Goal: Task Accomplishment & Management: Manage account settings

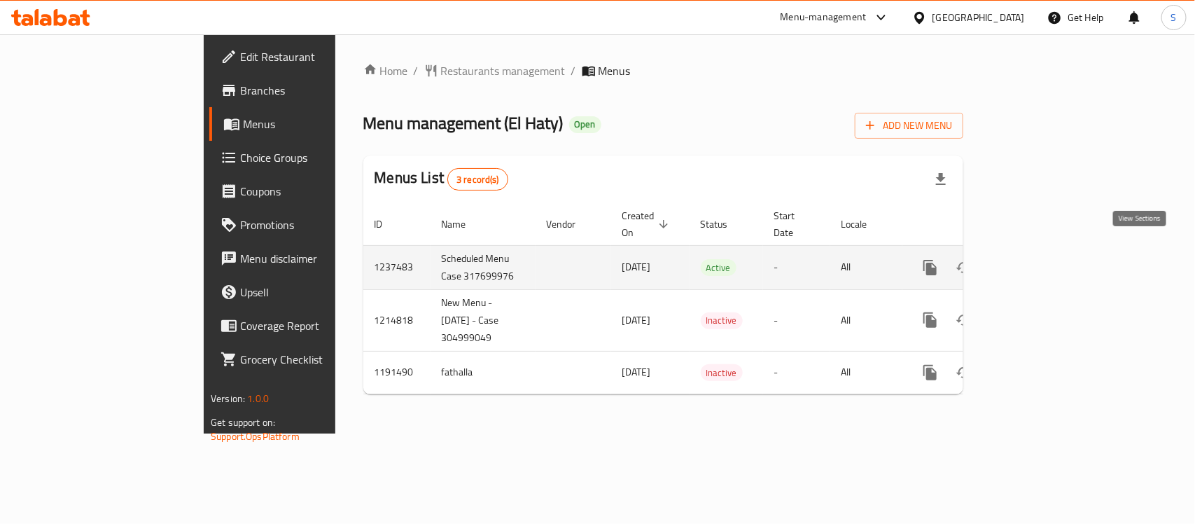
click at [1039, 259] on icon "enhanced table" at bounding box center [1031, 267] width 17 height 17
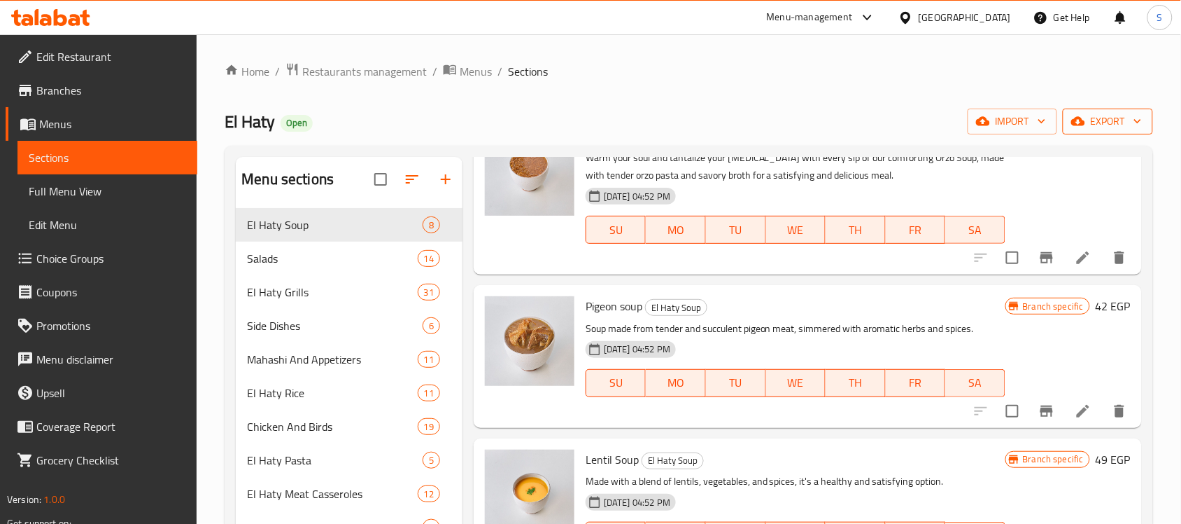
click at [1096, 127] on span "export" at bounding box center [1108, 121] width 68 height 17
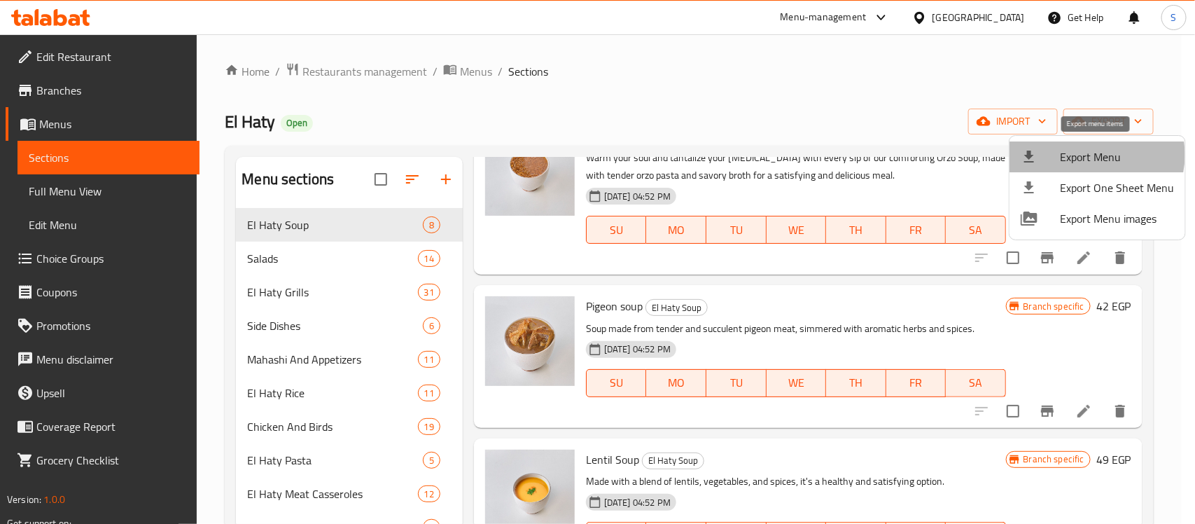
click at [1090, 155] on span "Export Menu" at bounding box center [1117, 156] width 114 height 17
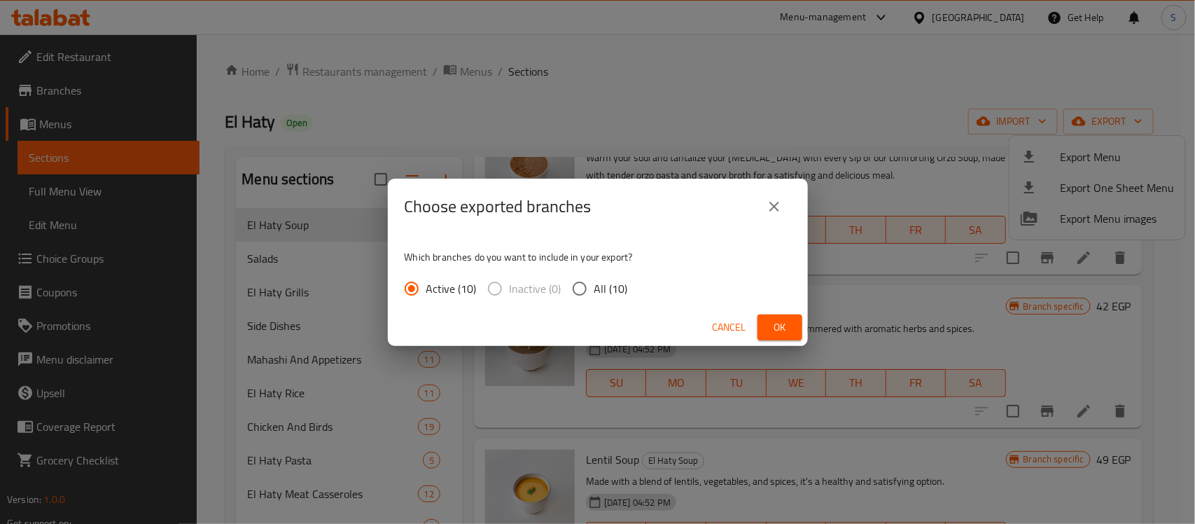
click at [623, 284] on span "All (10)" at bounding box center [611, 288] width 34 height 17
click at [594, 284] on input "All (10)" at bounding box center [579, 288] width 29 height 29
radio input "true"
drag, startPoint x: 801, startPoint y: 326, endPoint x: 775, endPoint y: 320, distance: 26.7
click at [799, 326] on button "Ok" at bounding box center [779, 327] width 45 height 26
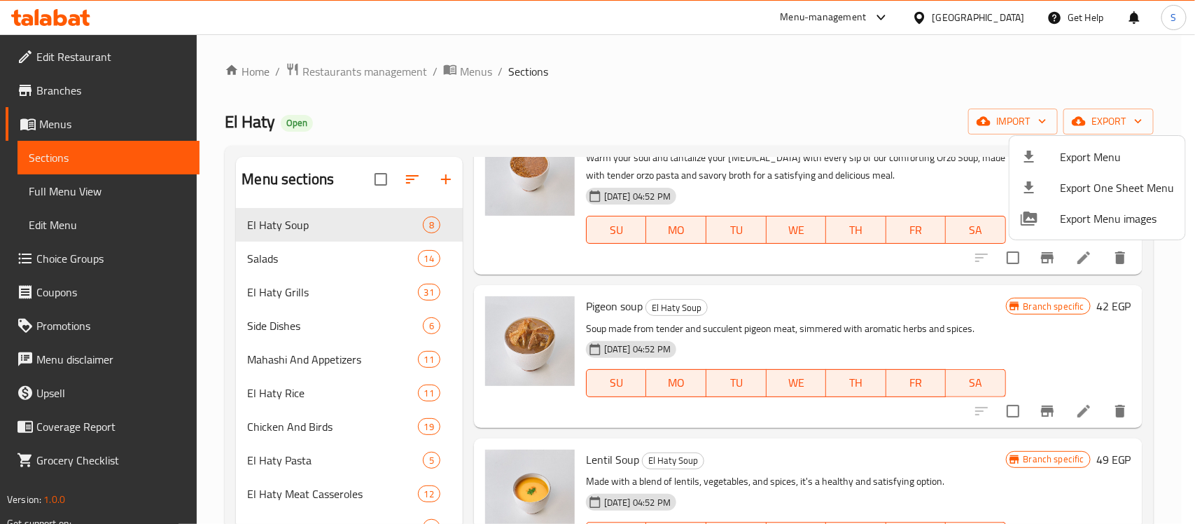
click at [212, 354] on div at bounding box center [597, 262] width 1195 height 524
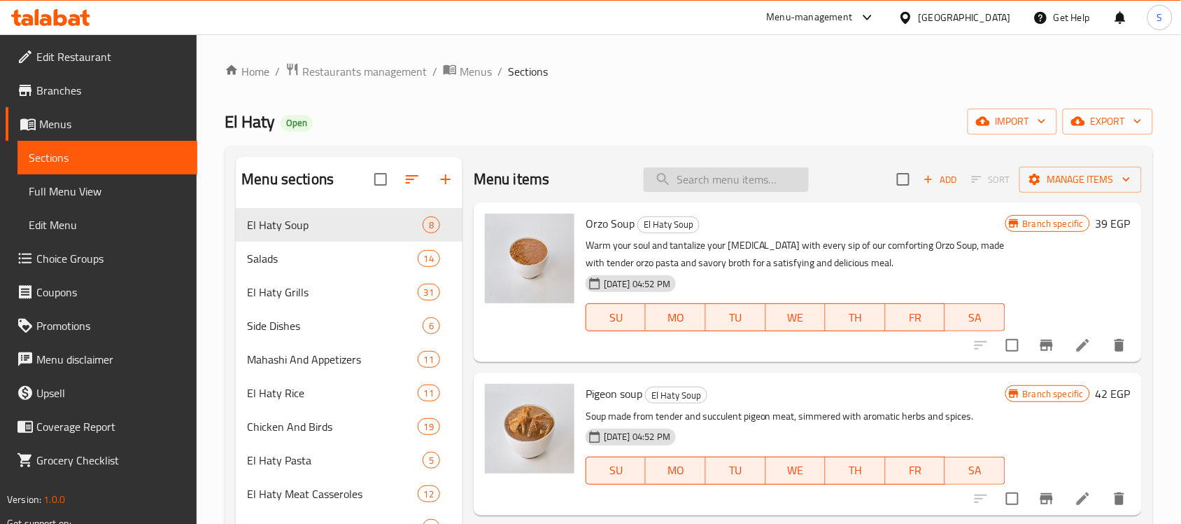
click at [710, 177] on input "search" at bounding box center [726, 179] width 165 height 24
paste input "ريش ضانى"
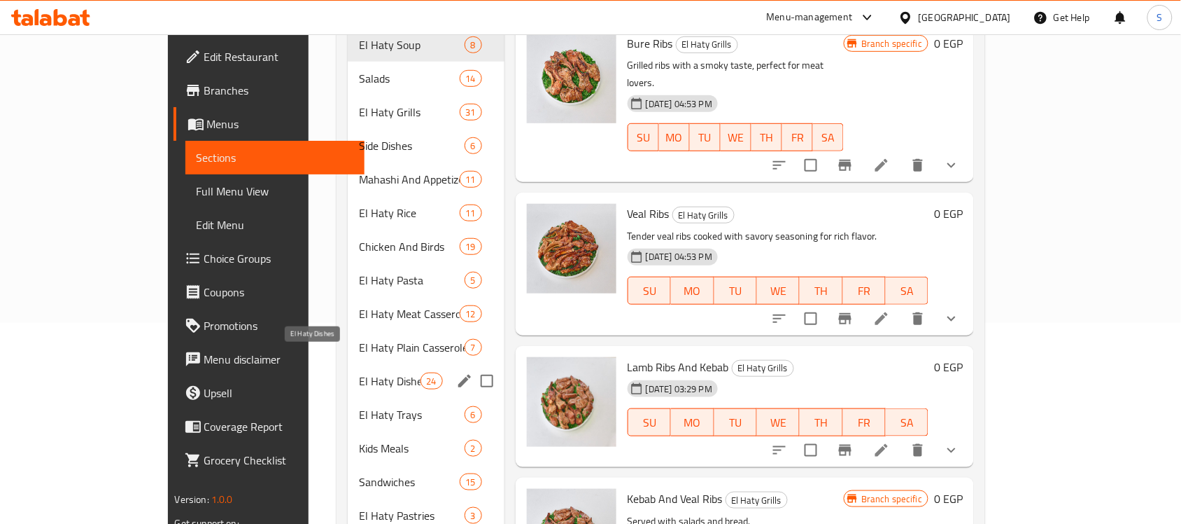
scroll to position [175, 0]
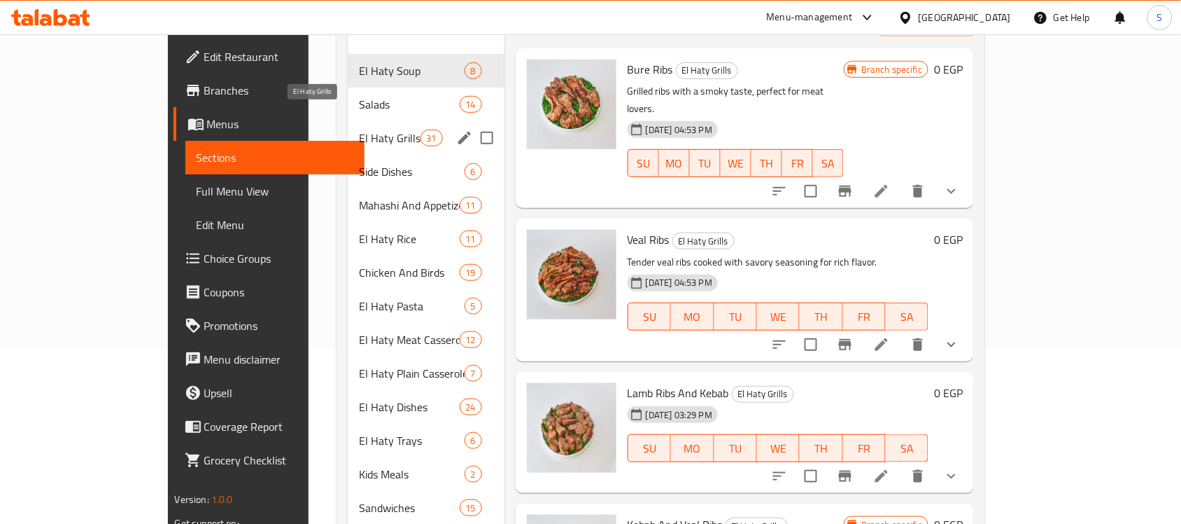
type input "ريش"
click at [359, 129] on span "El Haty Grills" at bounding box center [390, 137] width 62 height 17
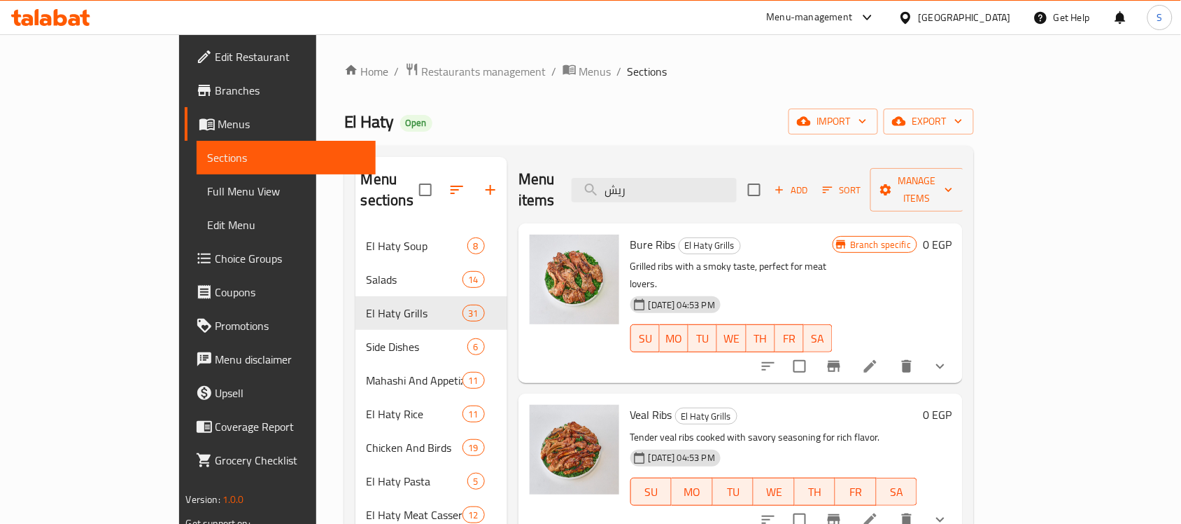
drag, startPoint x: 712, startPoint y: 183, endPoint x: 597, endPoint y: 184, distance: 114.8
click at [597, 184] on div "Menu items ريش Add Sort Manage items" at bounding box center [741, 190] width 445 height 66
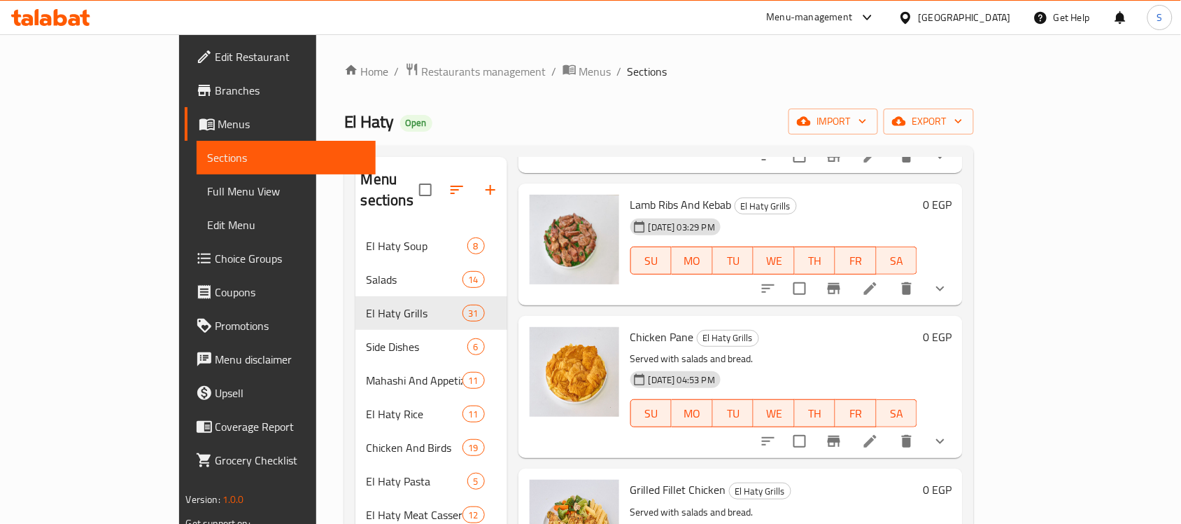
scroll to position [525, 0]
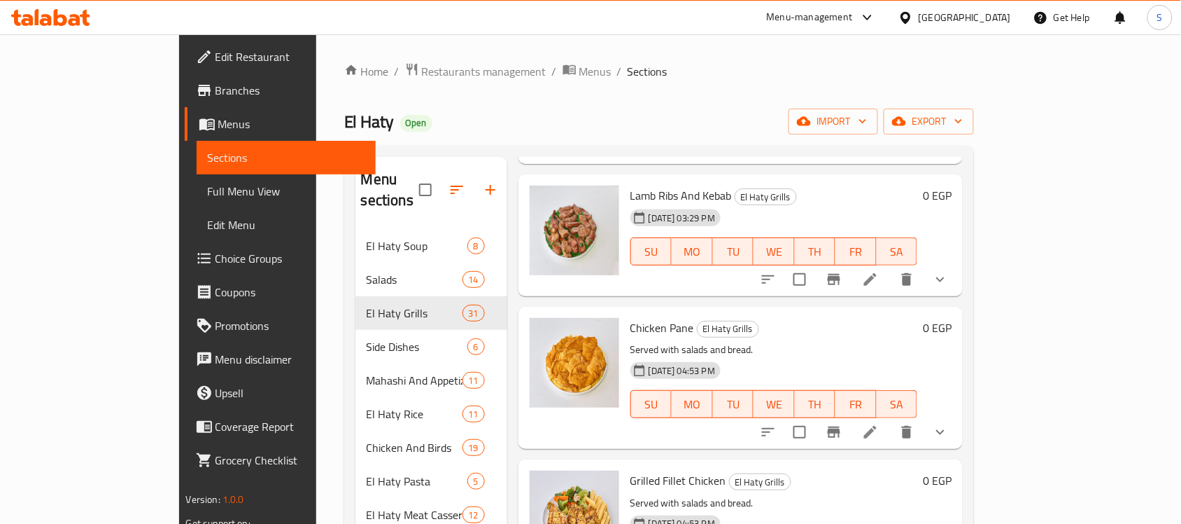
click at [208, 196] on span "Full Menu View" at bounding box center [286, 191] width 157 height 17
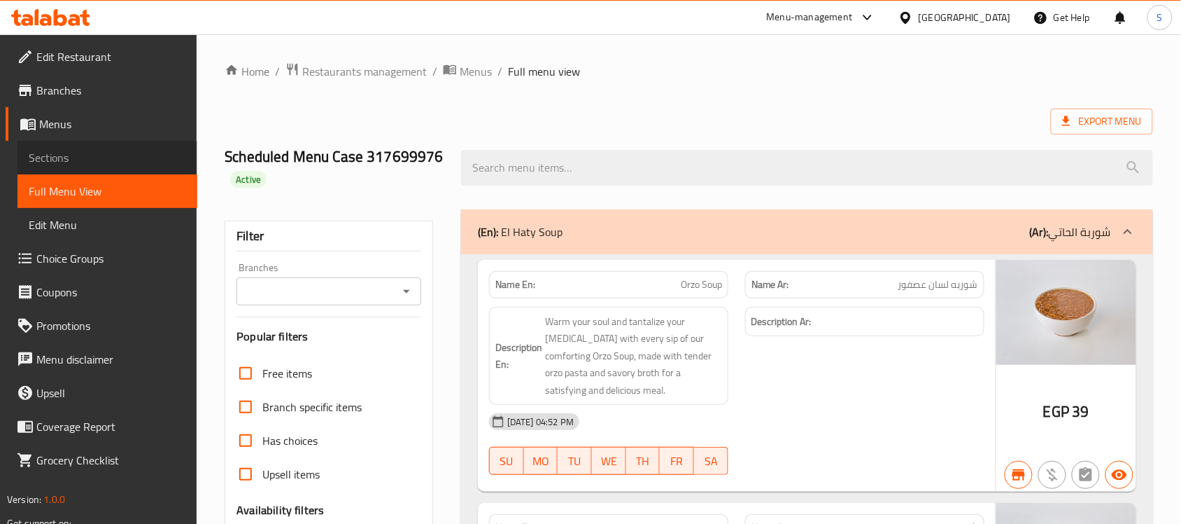
click at [52, 152] on span "Sections" at bounding box center [107, 157] width 157 height 17
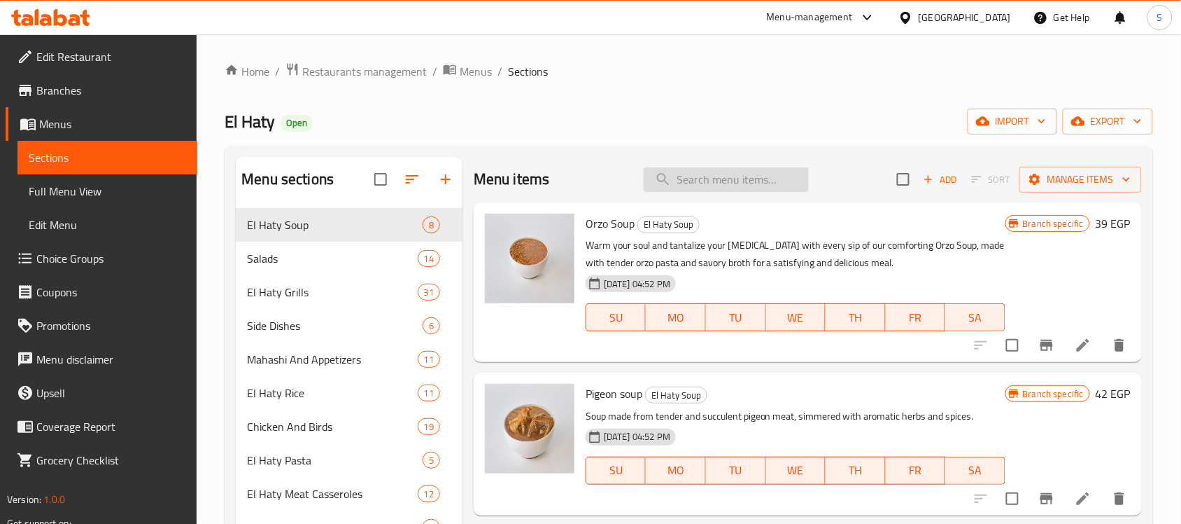
click at [708, 192] on div "Menu items Add Sort Manage items" at bounding box center [808, 179] width 668 height 45
click at [714, 175] on input "search" at bounding box center [726, 179] width 165 height 24
paste input "ريش وكباب ضانى"
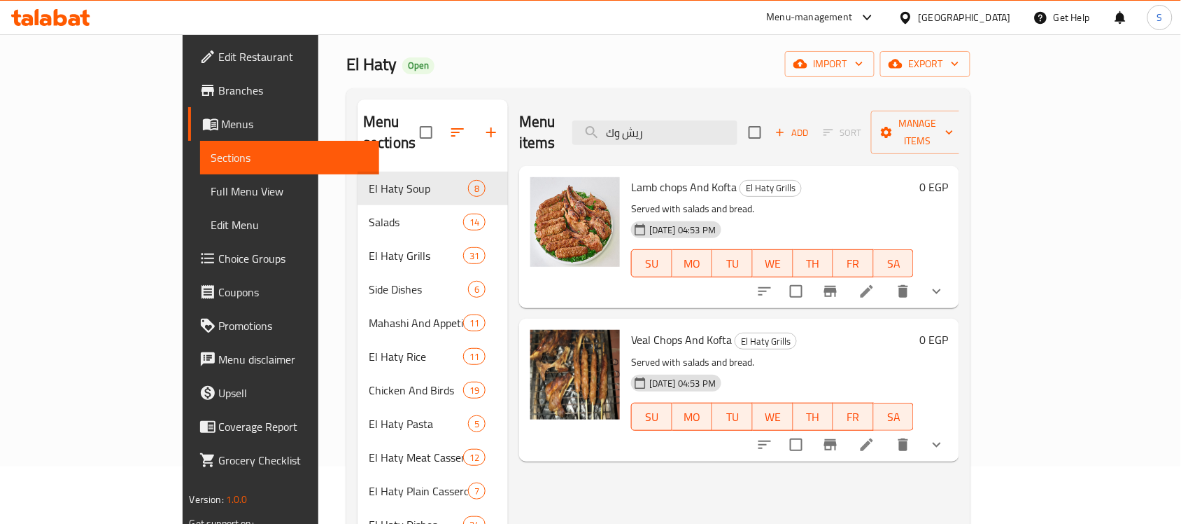
scroll to position [87, 0]
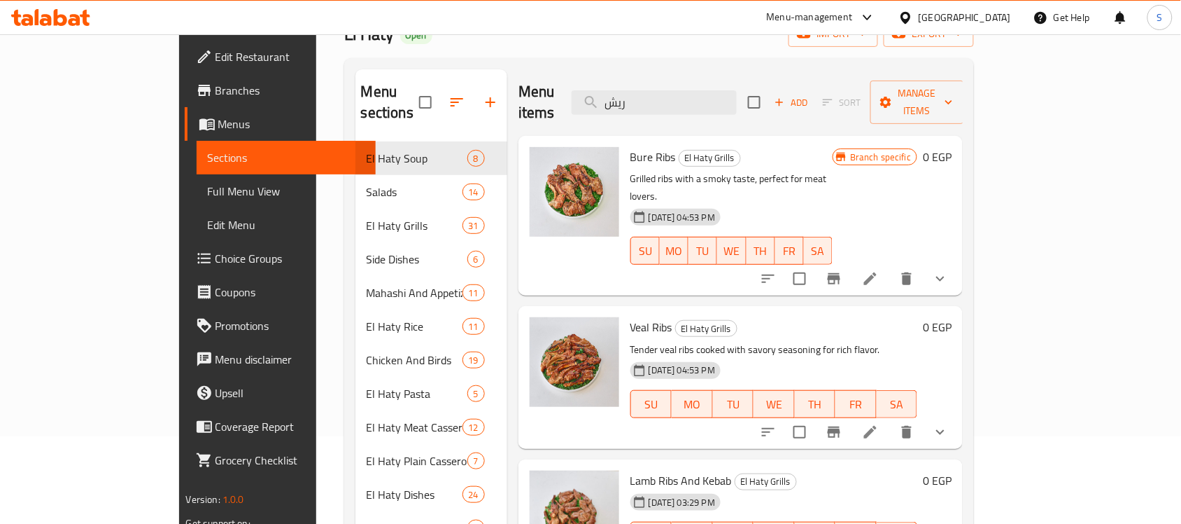
type input "ريش"
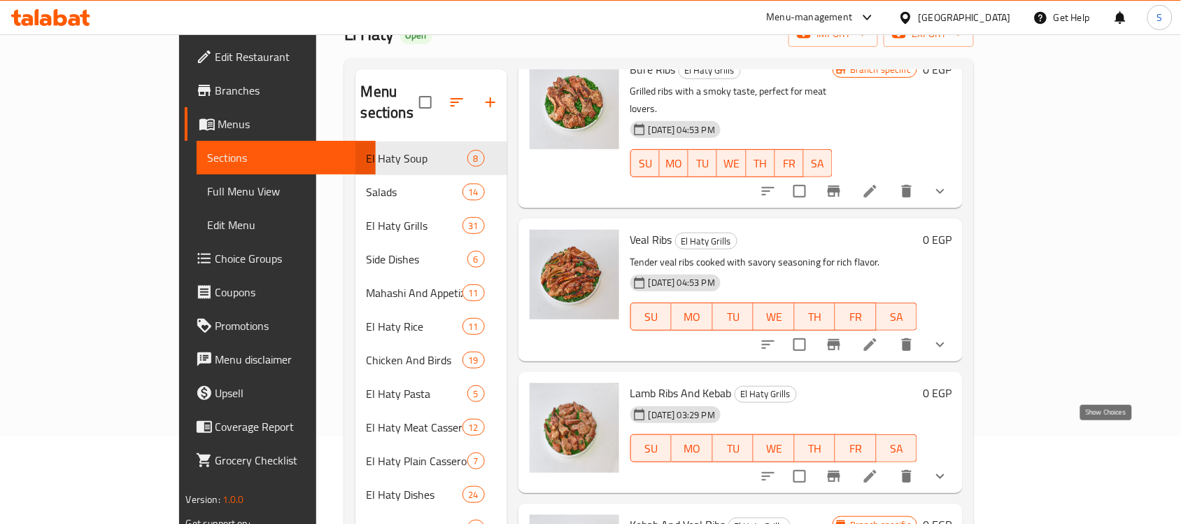
click at [949, 468] on icon "show more" at bounding box center [940, 476] width 17 height 17
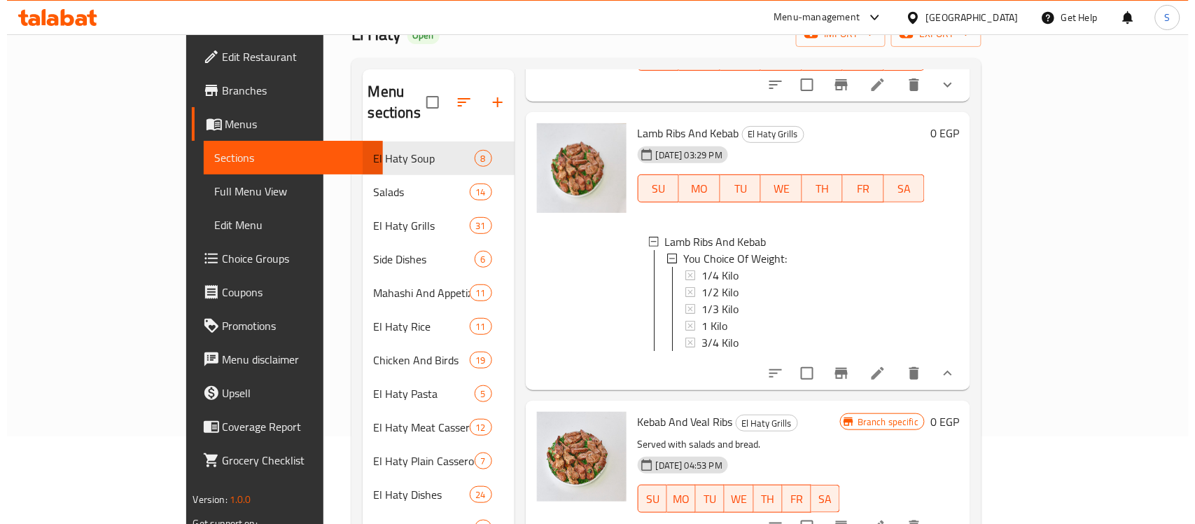
scroll to position [350, 0]
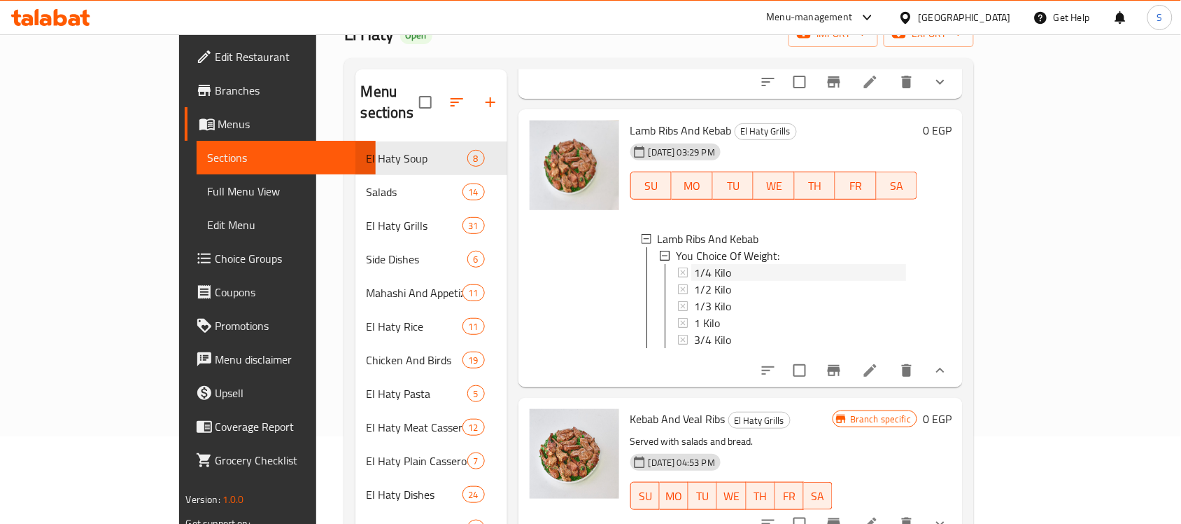
click at [678, 267] on icon at bounding box center [683, 272] width 10 height 10
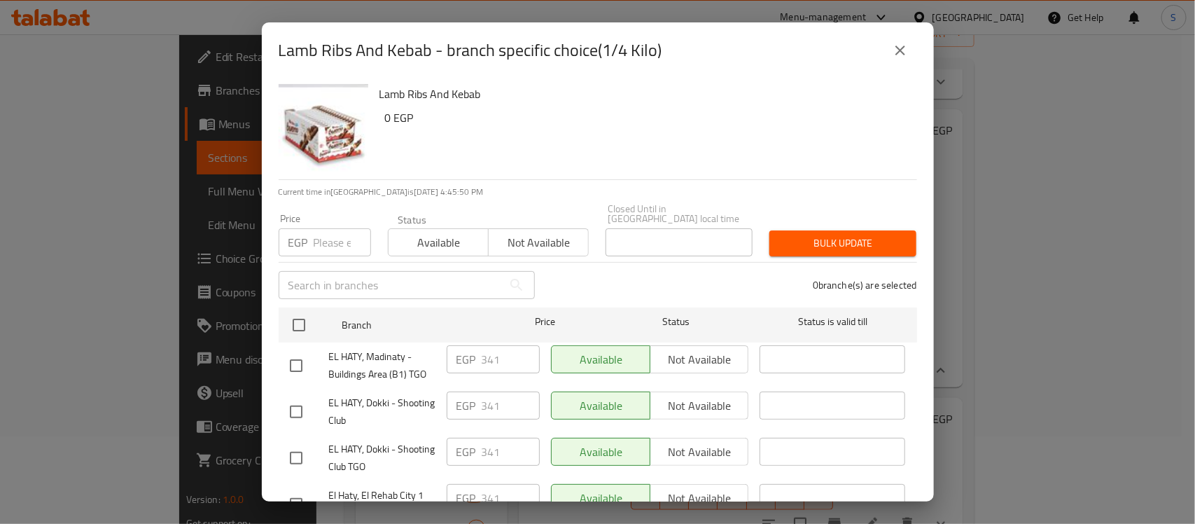
click at [471, 357] on p "EGP" at bounding box center [466, 359] width 20 height 17
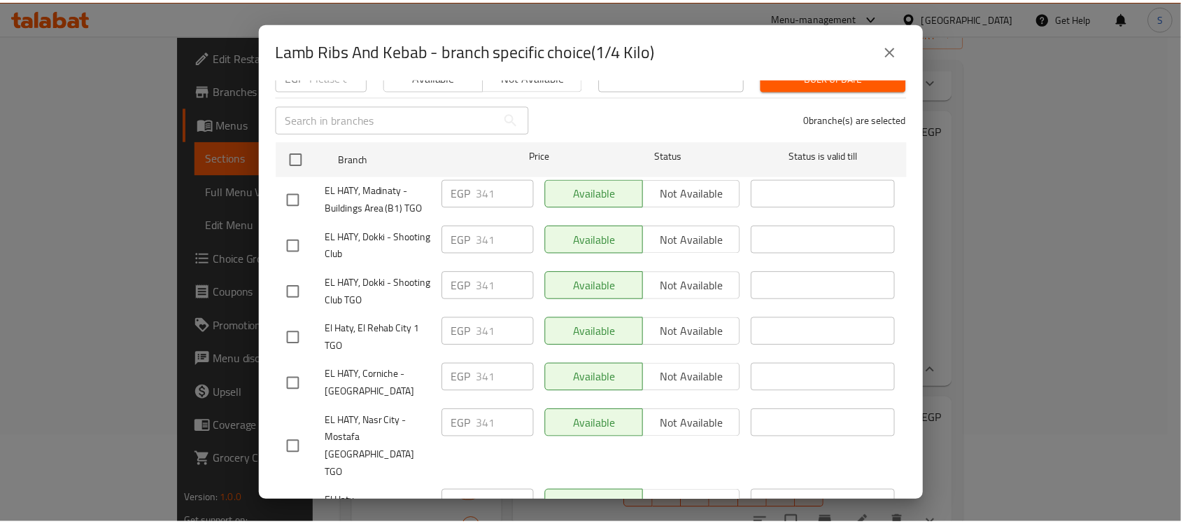
scroll to position [0, 0]
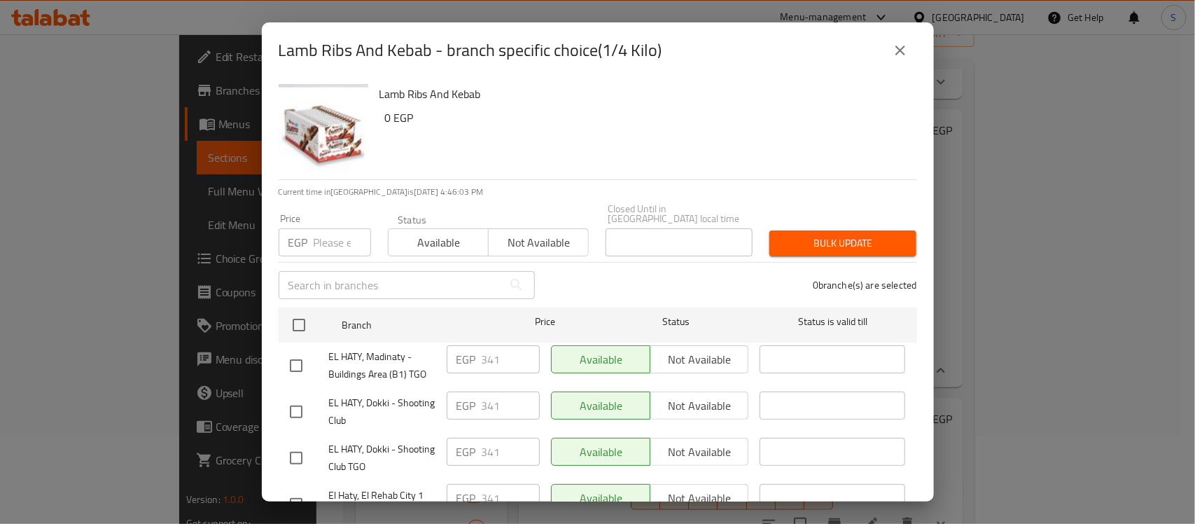
click at [306, 234] on p "EGP" at bounding box center [298, 242] width 20 height 17
click at [326, 238] on input "number" at bounding box center [342, 242] width 57 height 28
paste input "400"
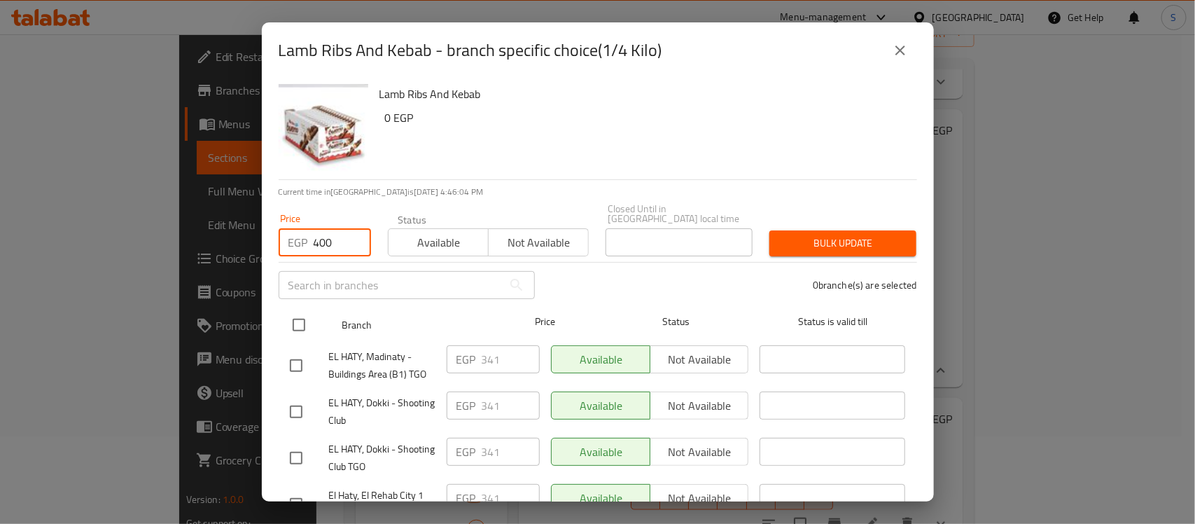
type input "400"
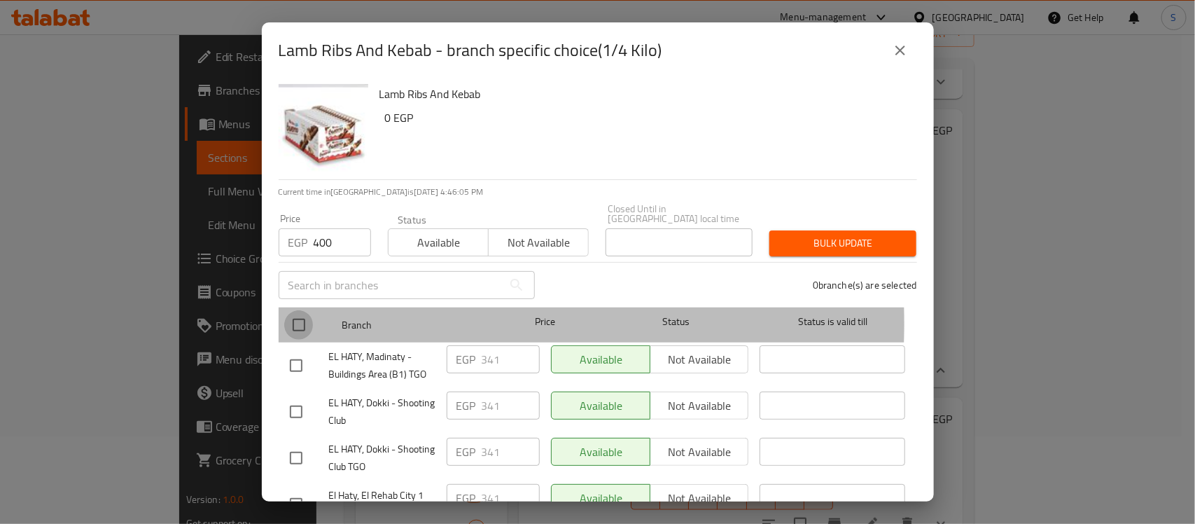
click at [303, 313] on input "checkbox" at bounding box center [298, 324] width 29 height 29
checkbox input "true"
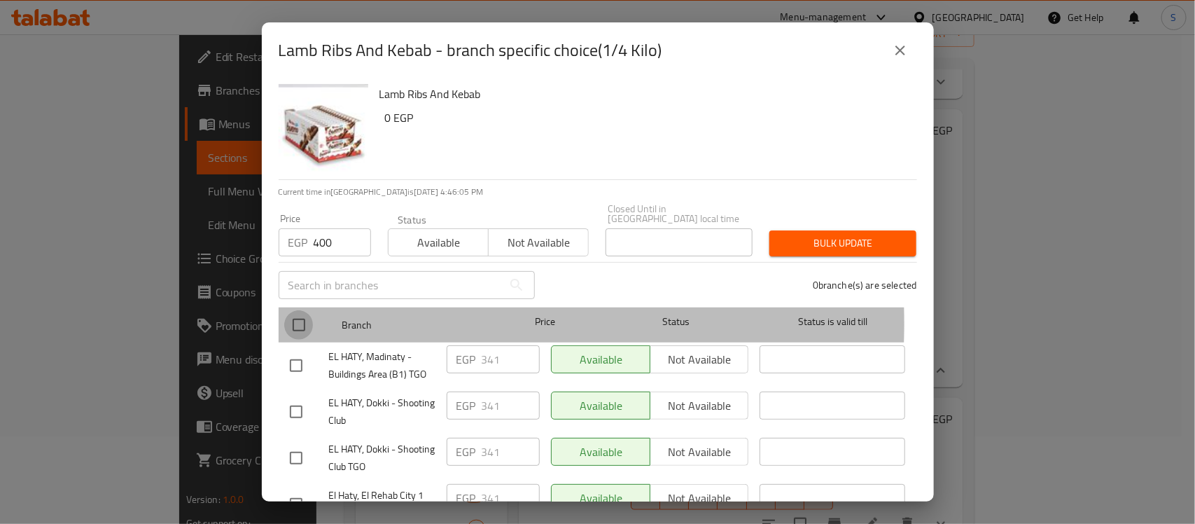
checkbox input "true"
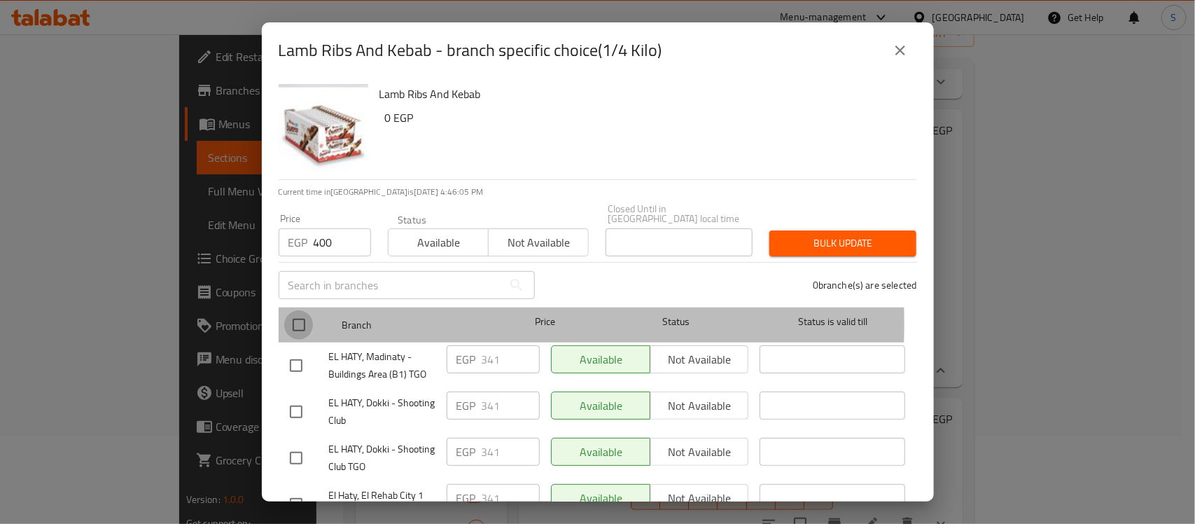
checkbox input "true"
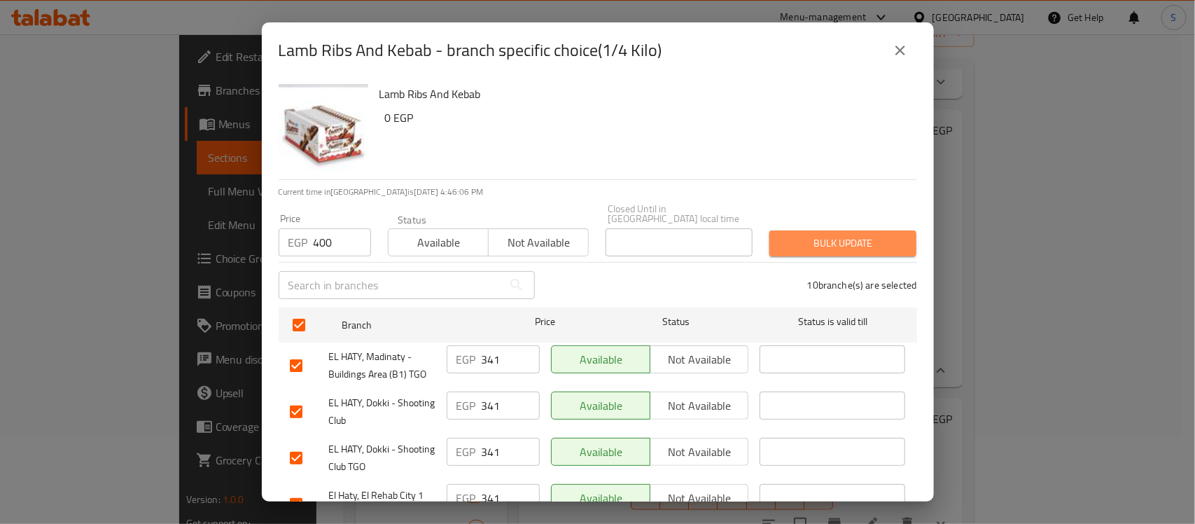
click at [850, 239] on span "Bulk update" at bounding box center [842, 242] width 125 height 17
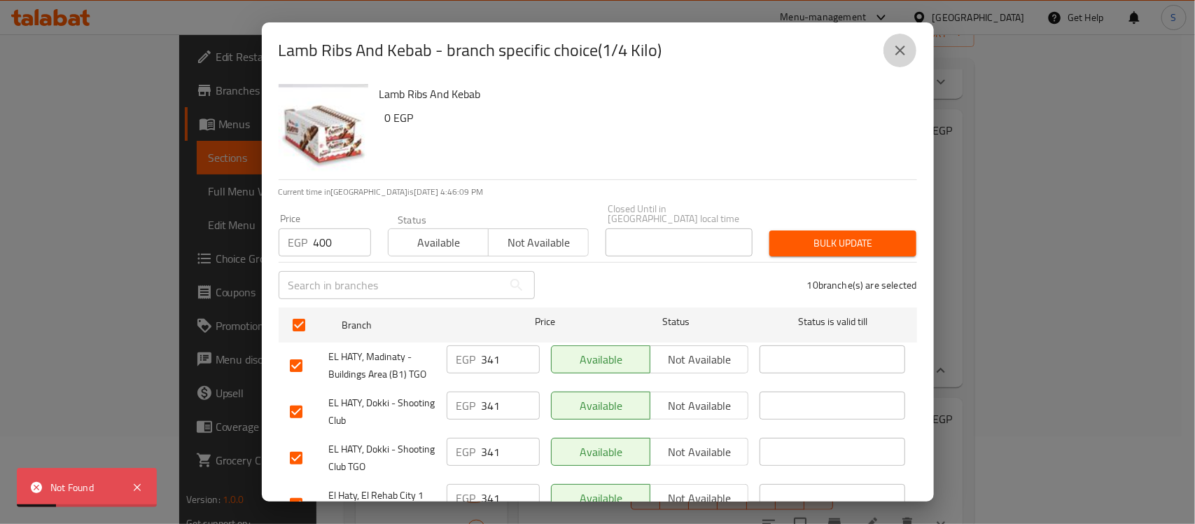
click at [901, 42] on icon "close" at bounding box center [900, 50] width 17 height 17
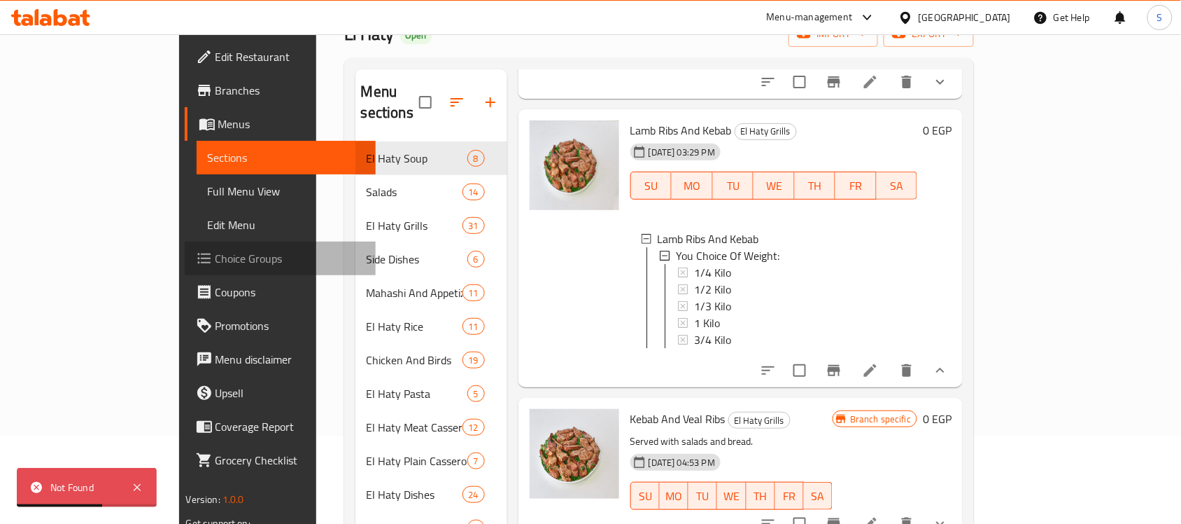
click at [216, 253] on span "Choice Groups" at bounding box center [291, 258] width 150 height 17
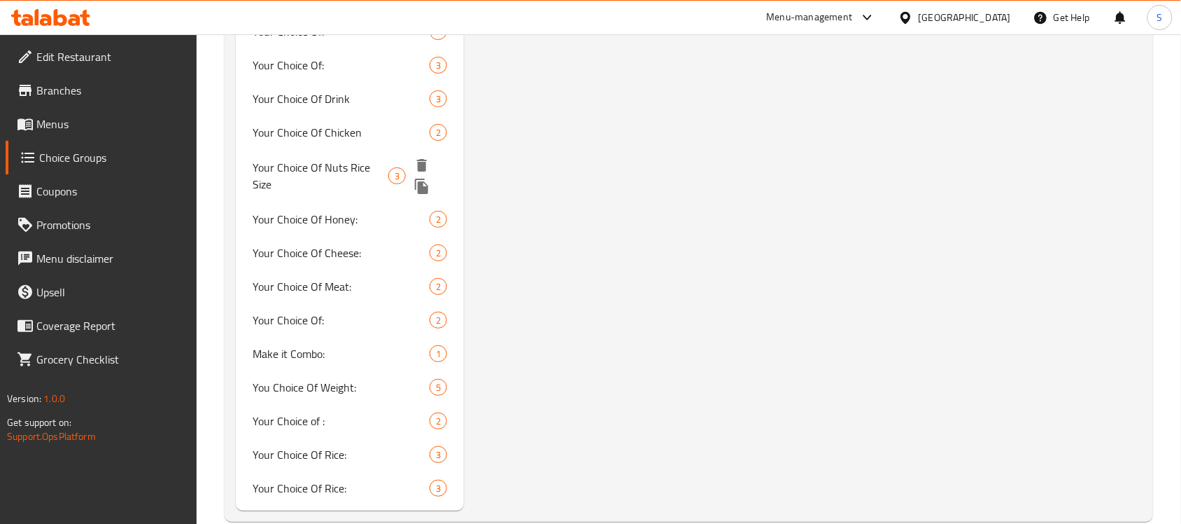
scroll to position [1561, 0]
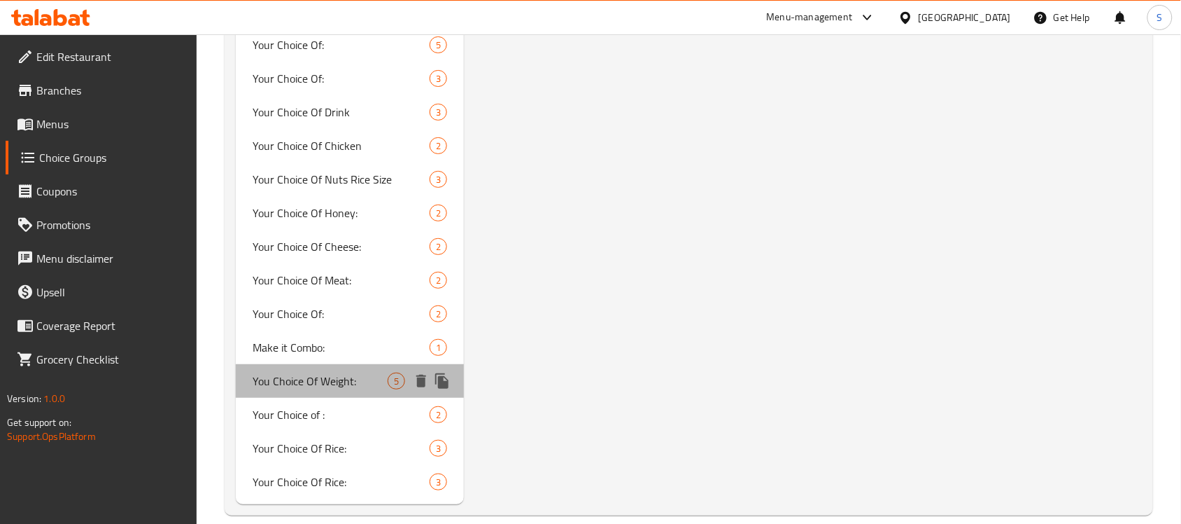
click at [334, 372] on span "You Choice Of Weight:" at bounding box center [320, 380] width 135 height 17
type input "You Choice Of Weight:"
type input "إختيارك من الوزن:"
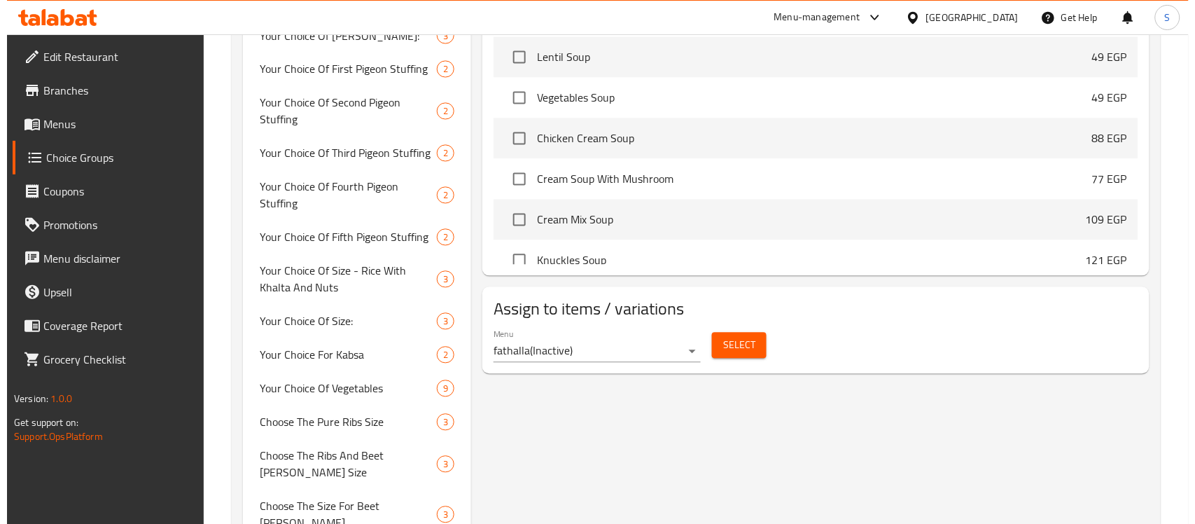
scroll to position [787, 0]
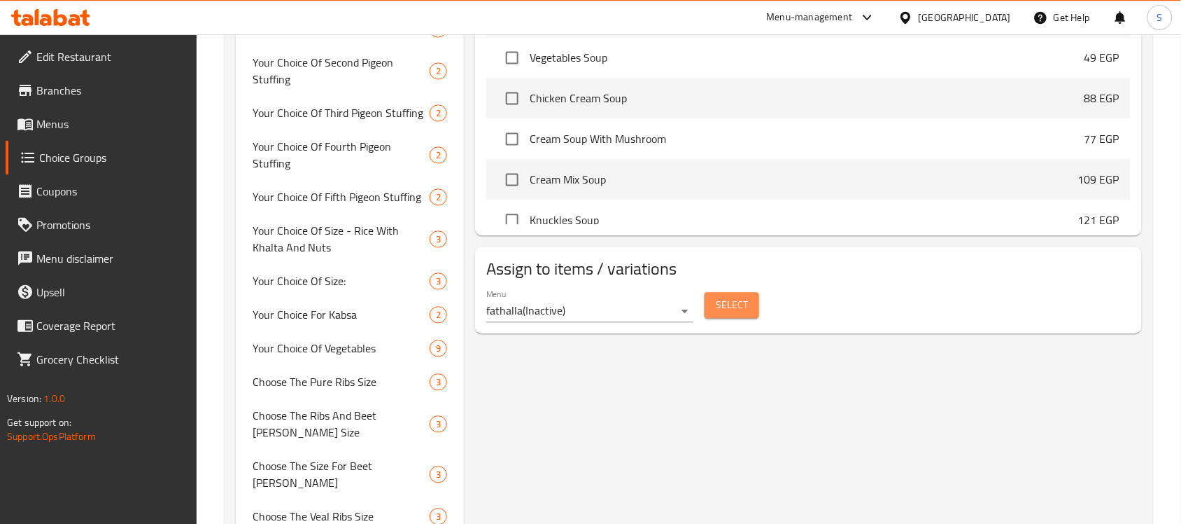
click at [729, 318] on button "Select" at bounding box center [732, 306] width 55 height 26
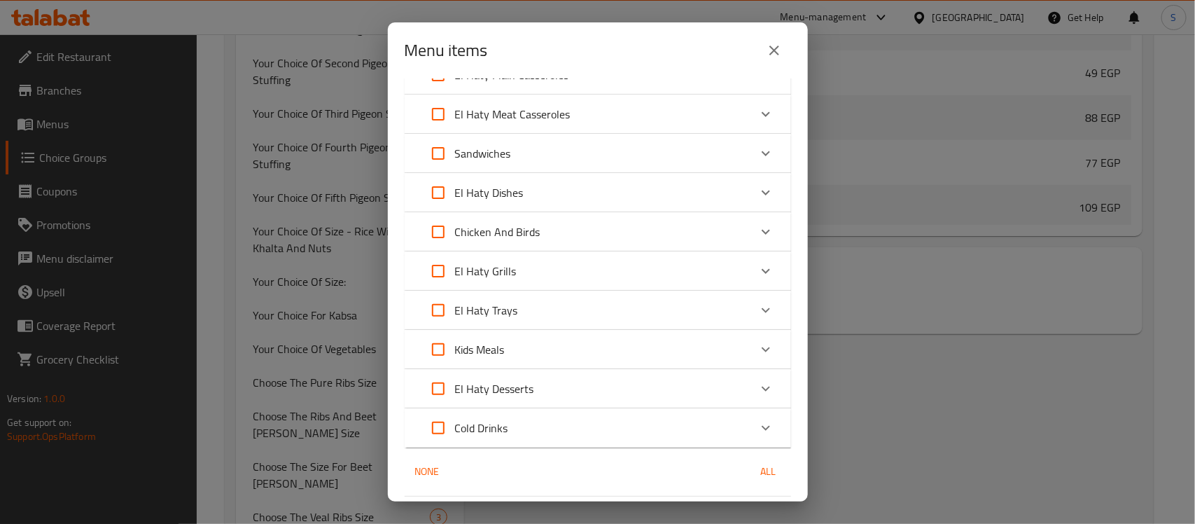
scroll to position [525, 0]
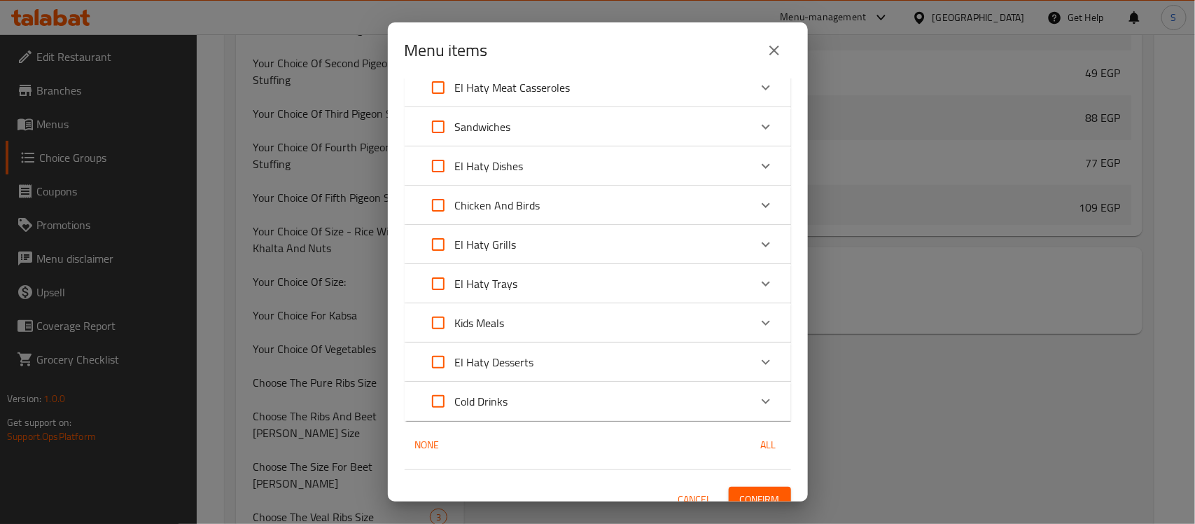
click at [757, 246] on icon "Expand" at bounding box center [765, 244] width 17 height 17
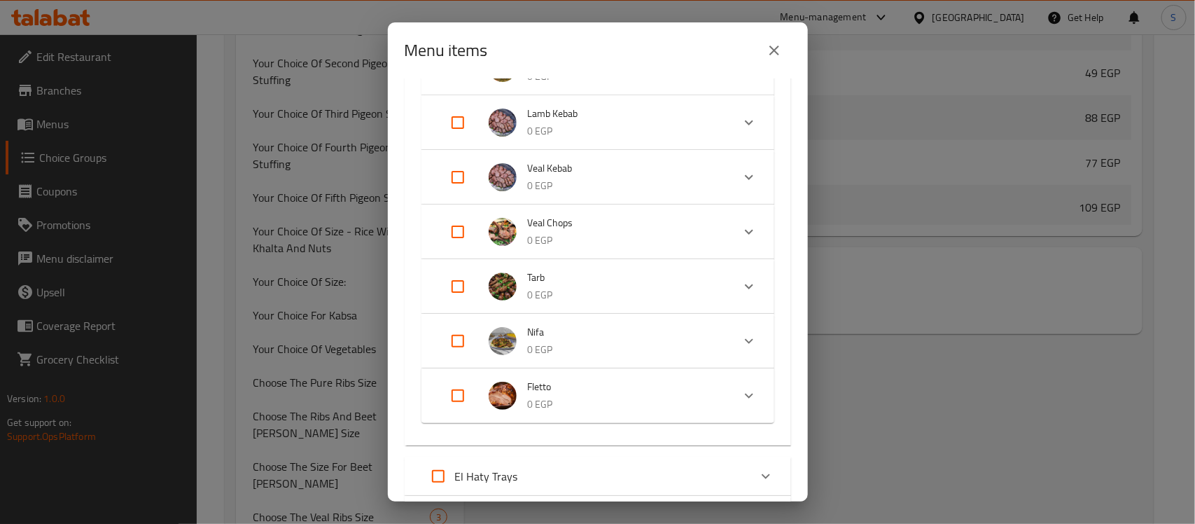
scroll to position [2619, 0]
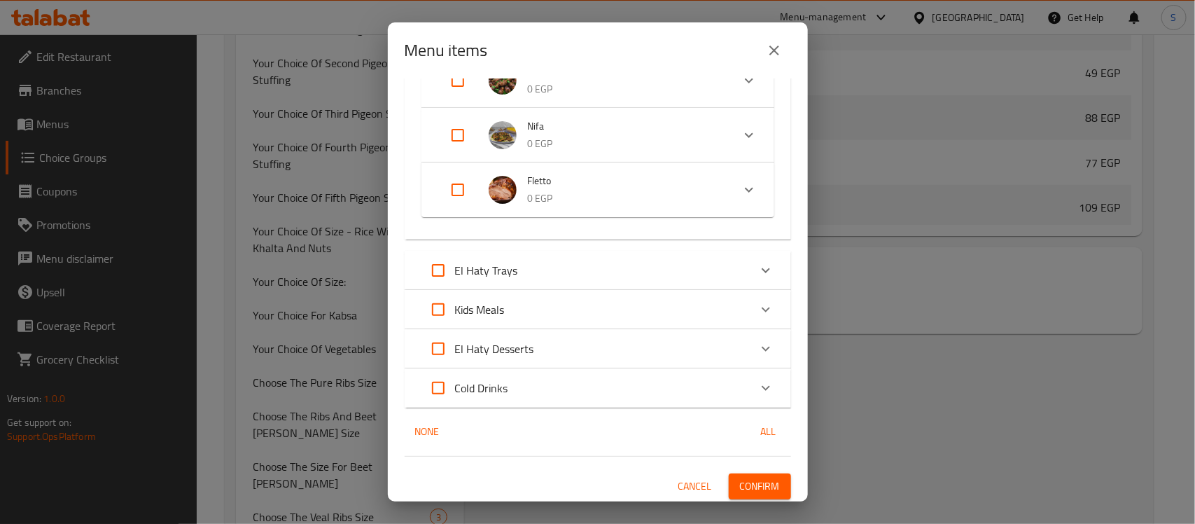
click at [668, 283] on div "El Haty Trays" at bounding box center [585, 270] width 328 height 34
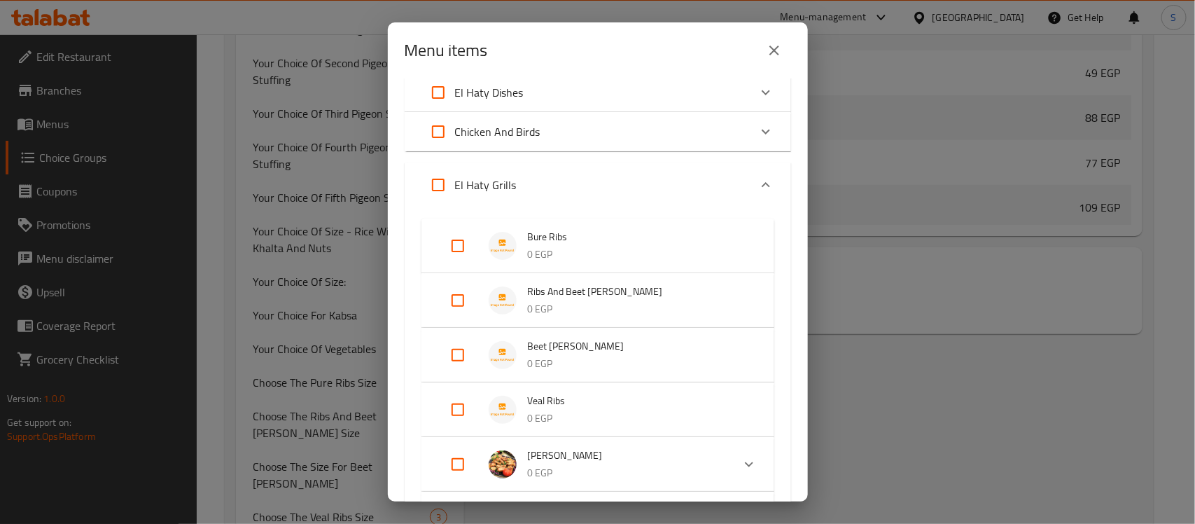
scroll to position [344, 0]
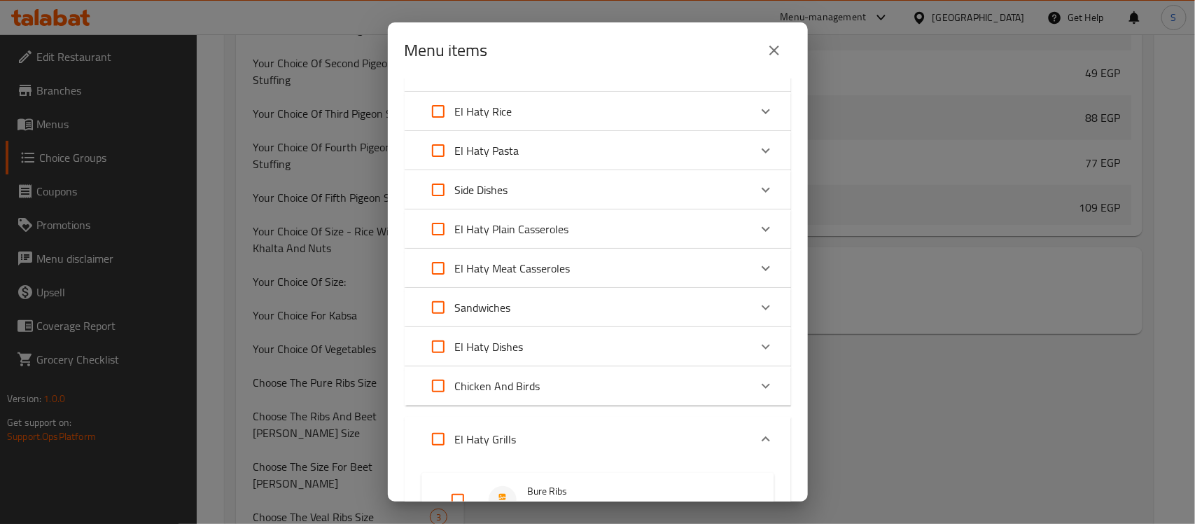
click at [1002, 365] on div "Menu items 0 / 215 items selected ​ Ftar Saver Ramadan Offer 1 296 EGP Ramadan …" at bounding box center [597, 262] width 1195 height 524
drag, startPoint x: 785, startPoint y: 57, endPoint x: 768, endPoint y: 76, distance: 25.8
click at [782, 57] on button "close" at bounding box center [774, 51] width 34 height 34
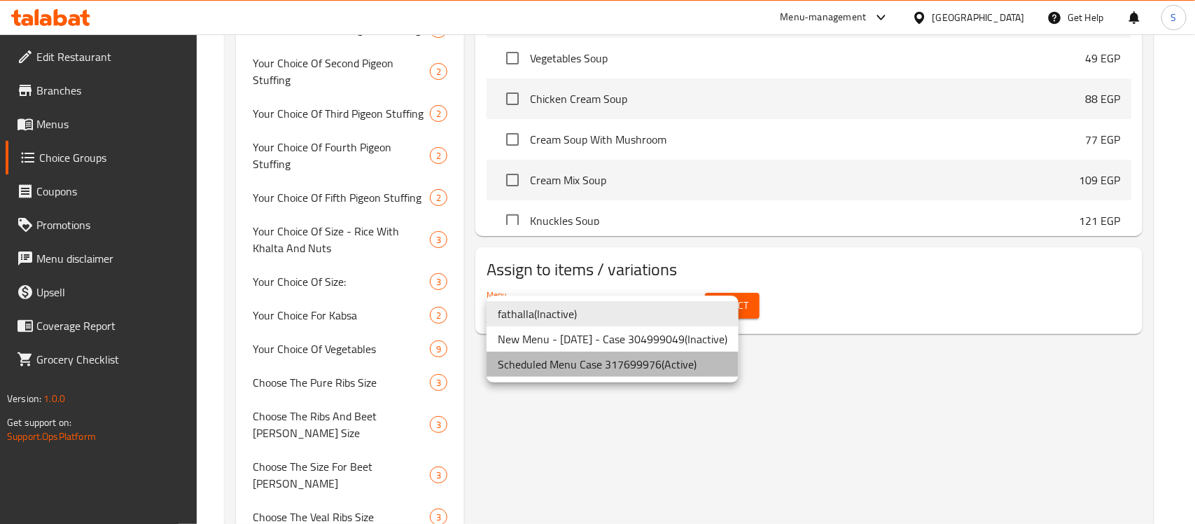
click at [648, 363] on li "Scheduled Menu Case 317699976 ( Active )" at bounding box center [612, 363] width 252 height 25
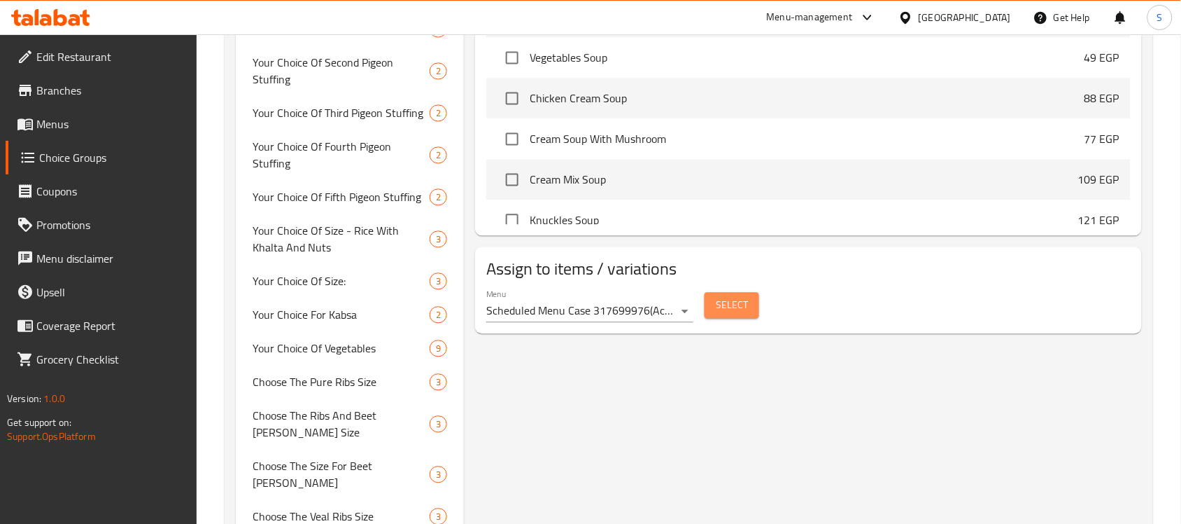
click at [739, 313] on span "Select" at bounding box center [732, 305] width 32 height 17
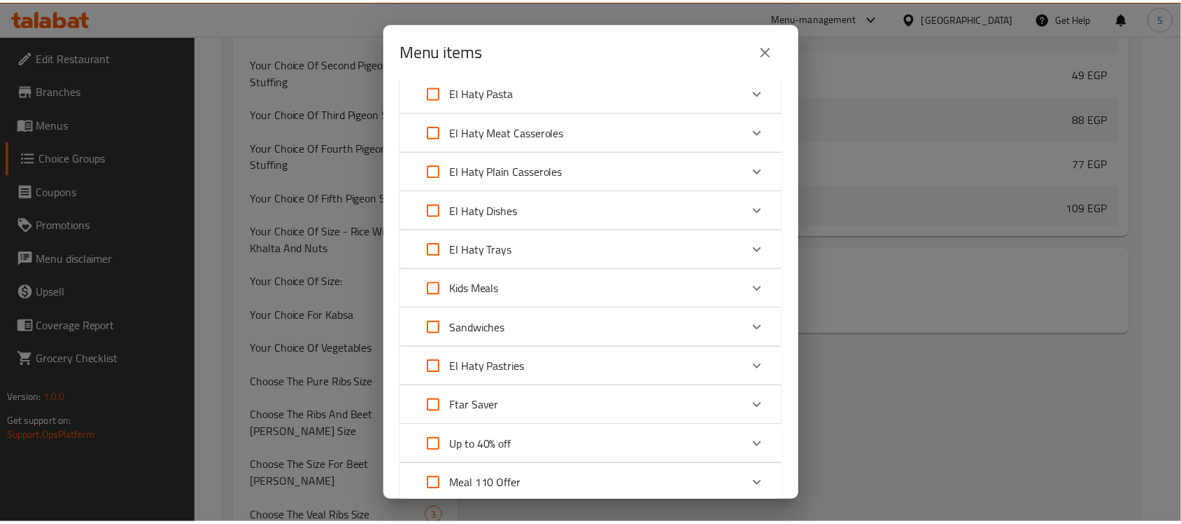
scroll to position [1487, 0]
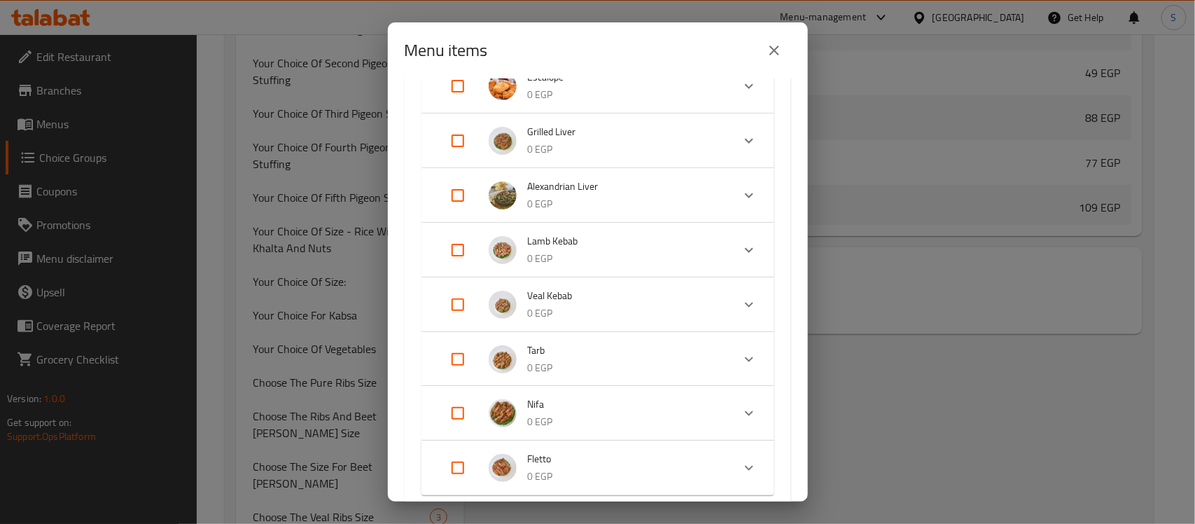
click at [936, 291] on div "Menu items 1 / 250 items selected ​ El Haty Soup Orzo Soup 39 EGP Pigeon soup 4…" at bounding box center [597, 262] width 1195 height 524
click at [778, 54] on icon "close" at bounding box center [774, 50] width 10 height 10
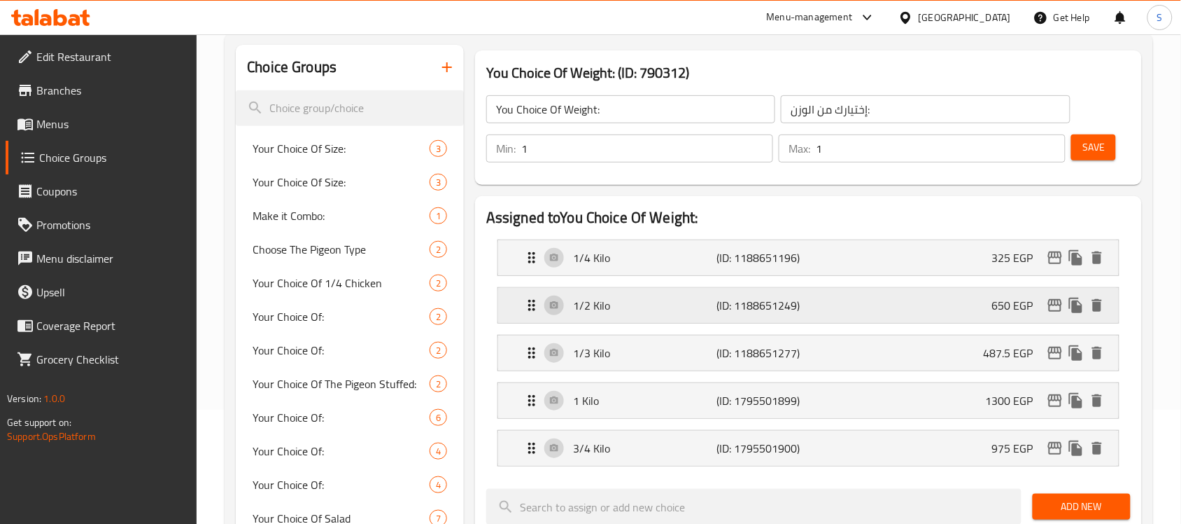
scroll to position [87, 0]
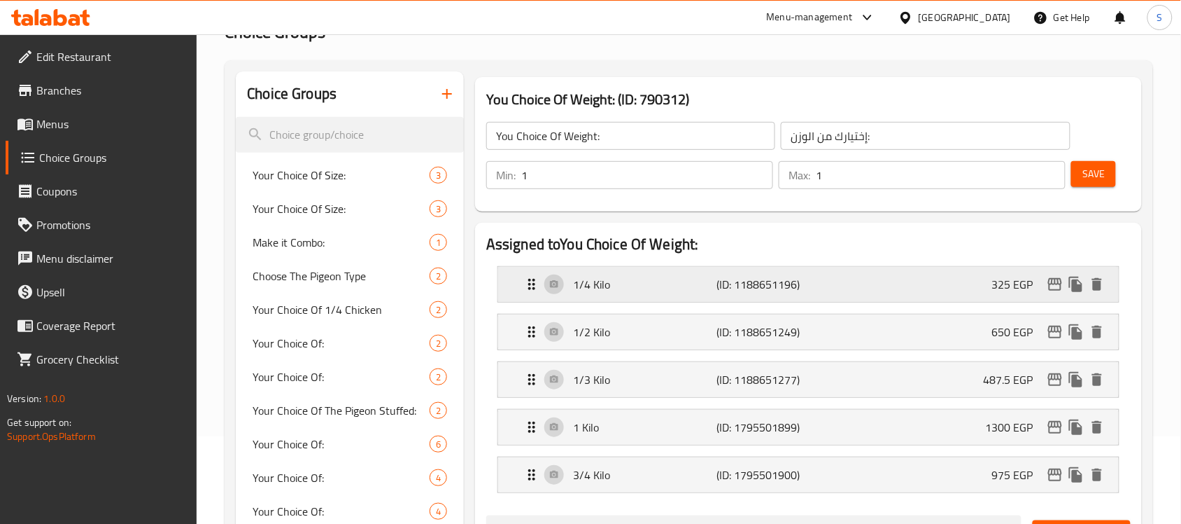
click at [889, 287] on div "1/4 Kilo (ID: 1188651196) 325 EGP" at bounding box center [813, 284] width 579 height 35
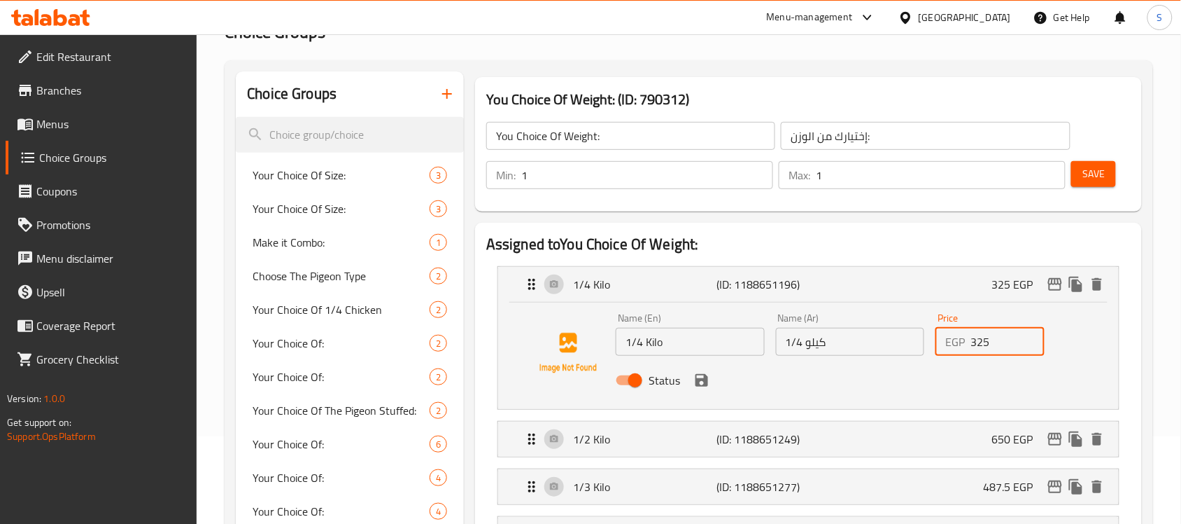
drag, startPoint x: 1005, startPoint y: 328, endPoint x: 943, endPoint y: 344, distance: 63.7
click at [943, 344] on div "EGP 325 Price" at bounding box center [990, 342] width 108 height 28
paste input "357.5"
drag, startPoint x: 997, startPoint y: 350, endPoint x: 911, endPoint y: 343, distance: 86.4
click at [911, 343] on div "Name (En) 1/4 Kilo Name (En) Name (Ar) 1/4 كيلو Name (Ar) Price EGP 357.5 Price…" at bounding box center [850, 353] width 480 height 92
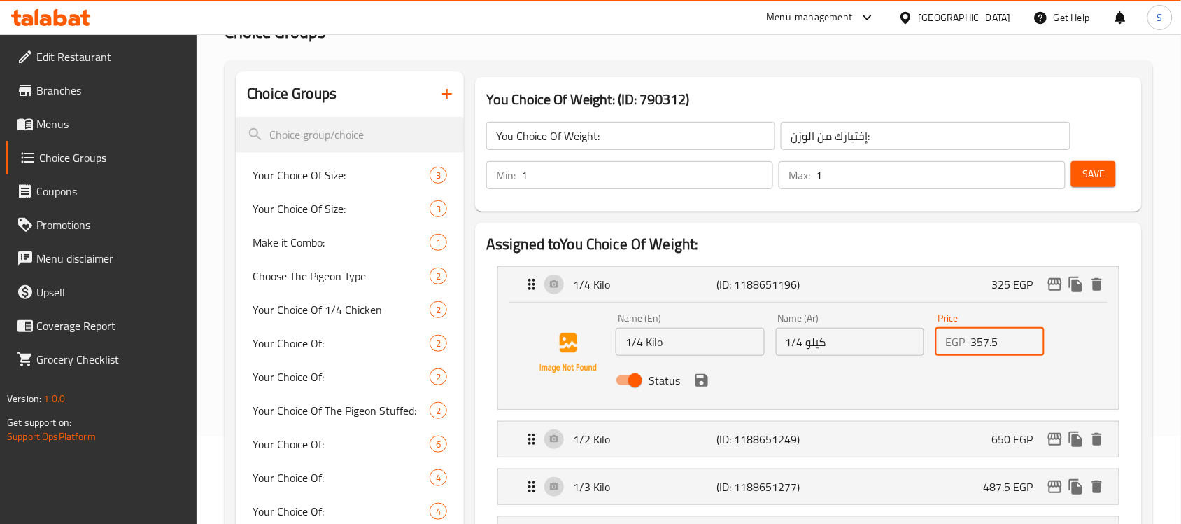
click at [708, 384] on icon "save" at bounding box center [702, 380] width 17 height 17
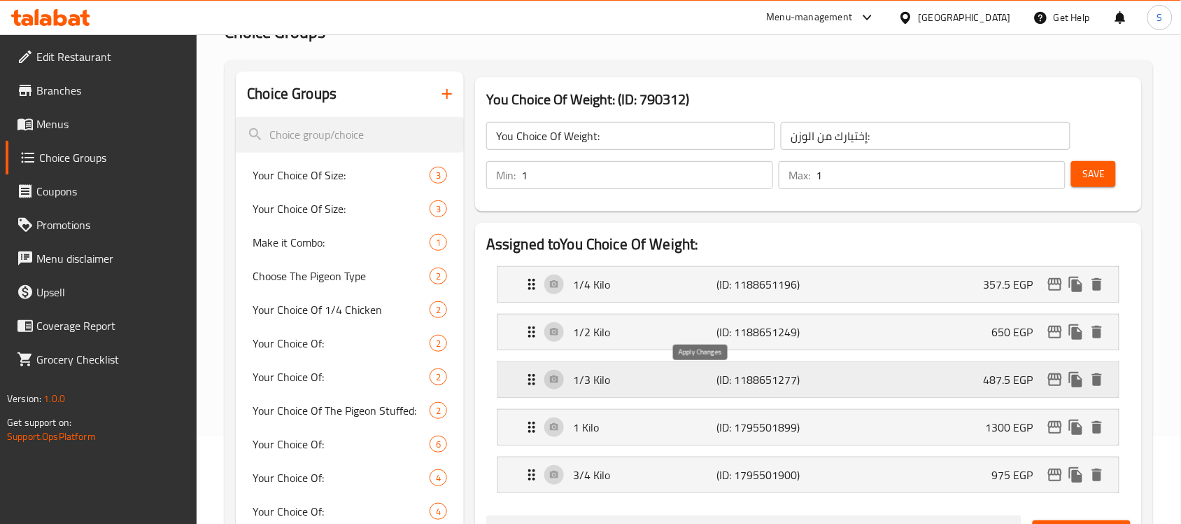
type input "357.5"
click at [1001, 386] on p "487.5 EGP" at bounding box center [1014, 379] width 61 height 17
click at [994, 365] on div "1/3 Kilo (ID: 1188651277) 487.5 EGP" at bounding box center [813, 379] width 579 height 35
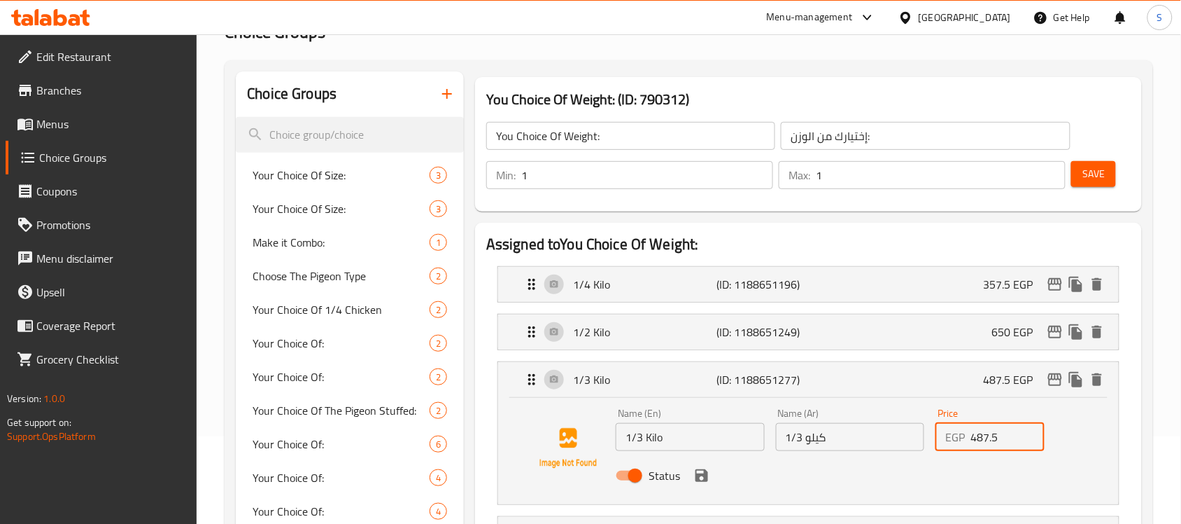
drag, startPoint x: 1013, startPoint y: 444, endPoint x: 922, endPoint y: 449, distance: 91.8
click at [922, 449] on div "Name (En) 1/3 Kilo Name (En) Name (Ar) 1/3 كيلو Name (Ar) Price EGP 487.5 Price…" at bounding box center [850, 448] width 480 height 92
paste input "536.2"
drag, startPoint x: 704, startPoint y: 477, endPoint x: 697, endPoint y: 475, distance: 7.3
click at [704, 476] on icon "save" at bounding box center [702, 475] width 13 height 13
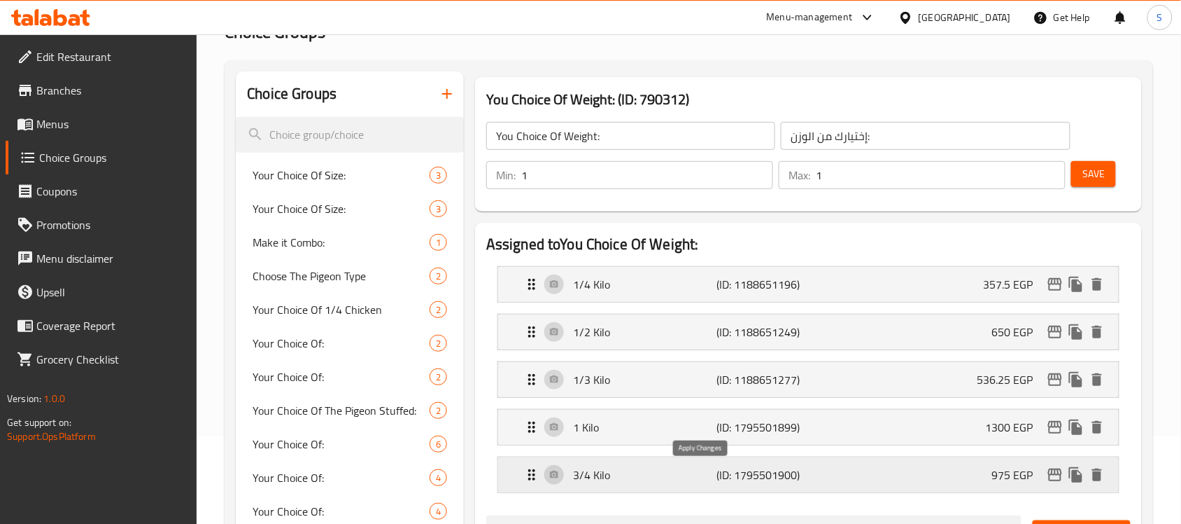
type input "536.25"
click at [1001, 283] on p "357.5 EGP" at bounding box center [1014, 284] width 61 height 17
click at [1012, 340] on p "650 EGP" at bounding box center [1018, 331] width 52 height 17
click at [1001, 326] on p "650 EGP" at bounding box center [1018, 331] width 52 height 17
click at [957, 329] on div "1/2 Kilo (ID: 1188651249) 650 EGP" at bounding box center [813, 331] width 579 height 35
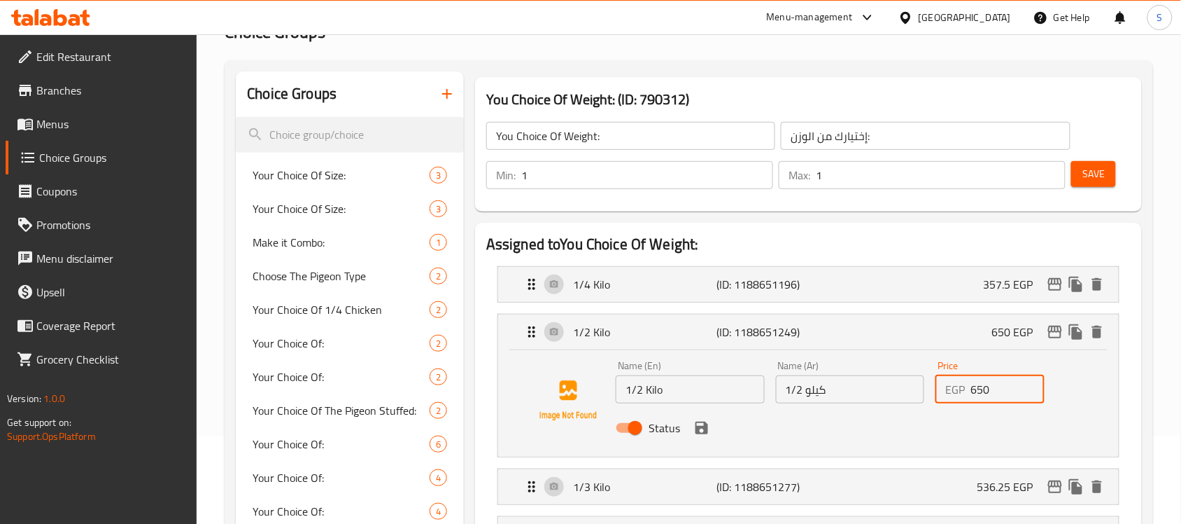
drag, startPoint x: 999, startPoint y: 386, endPoint x: 915, endPoint y: 399, distance: 85.0
click at [918, 399] on div "Name (En) 1/2 Kilo Name (En) Name (Ar) 1/2 كيلو Name (Ar) Price EGP 650 Price S…" at bounding box center [850, 401] width 480 height 92
paste input "715"
type input "715"
click at [704, 437] on button "save" at bounding box center [702, 427] width 21 height 21
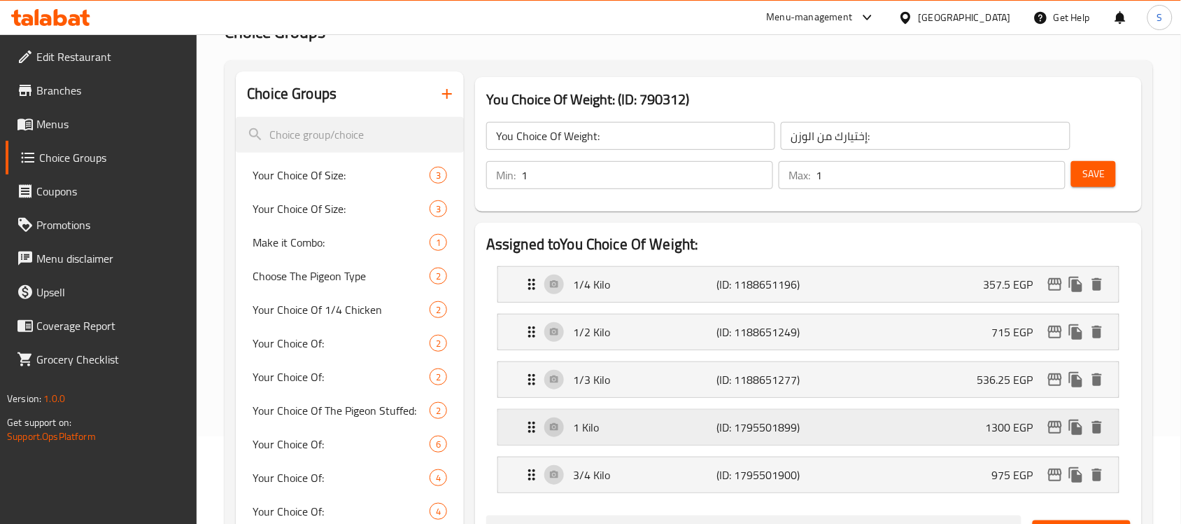
click at [992, 430] on p "1300 EGP" at bounding box center [1015, 427] width 59 height 17
click at [992, 473] on div "3/4 Kilo (ID: 1795501900) 975 EGP" at bounding box center [813, 474] width 579 height 35
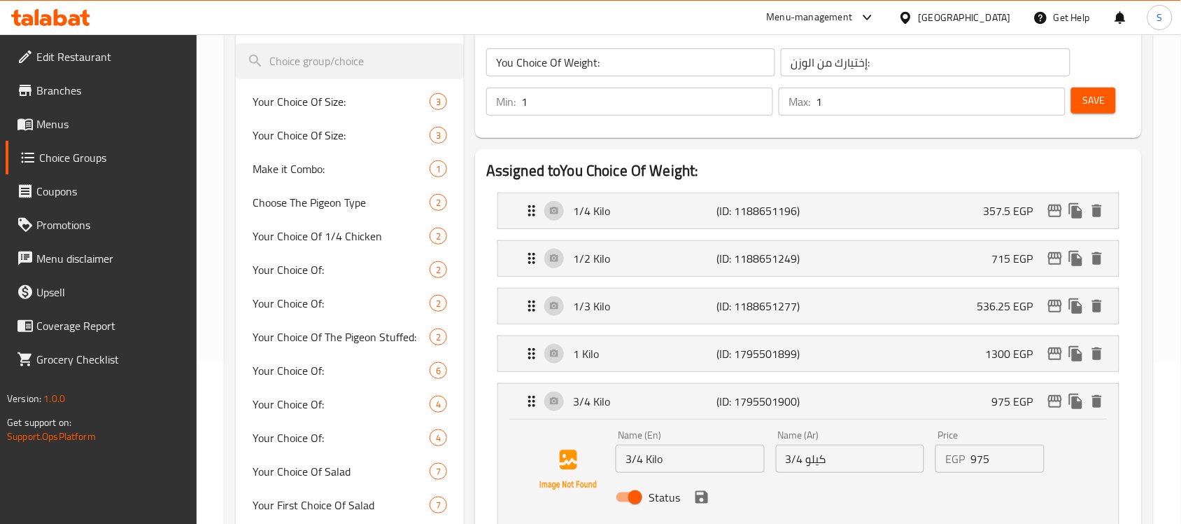
scroll to position [262, 0]
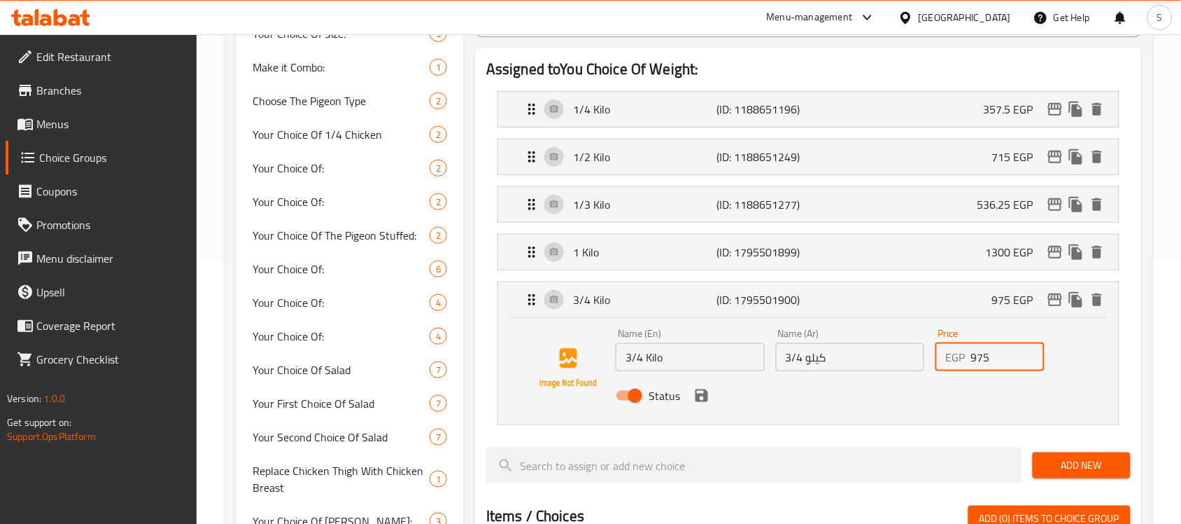
drag, startPoint x: 1009, startPoint y: 355, endPoint x: 890, endPoint y: 358, distance: 119.0
click at [890, 358] on div "Name (En) 3/4 Kilo Name (En) Name (Ar) 3/4 كيلو Name (Ar) Price EGP 975 Price S…" at bounding box center [850, 369] width 480 height 92
paste input "1072."
drag, startPoint x: 699, startPoint y: 393, endPoint x: 719, endPoint y: 388, distance: 21.4
click at [700, 392] on icon "save" at bounding box center [702, 395] width 17 height 17
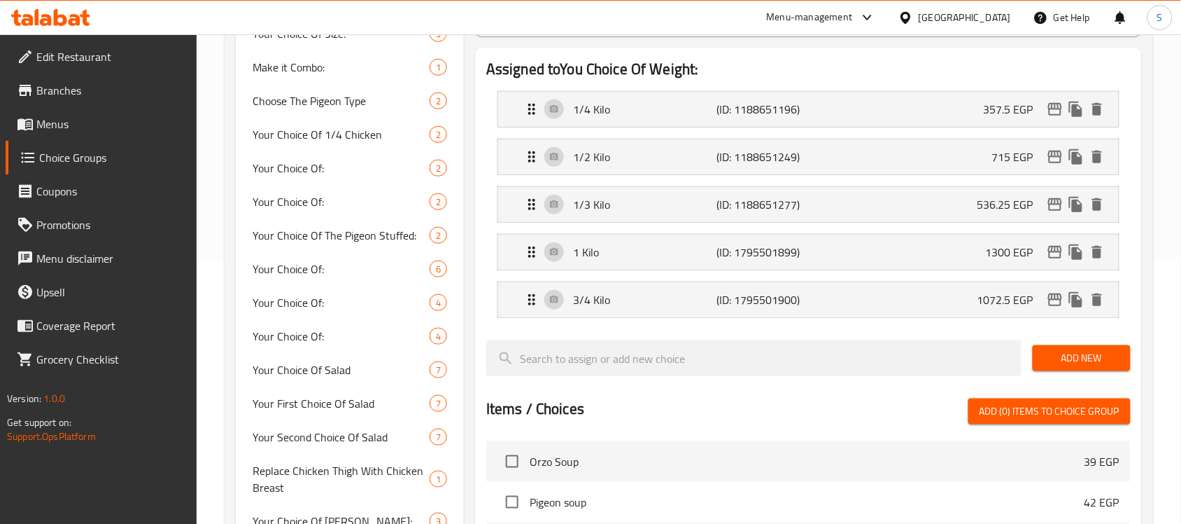
type input "1072.5"
click at [1016, 253] on p "1300 EGP" at bounding box center [1015, 252] width 59 height 17
click at [999, 247] on p "1300 EGP" at bounding box center [1015, 252] width 59 height 17
click at [961, 245] on div "1 Kilo (ID: 1795501899) 1300 EGP" at bounding box center [813, 251] width 579 height 35
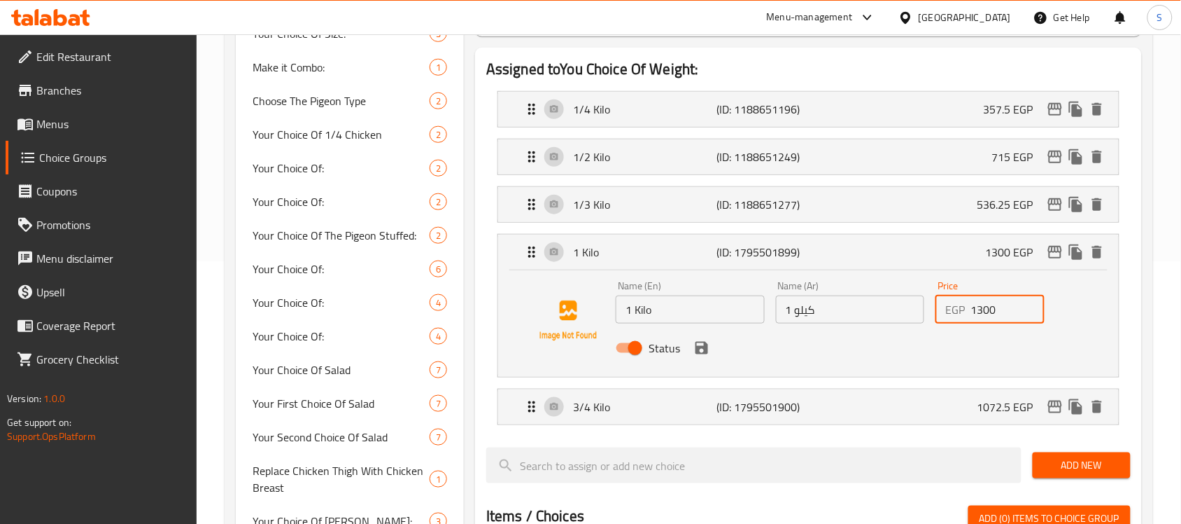
drag, startPoint x: 999, startPoint y: 308, endPoint x: 890, endPoint y: 310, distance: 109.9
click at [890, 310] on div "Name (En) 1 Kilo Name (En) Name (Ar) 1 كيلو Name (Ar) Price EGP 1300 Price Stat…" at bounding box center [850, 321] width 480 height 92
paste input "43"
click at [712, 351] on div "Status" at bounding box center [850, 348] width 480 height 38
click at [708, 350] on icon "save" at bounding box center [702, 347] width 17 height 17
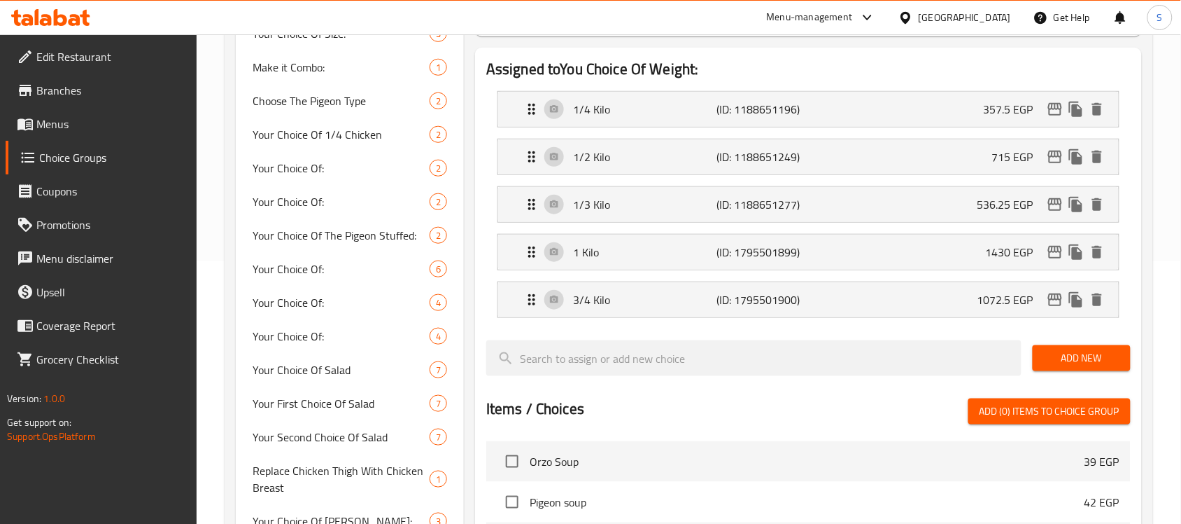
type input "1430"
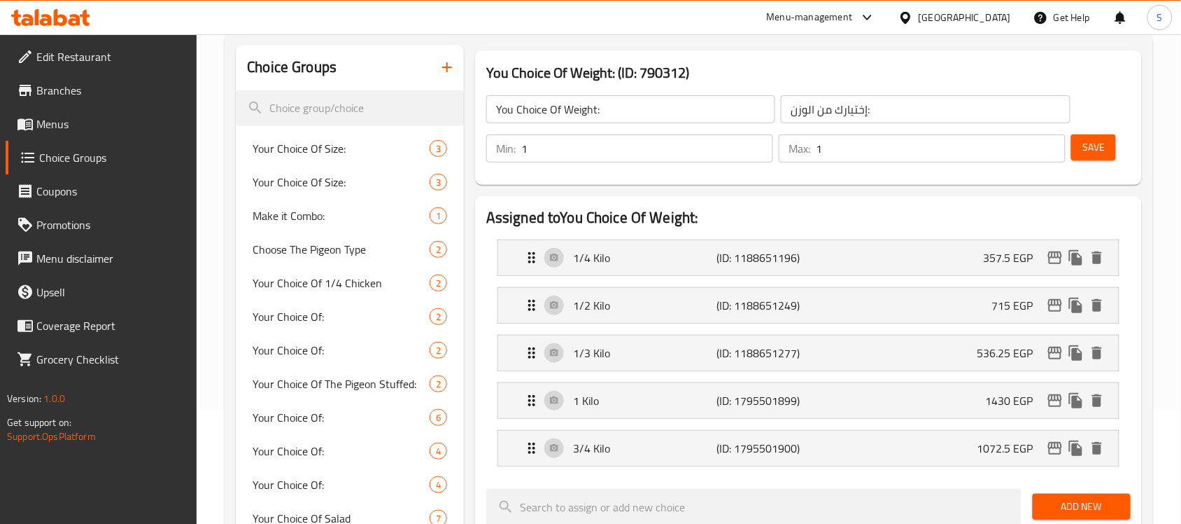
scroll to position [87, 0]
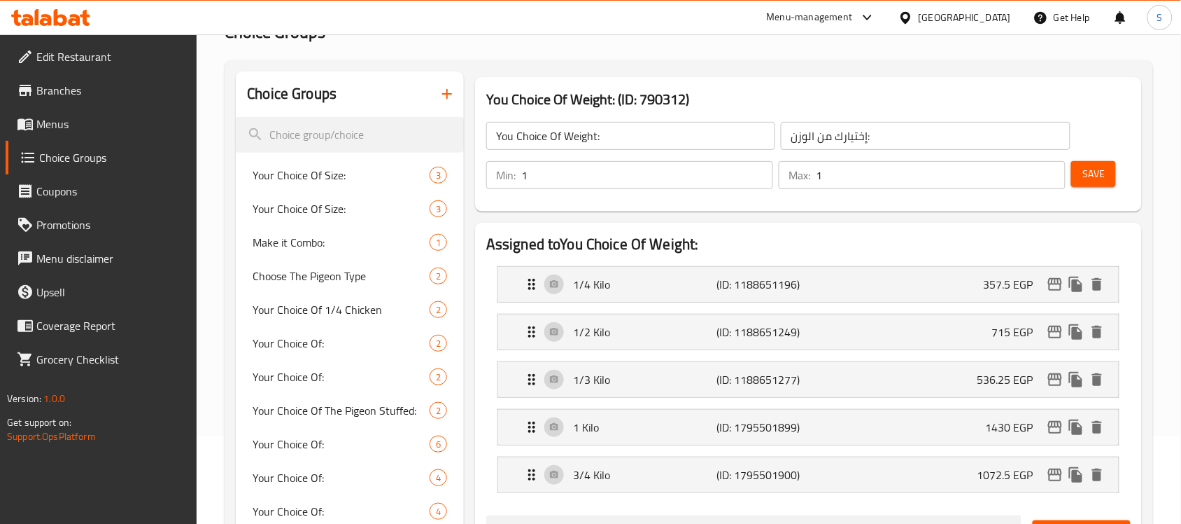
click at [1096, 182] on span "Save" at bounding box center [1094, 173] width 22 height 17
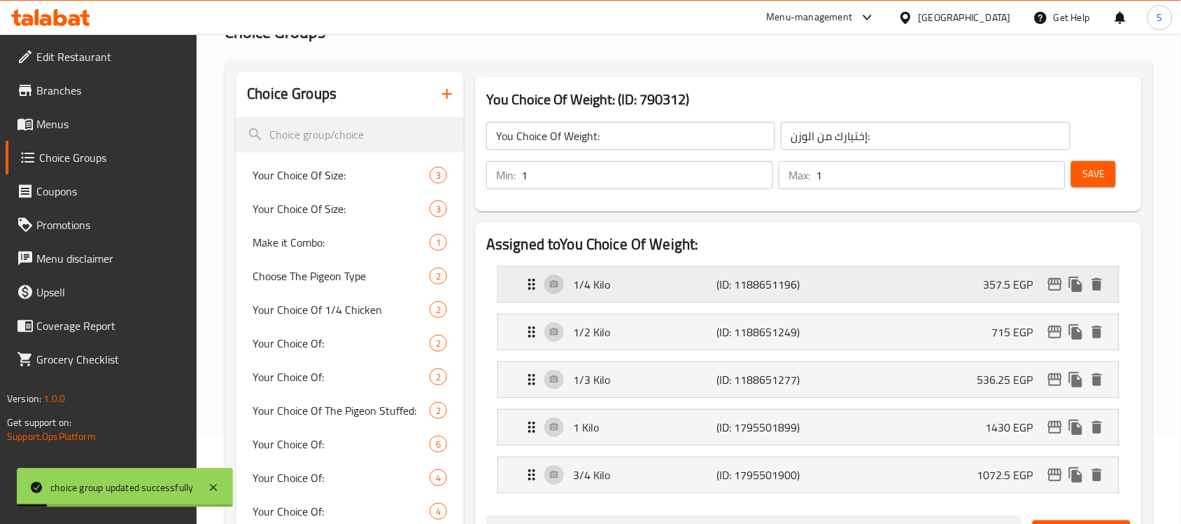
click at [1030, 285] on p "357.5 EGP" at bounding box center [1014, 284] width 61 height 17
click at [1001, 284] on p "357.5 EGP" at bounding box center [1014, 284] width 61 height 17
click at [1061, 287] on icon "edit" at bounding box center [1055, 284] width 14 height 13
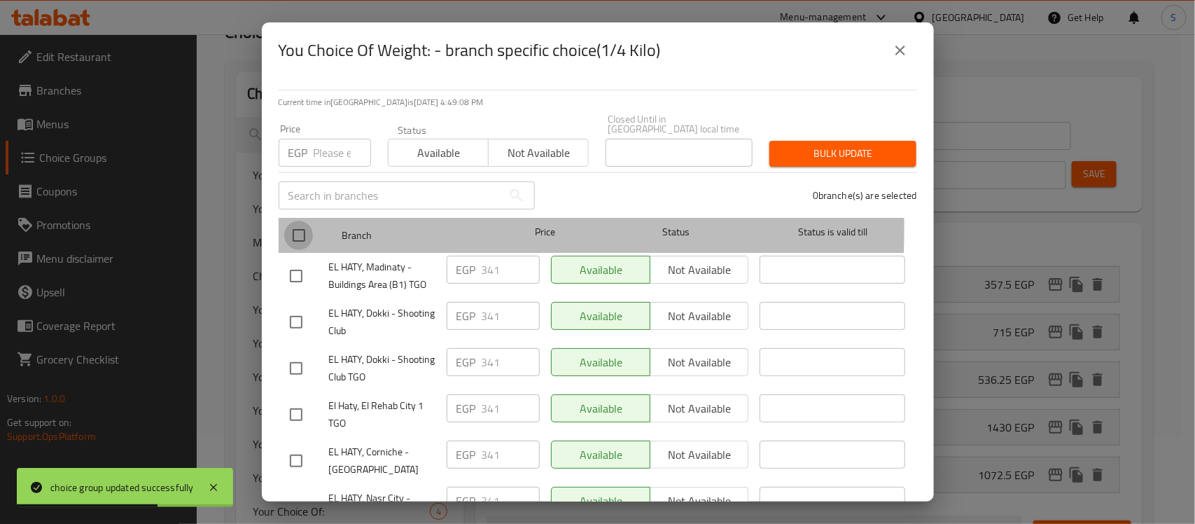
click at [293, 220] on input "checkbox" at bounding box center [298, 234] width 29 height 29
checkbox input "true"
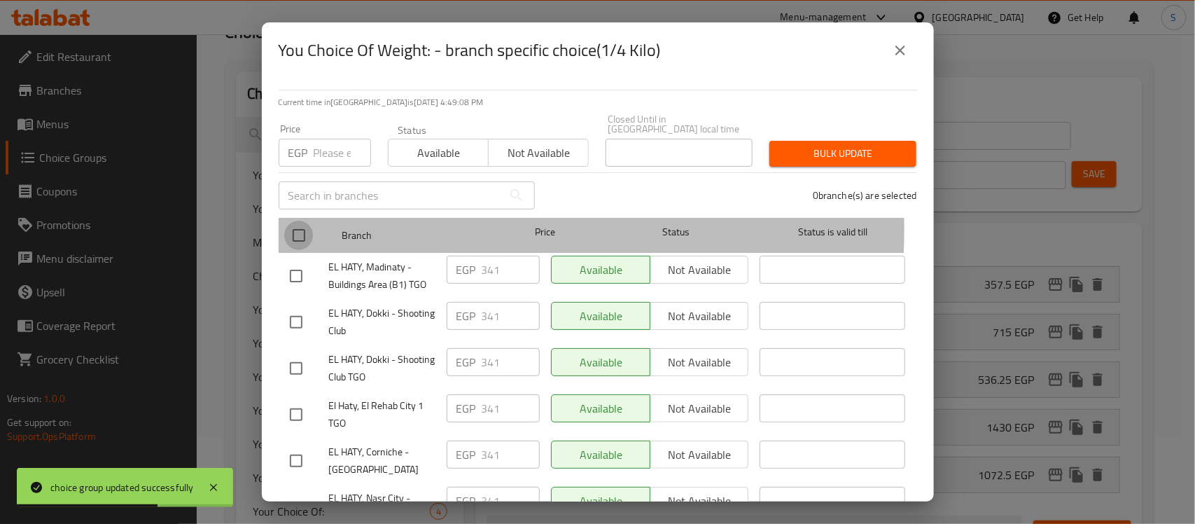
checkbox input "true"
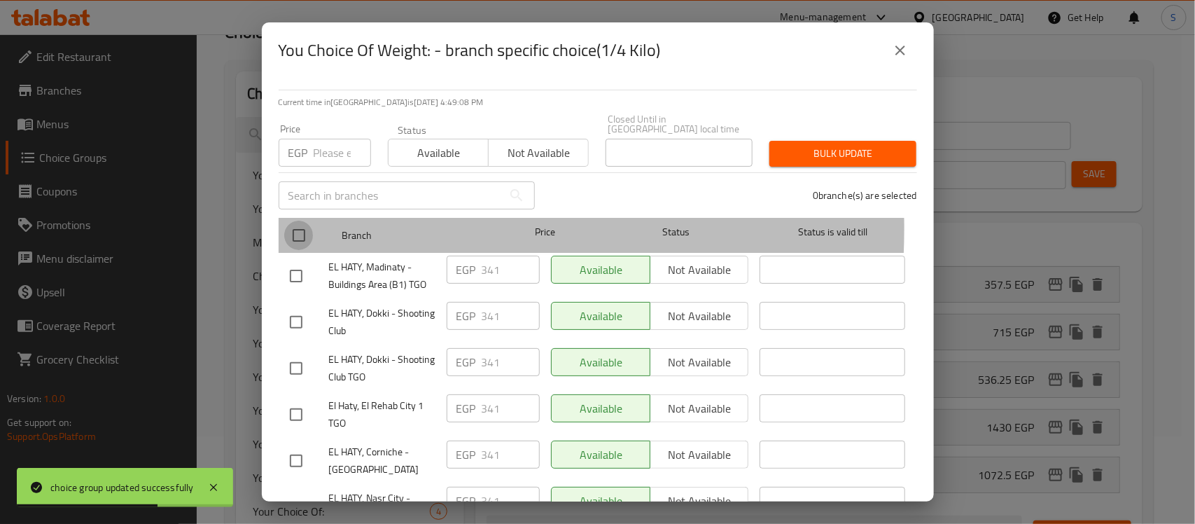
checkbox input "true"
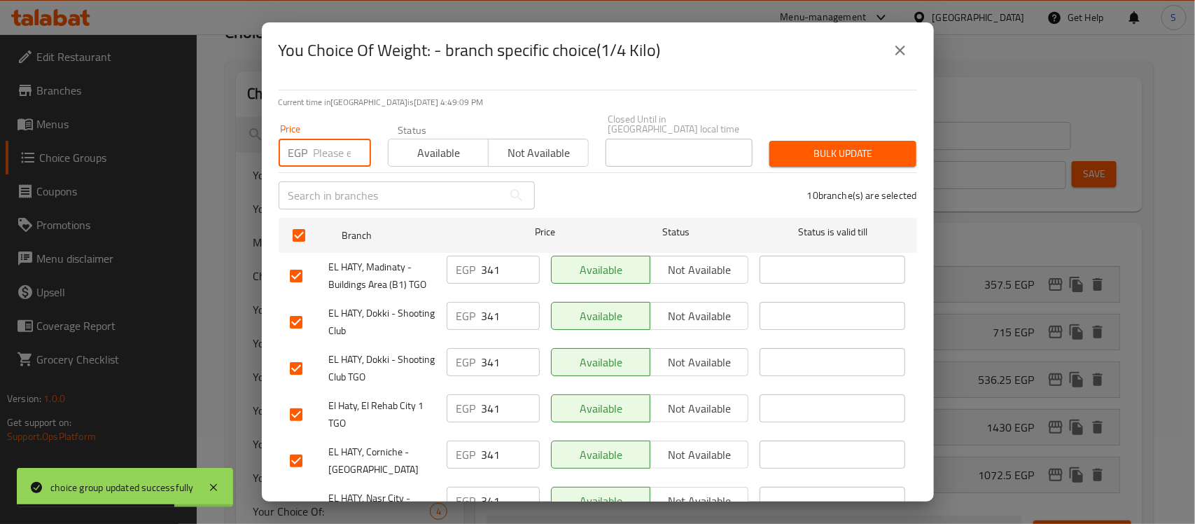
click at [330, 149] on input "number" at bounding box center [342, 153] width 57 height 28
paste input "357.5"
type input "357.5"
click at [806, 145] on span "Bulk update" at bounding box center [842, 153] width 125 height 17
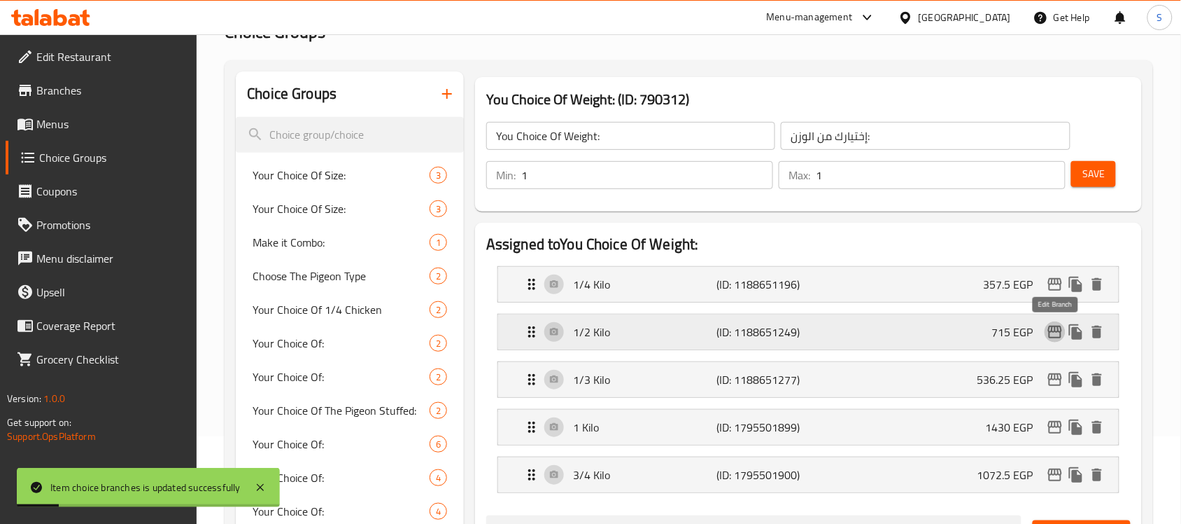
click at [1053, 337] on icon "edit" at bounding box center [1055, 331] width 17 height 17
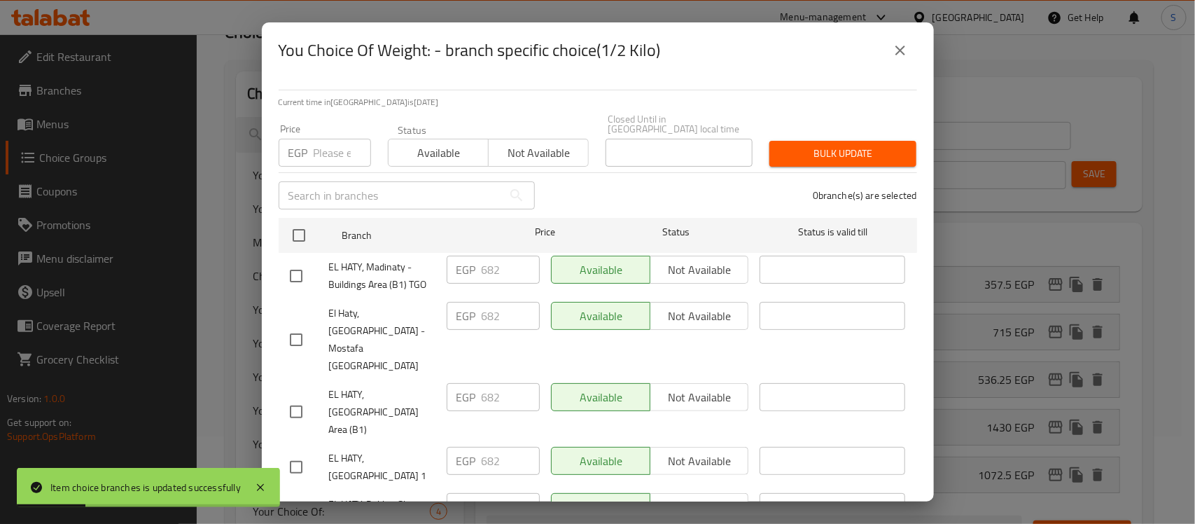
click at [341, 139] on input "number" at bounding box center [342, 153] width 57 height 28
paste input "536.25"
type input "536.25"
click at [896, 52] on icon "close" at bounding box center [900, 50] width 17 height 17
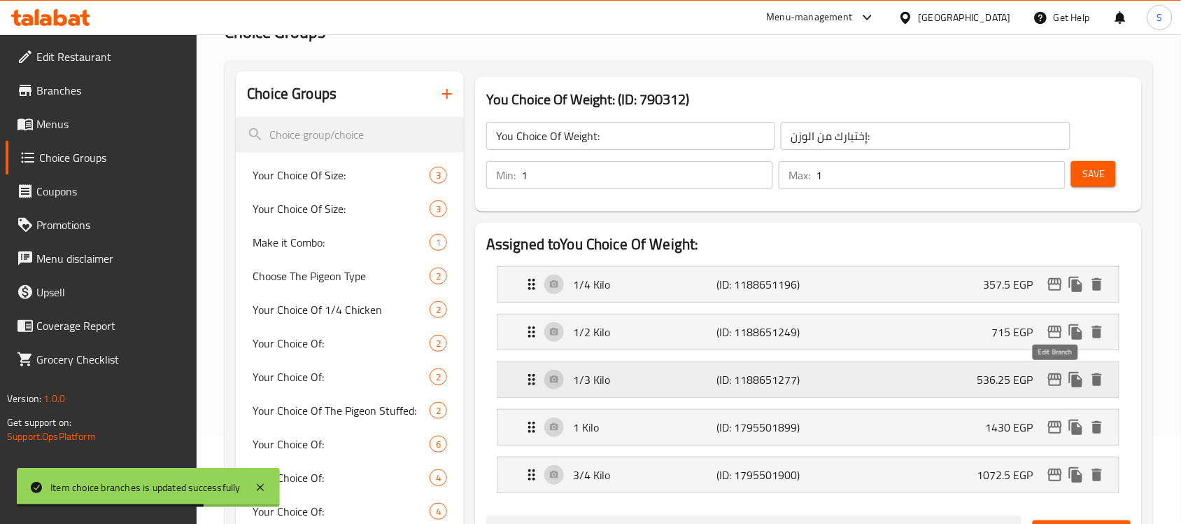
click at [1057, 375] on icon "edit" at bounding box center [1055, 379] width 14 height 13
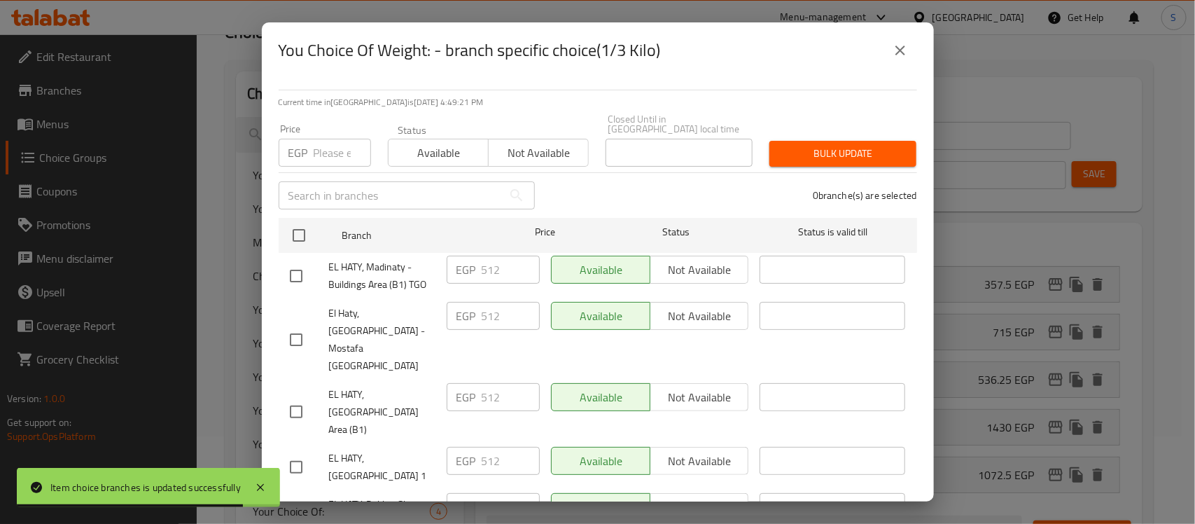
click at [344, 150] on input "number" at bounding box center [342, 153] width 57 height 28
paste input "536.25"
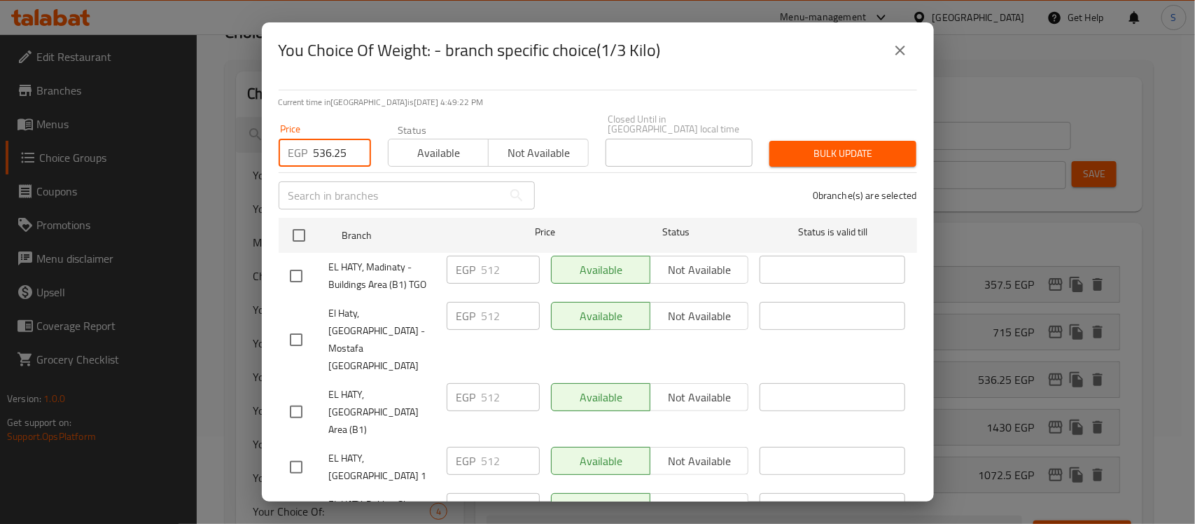
type input "536.25"
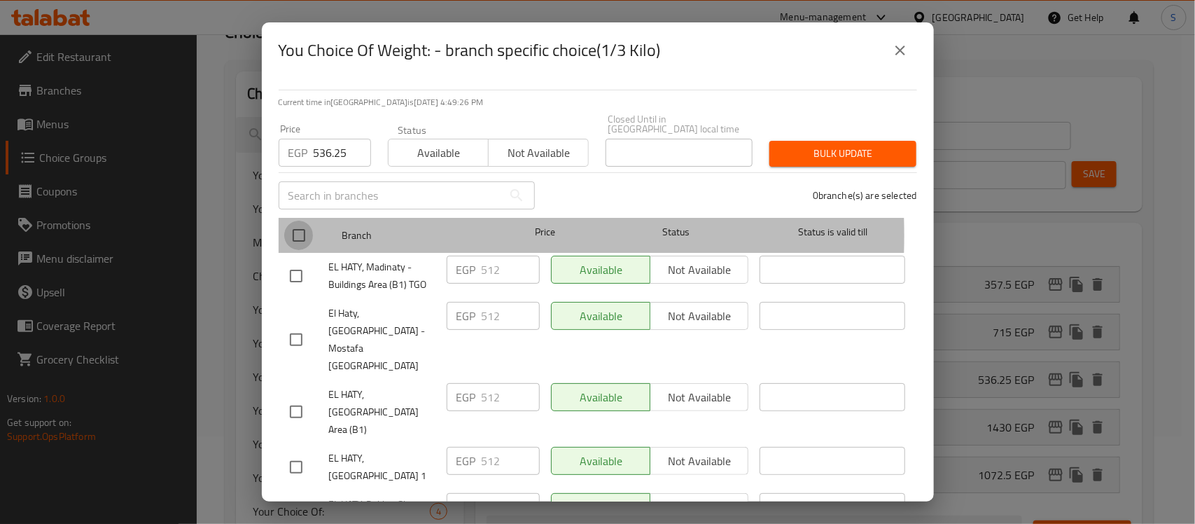
click at [304, 225] on input "checkbox" at bounding box center [298, 234] width 29 height 29
checkbox input "true"
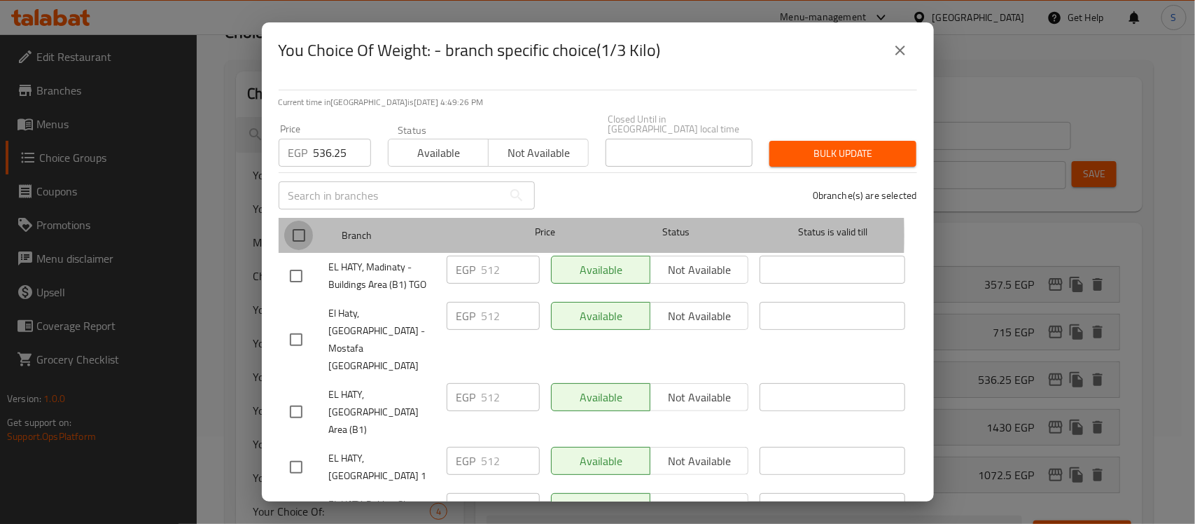
checkbox input "true"
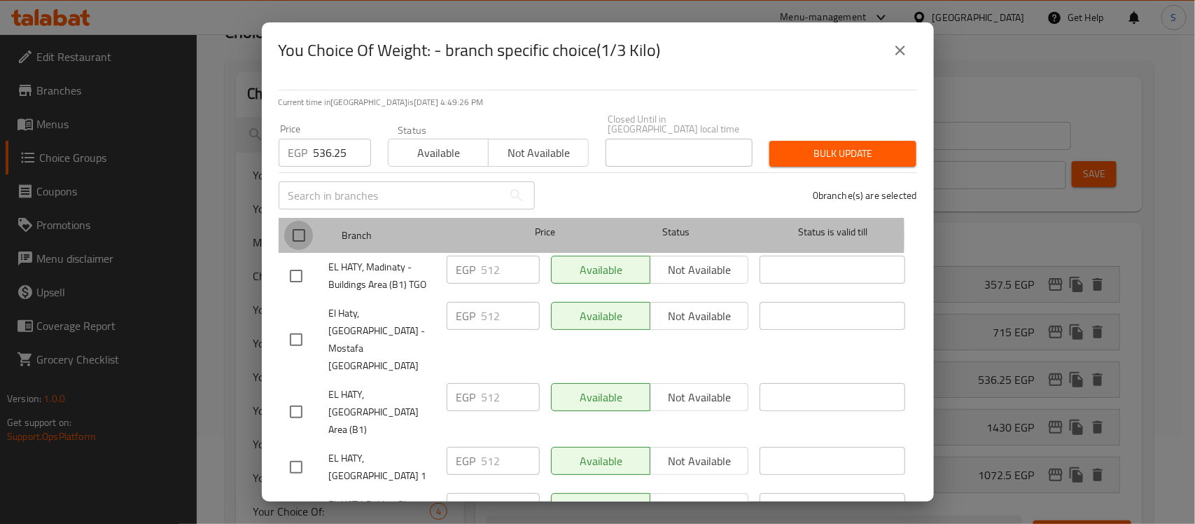
checkbox input "true"
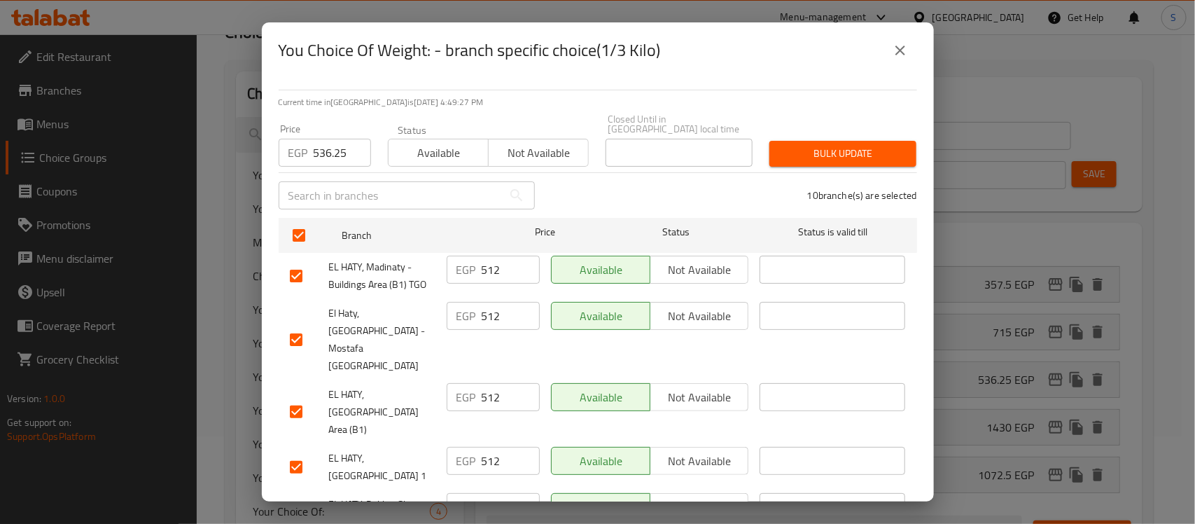
click at [833, 145] on span "Bulk update" at bounding box center [842, 153] width 125 height 17
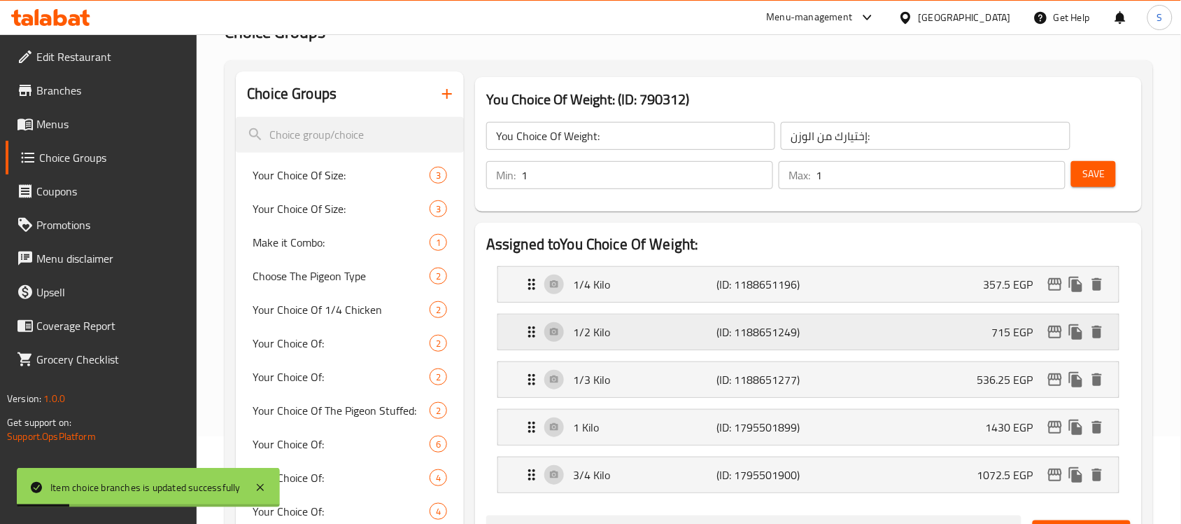
click at [1012, 333] on p "715 EGP" at bounding box center [1018, 331] width 52 height 17
click at [1057, 334] on icon "edit" at bounding box center [1055, 331] width 17 height 17
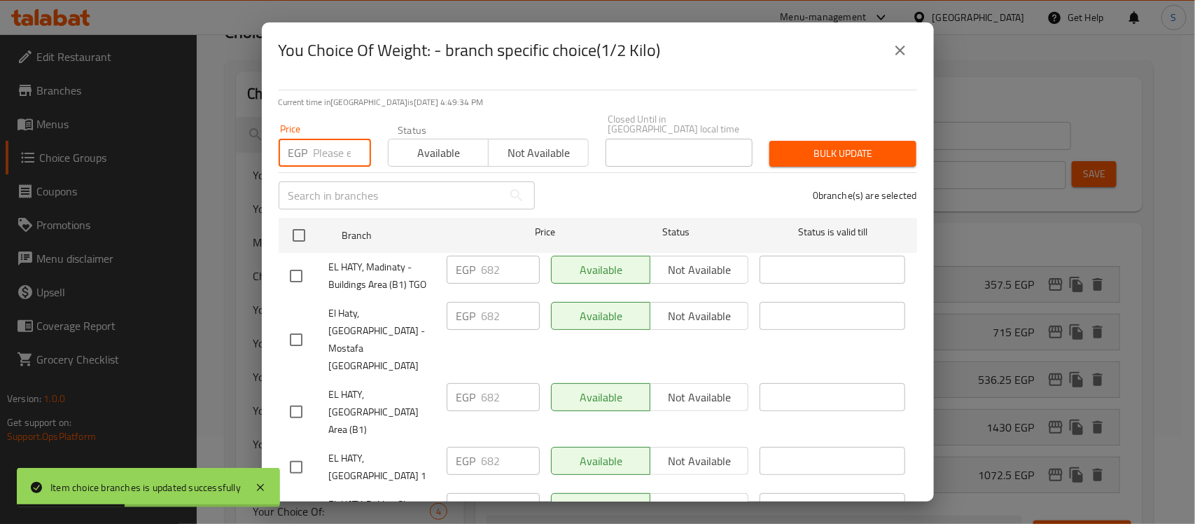
click at [335, 139] on input "number" at bounding box center [342, 153] width 57 height 28
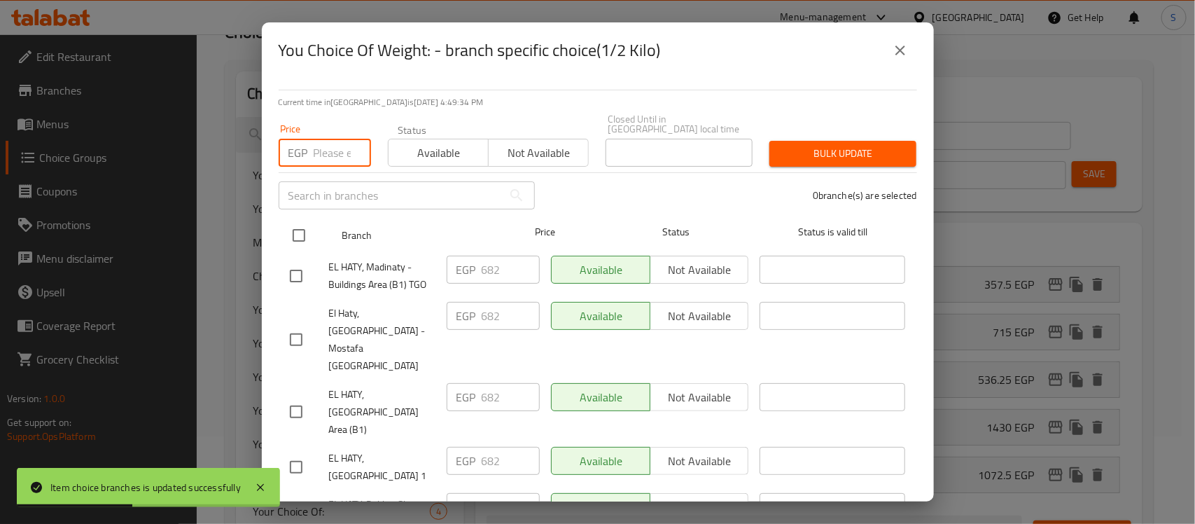
paste input "715"
type input "715"
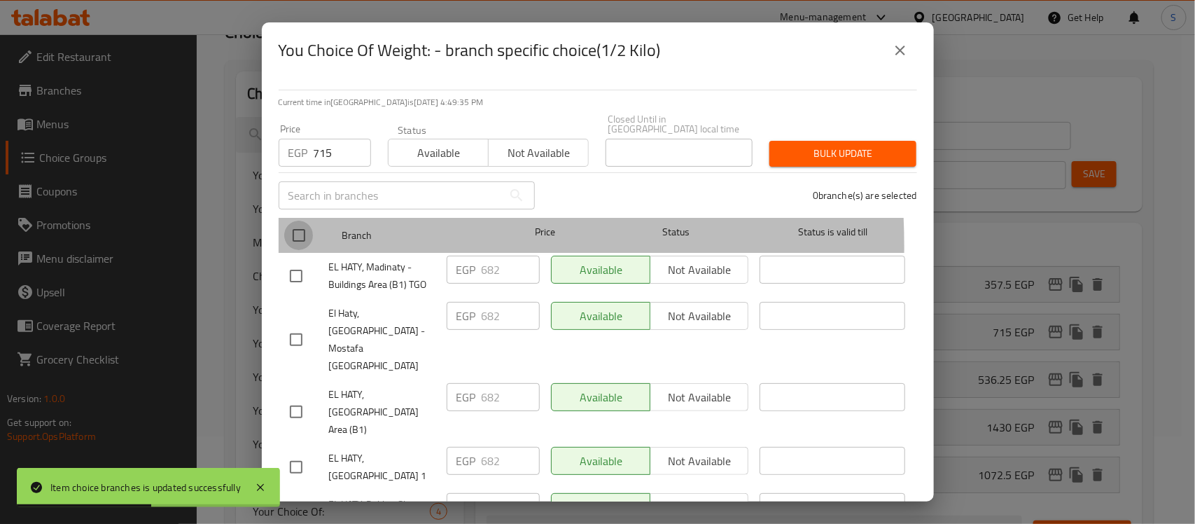
click at [302, 236] on input "checkbox" at bounding box center [298, 234] width 29 height 29
checkbox input "true"
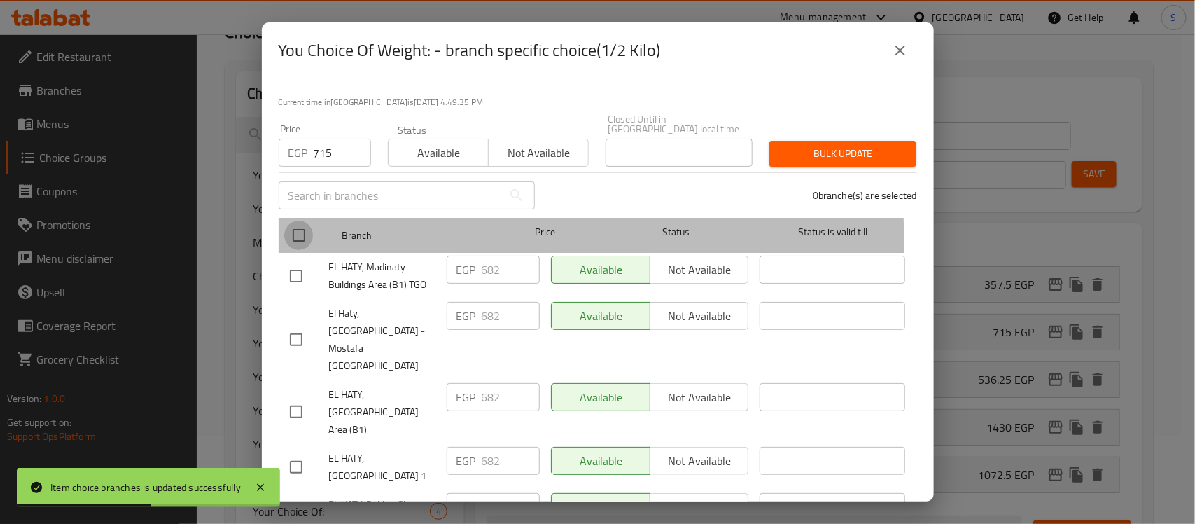
checkbox input "true"
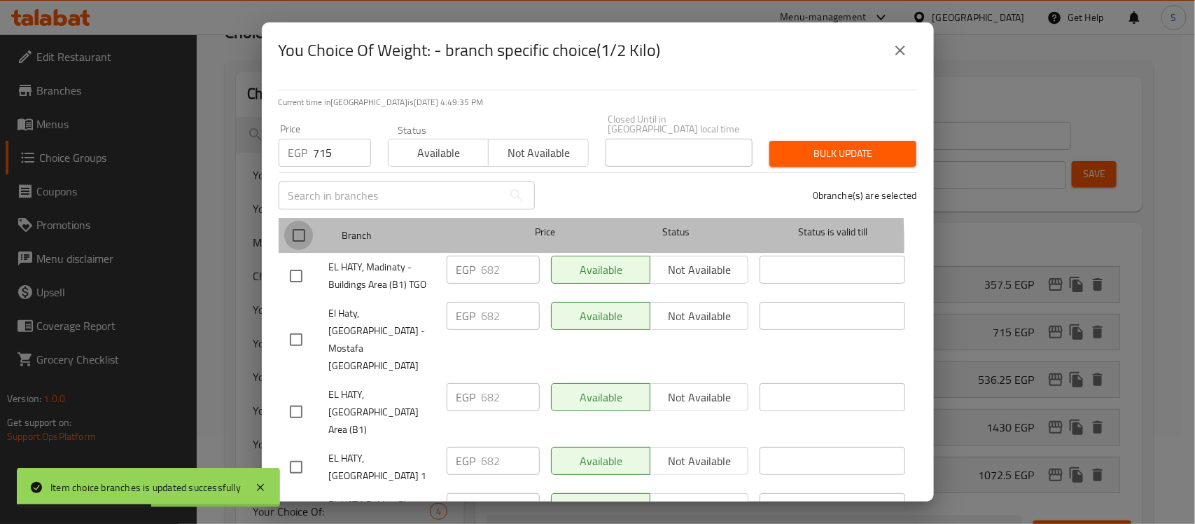
checkbox input "true"
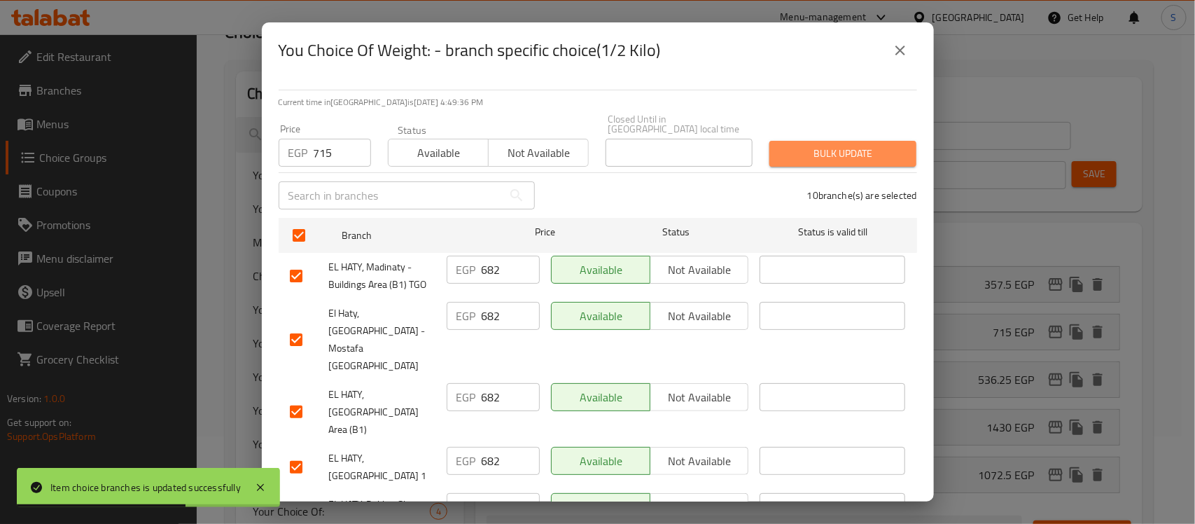
click at [875, 145] on span "Bulk update" at bounding box center [842, 153] width 125 height 17
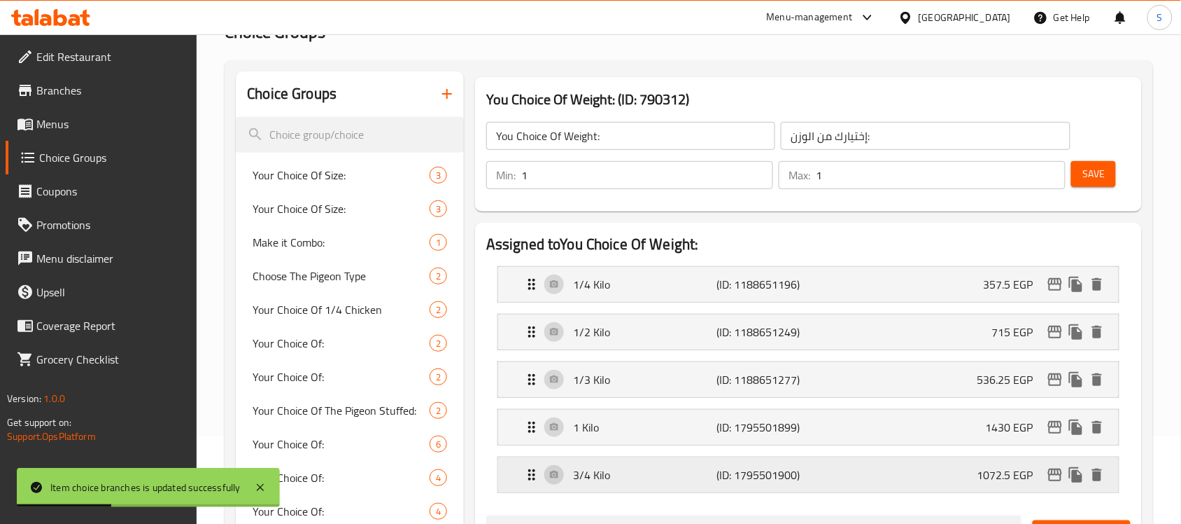
click at [1004, 463] on div "3/4 Kilo (ID: 1795501900) 1072.5 EGP" at bounding box center [813, 474] width 579 height 35
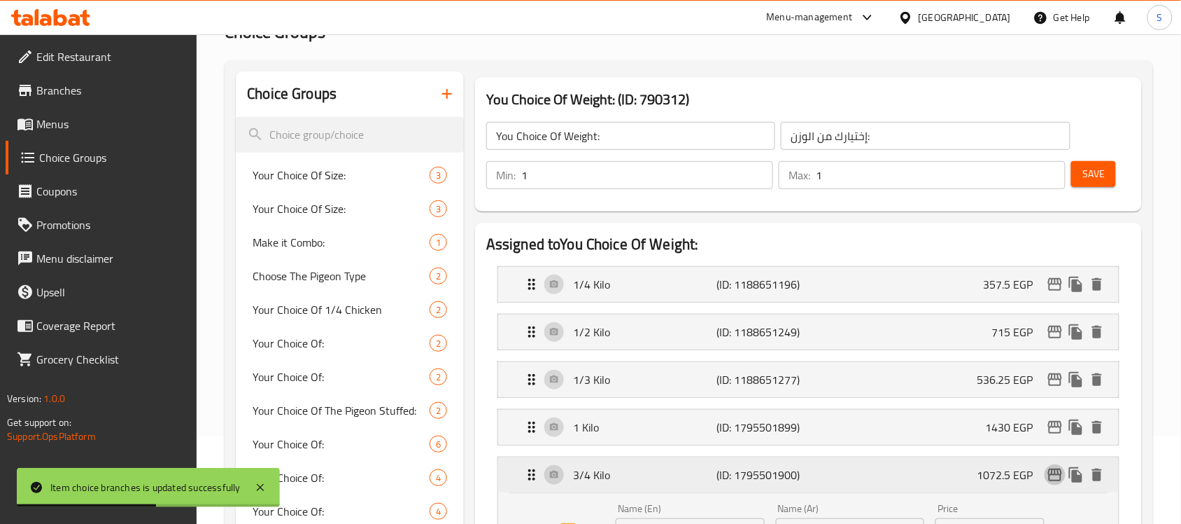
click at [1046, 478] on button "edit" at bounding box center [1055, 474] width 21 height 21
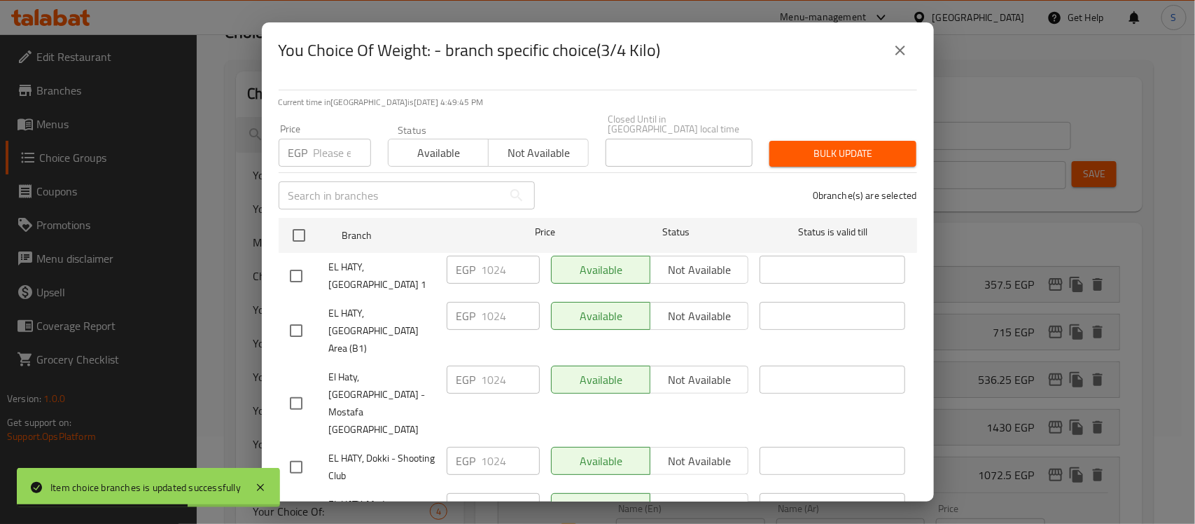
click at [325, 151] on input "number" at bounding box center [342, 153] width 57 height 28
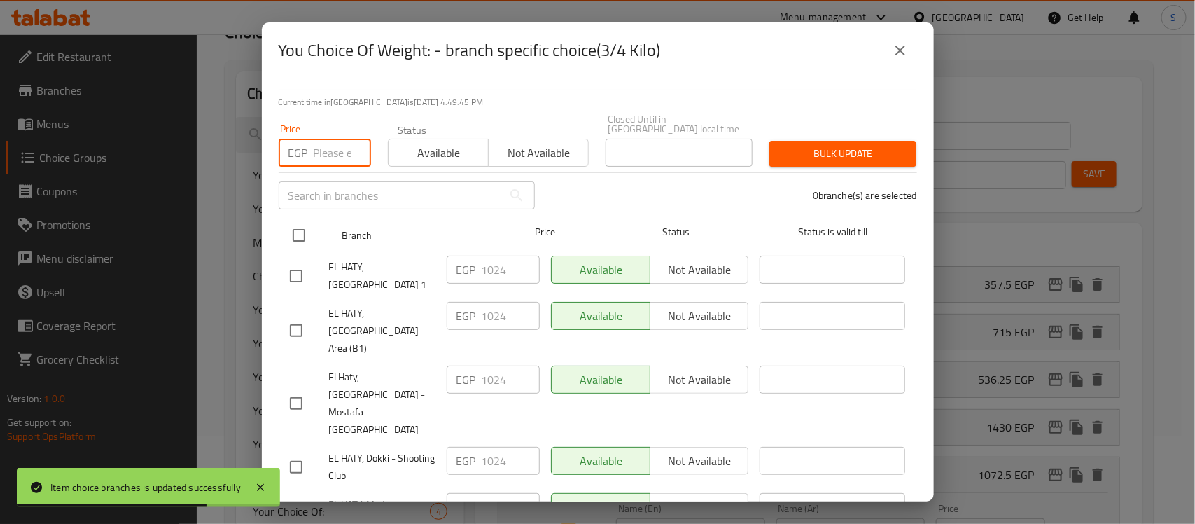
paste input "1072.5"
type input "1072.5"
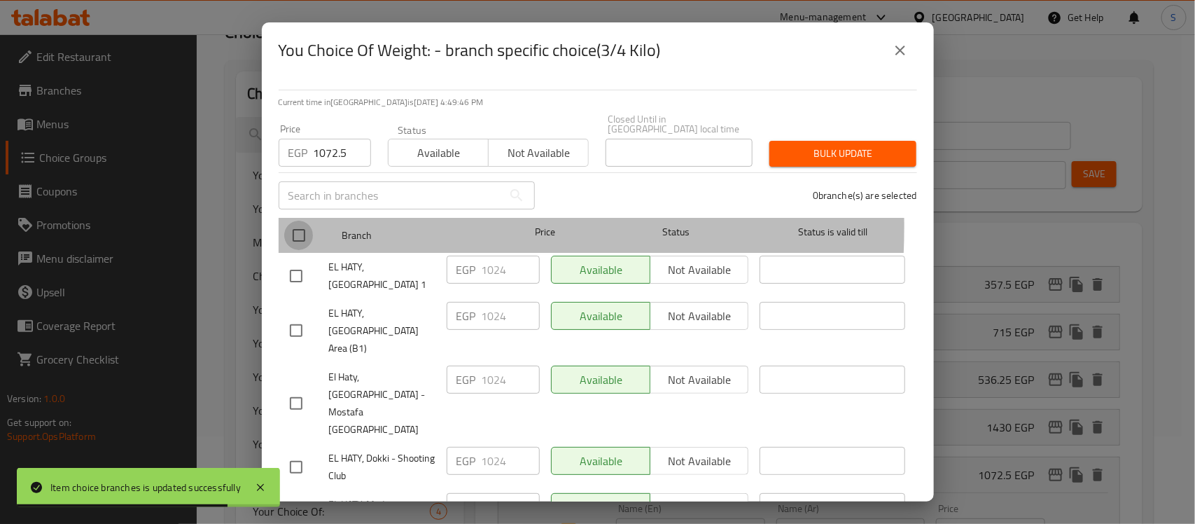
click at [300, 220] on input "checkbox" at bounding box center [298, 234] width 29 height 29
checkbox input "true"
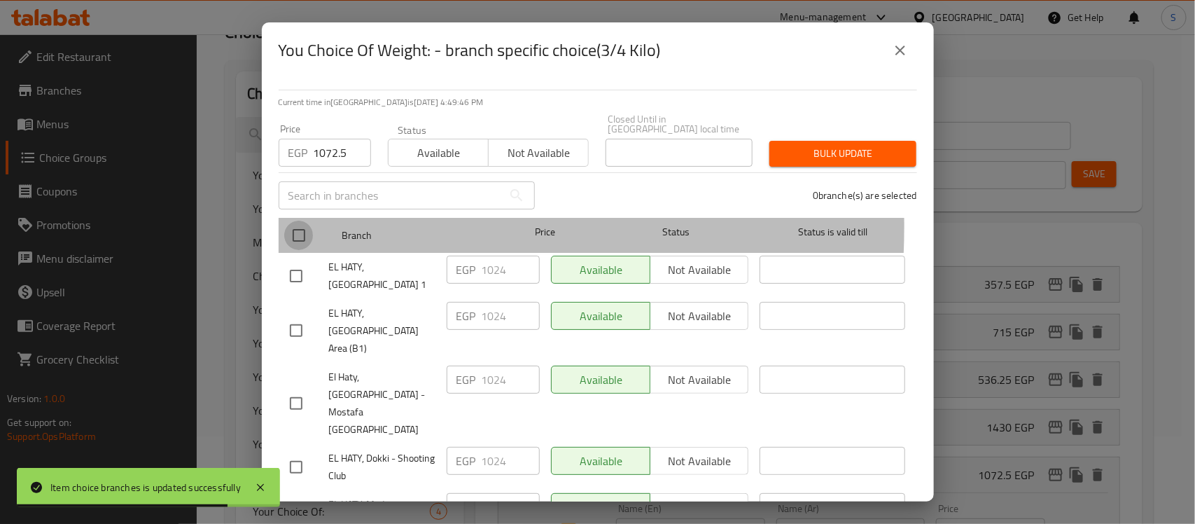
checkbox input "true"
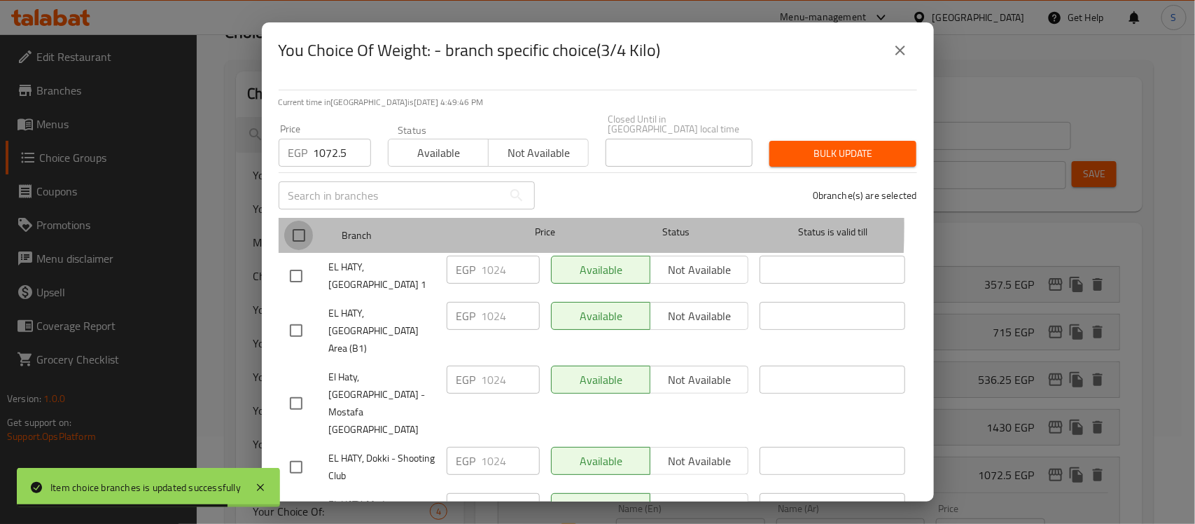
checkbox input "true"
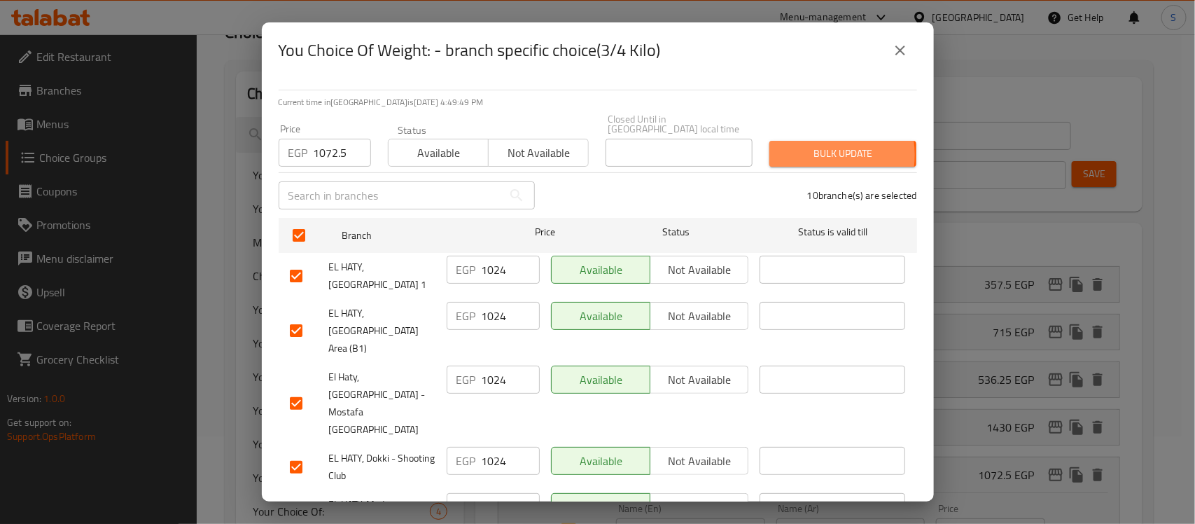
click at [806, 145] on span "Bulk update" at bounding box center [842, 153] width 125 height 17
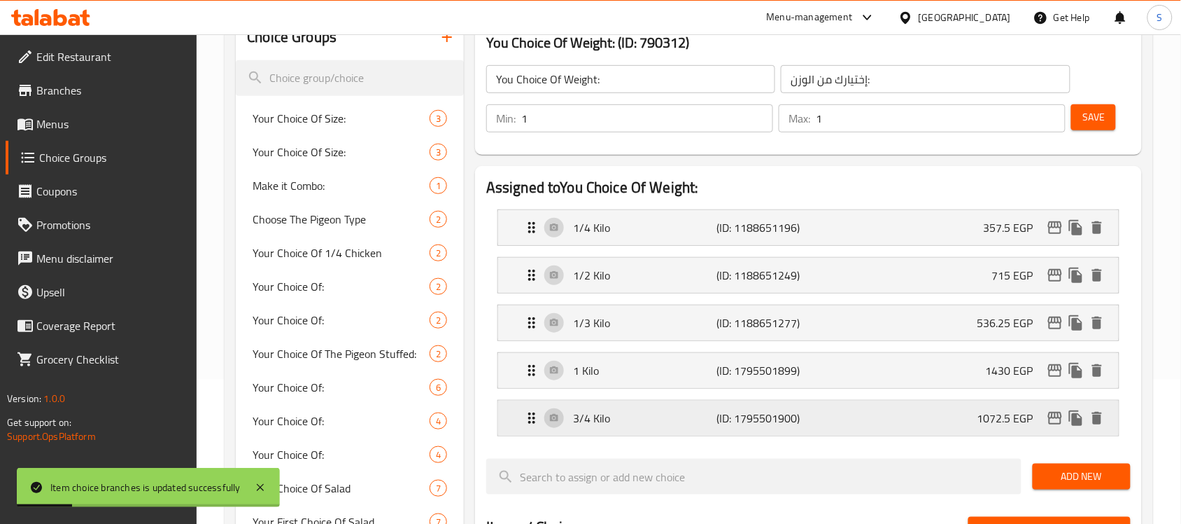
scroll to position [175, 0]
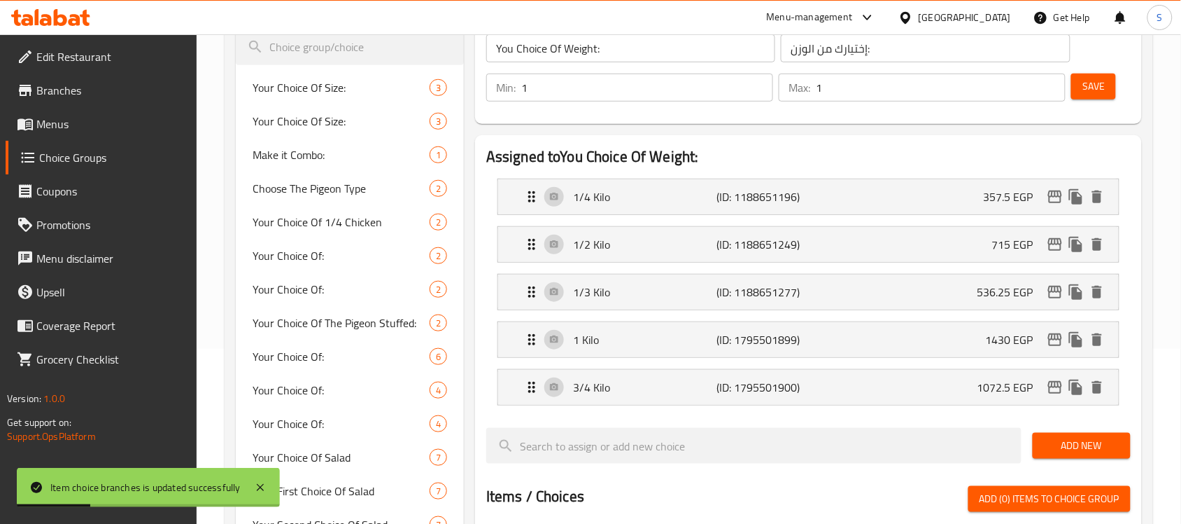
drag, startPoint x: 994, startPoint y: 340, endPoint x: 997, endPoint y: 361, distance: 21.3
click at [994, 339] on p "1430 EGP" at bounding box center [1015, 339] width 59 height 17
click at [1050, 344] on icon "edit" at bounding box center [1055, 339] width 17 height 17
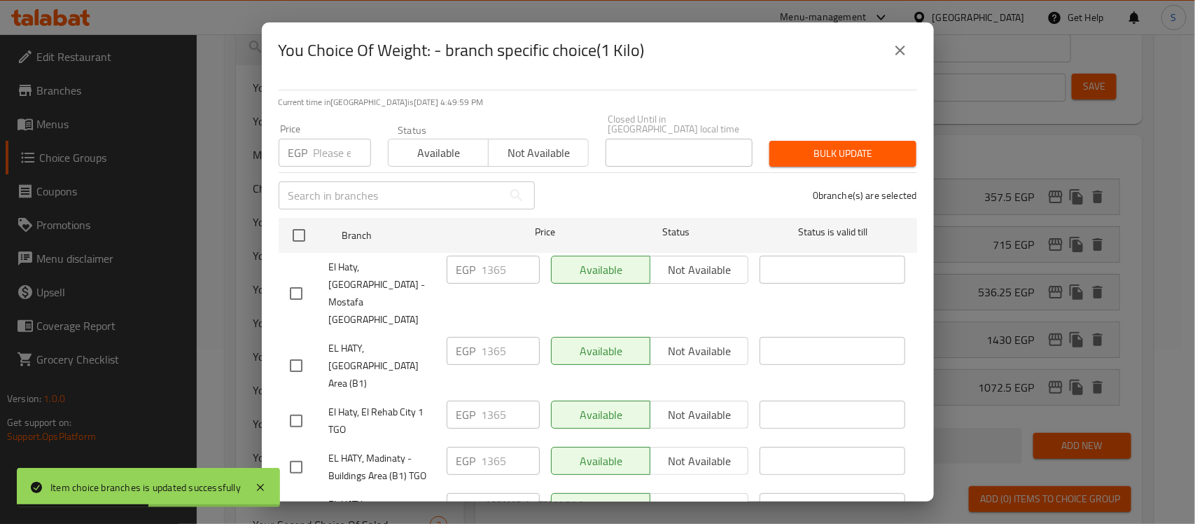
drag, startPoint x: 302, startPoint y: 154, endPoint x: 335, endPoint y: 151, distance: 33.0
click at [309, 153] on div "EGP Price" at bounding box center [325, 153] width 92 height 28
click at [335, 151] on input "number" at bounding box center [342, 153] width 57 height 28
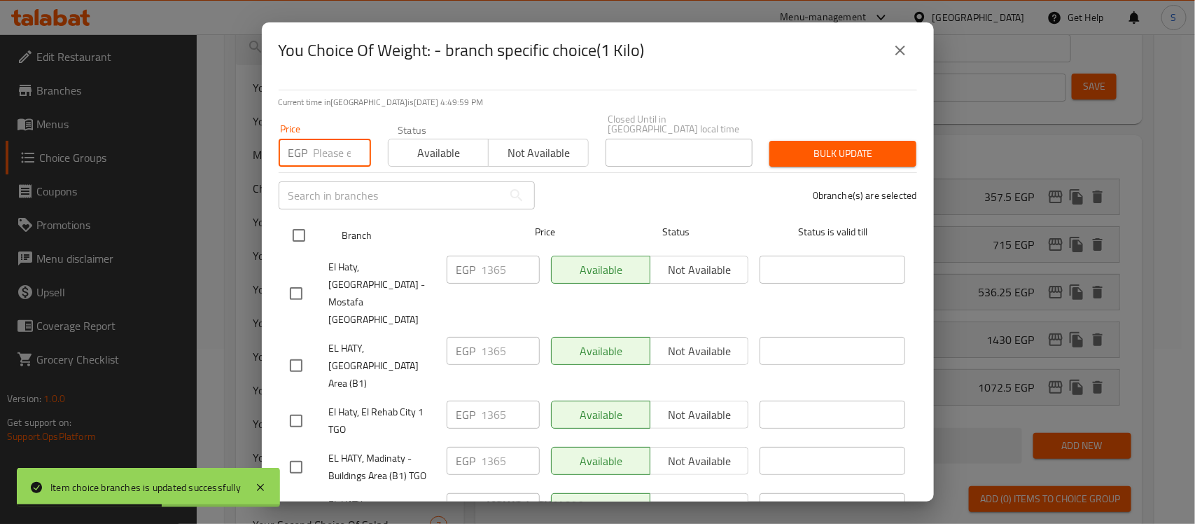
paste input "1430"
type input "1430"
drag, startPoint x: 302, startPoint y: 225, endPoint x: 307, endPoint y: 233, distance: 9.4
click at [302, 224] on input "checkbox" at bounding box center [298, 234] width 29 height 29
checkbox input "true"
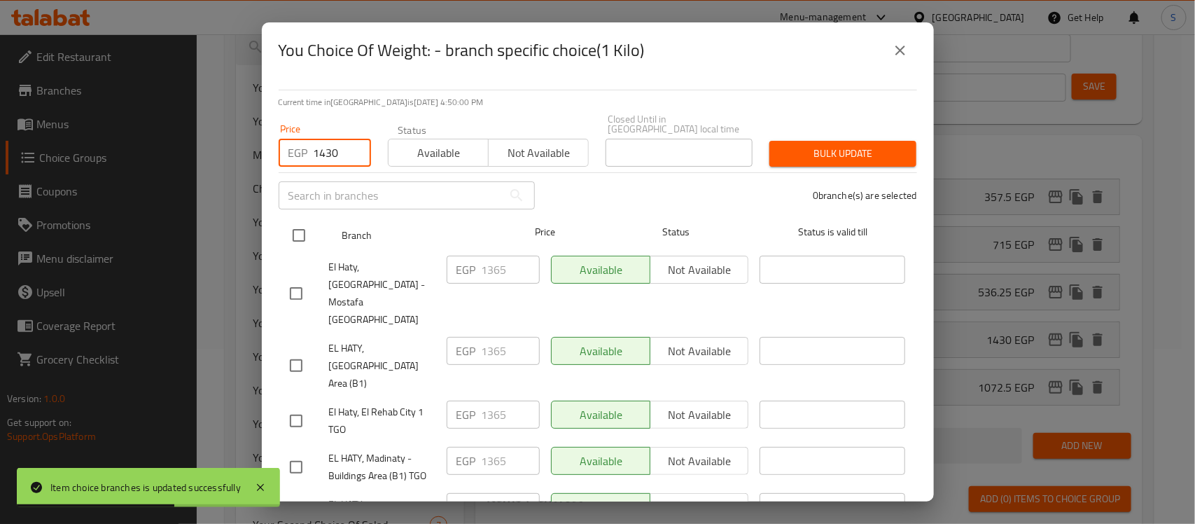
checkbox input "true"
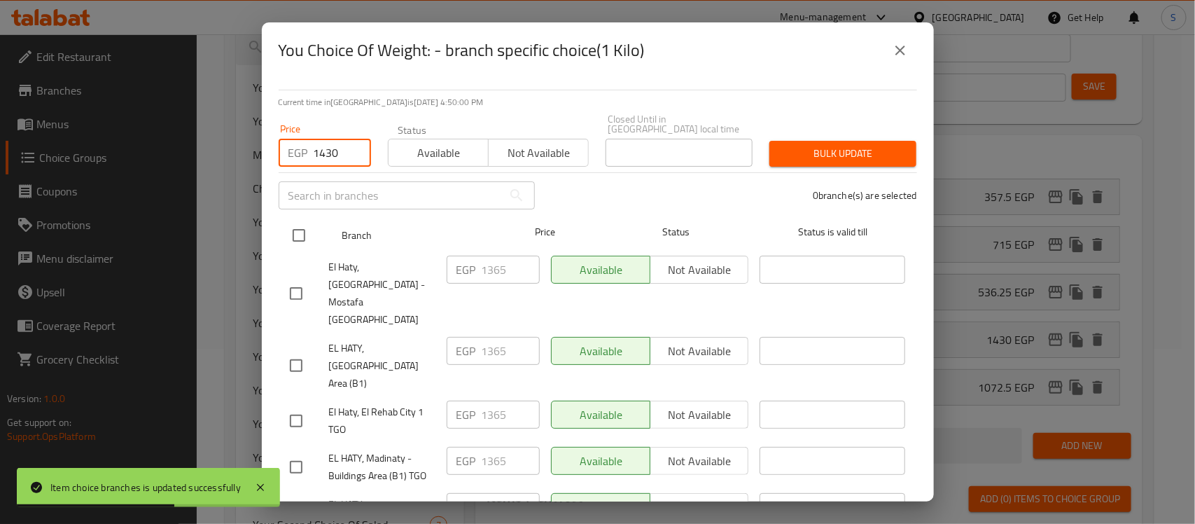
checkbox input "true"
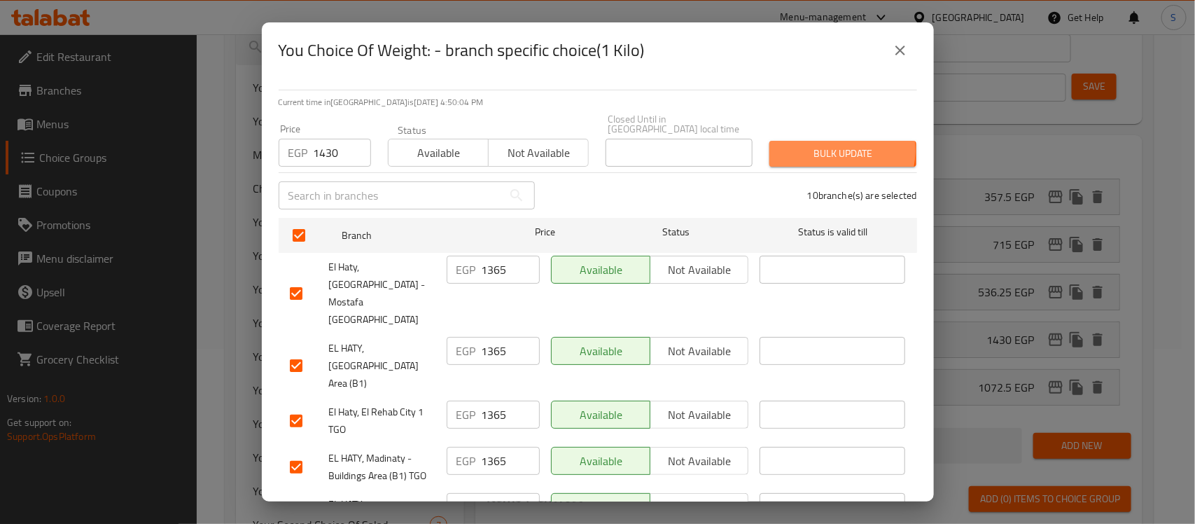
click at [817, 145] on span "Bulk update" at bounding box center [842, 153] width 125 height 17
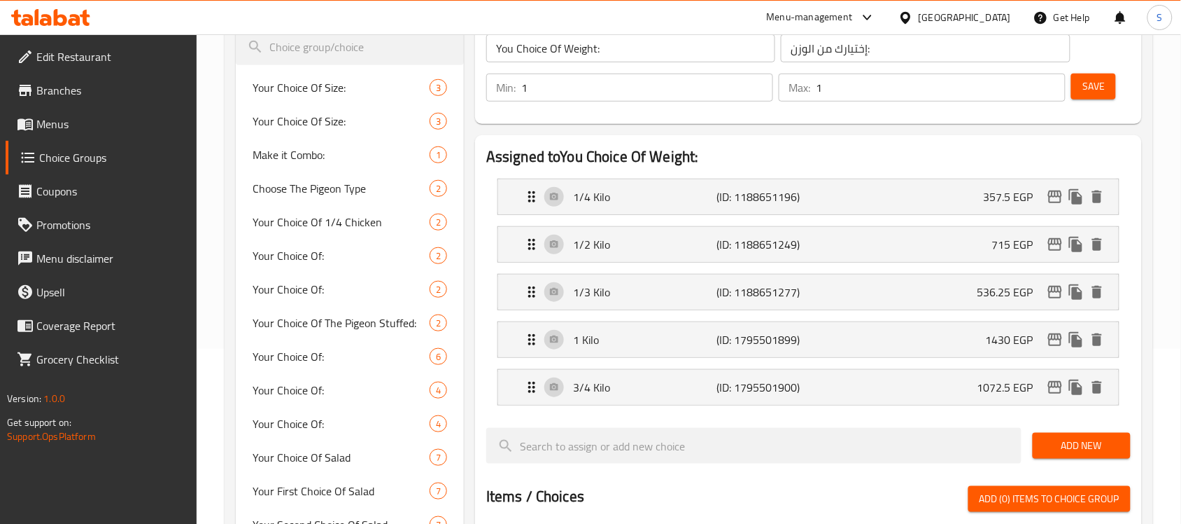
click at [98, 91] on span "Branches" at bounding box center [111, 90] width 150 height 17
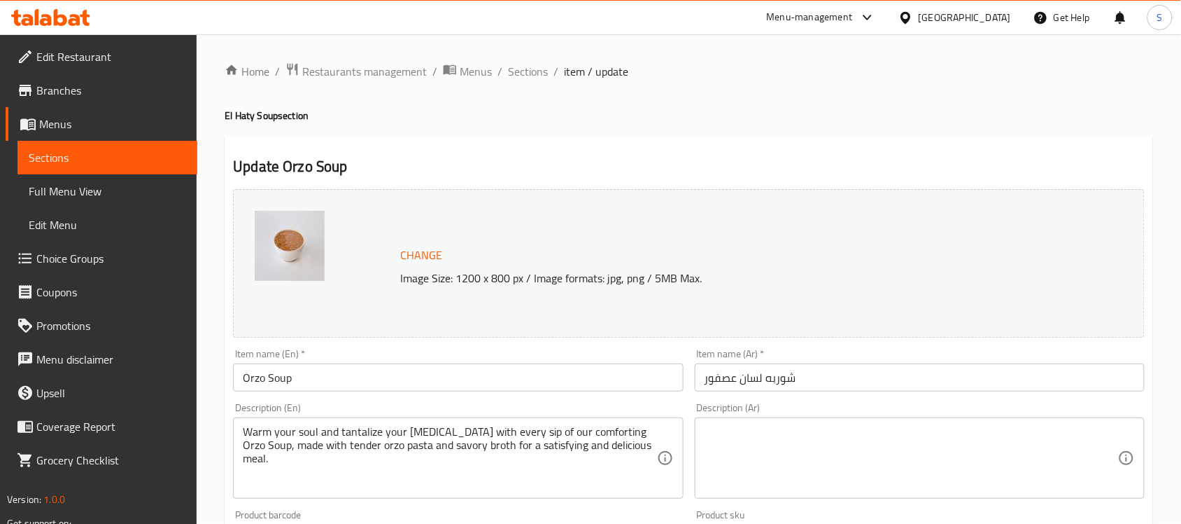
click at [97, 184] on span "Full Menu View" at bounding box center [107, 191] width 157 height 17
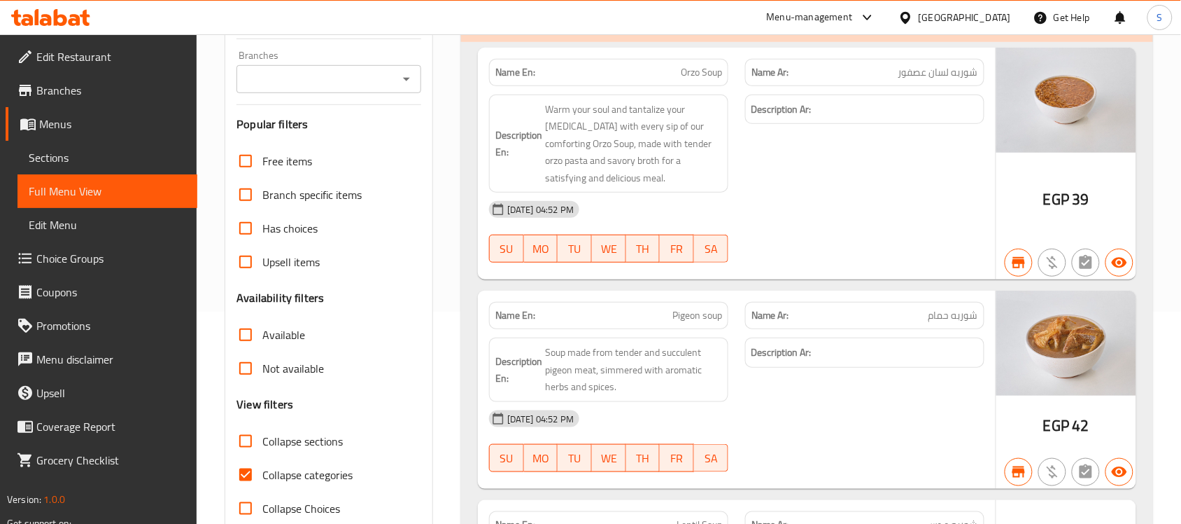
scroll to position [262, 0]
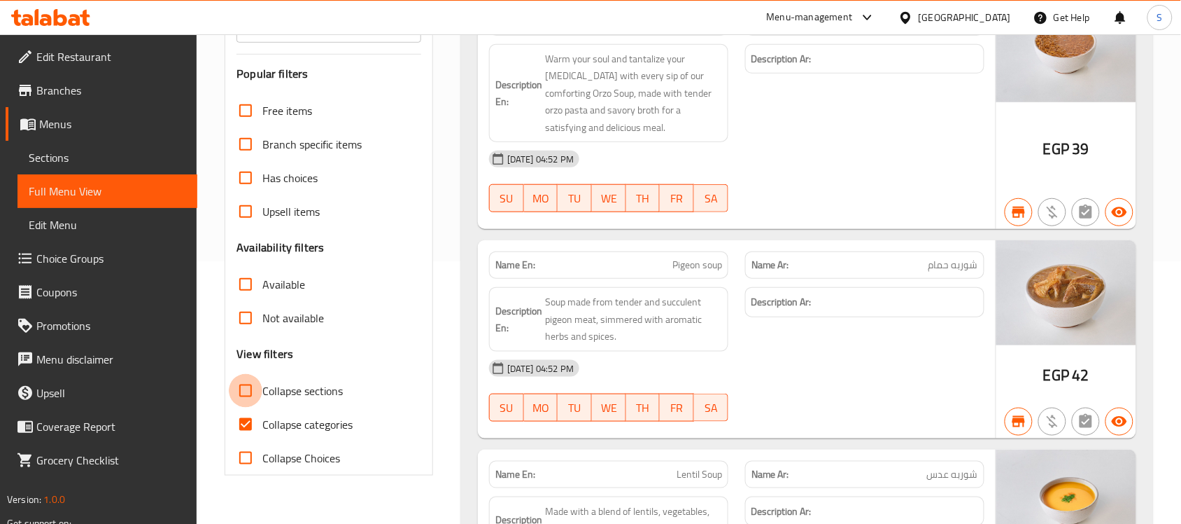
click at [253, 392] on input "Collapse sections" at bounding box center [246, 391] width 34 height 34
checkbox input "true"
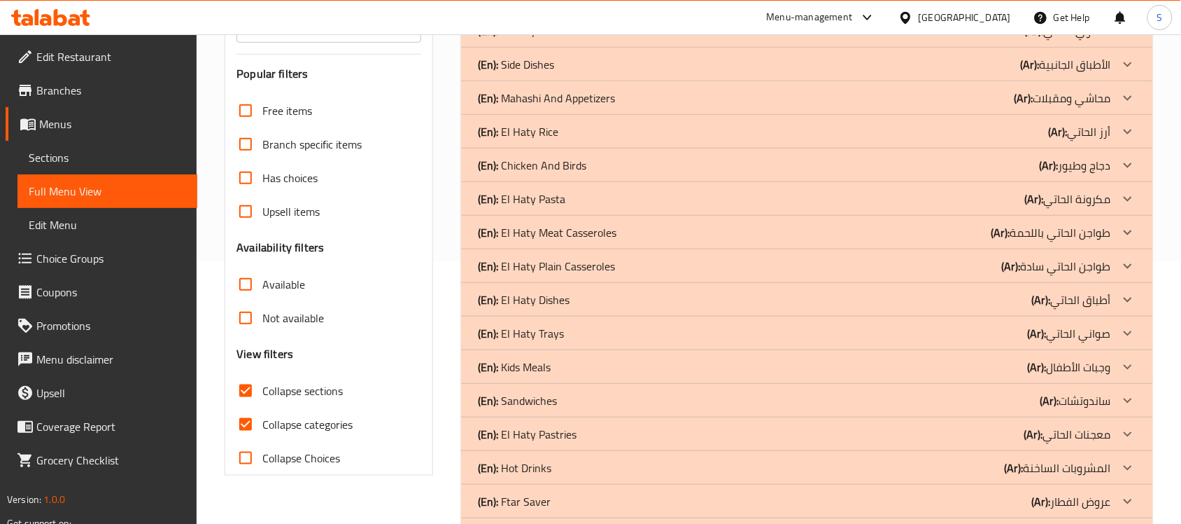
click at [253, 418] on input "Collapse categories" at bounding box center [246, 424] width 34 height 34
checkbox input "false"
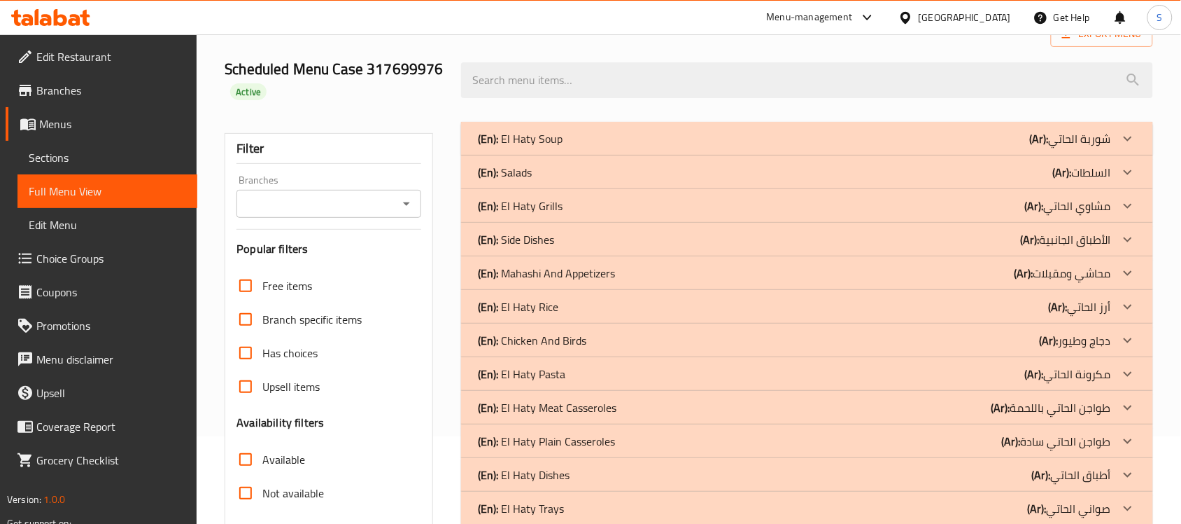
click at [1128, 200] on icon at bounding box center [1128, 205] width 17 height 17
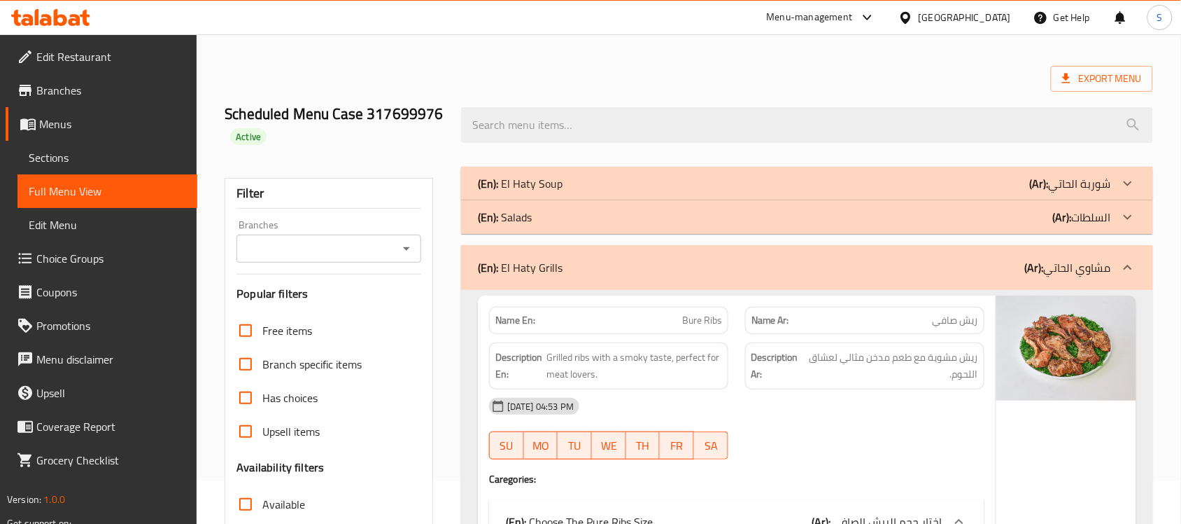
scroll to position [480, 0]
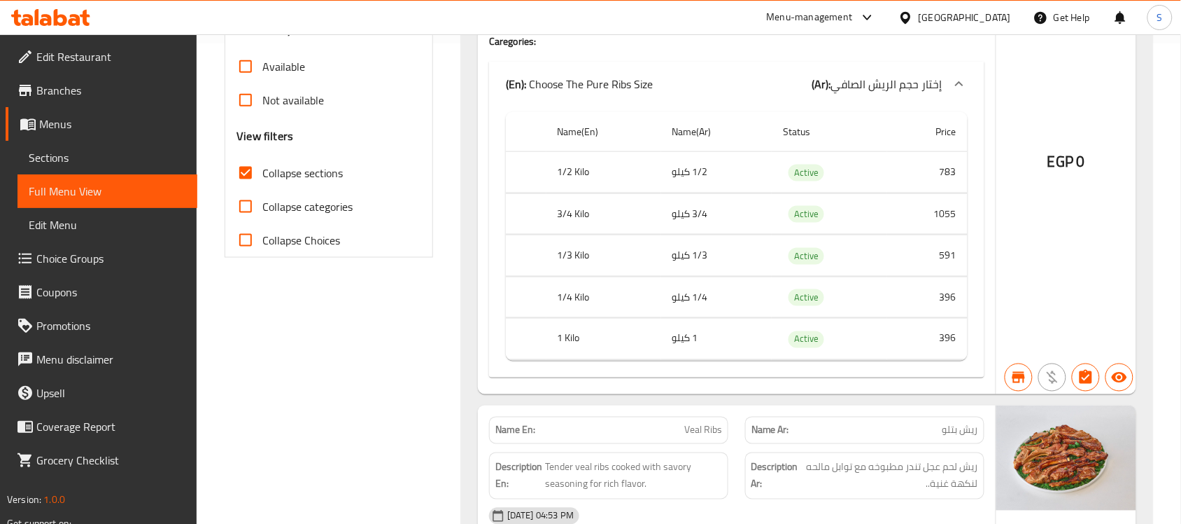
click at [256, 182] on input "Collapse sections" at bounding box center [246, 173] width 34 height 34
checkbox input "false"
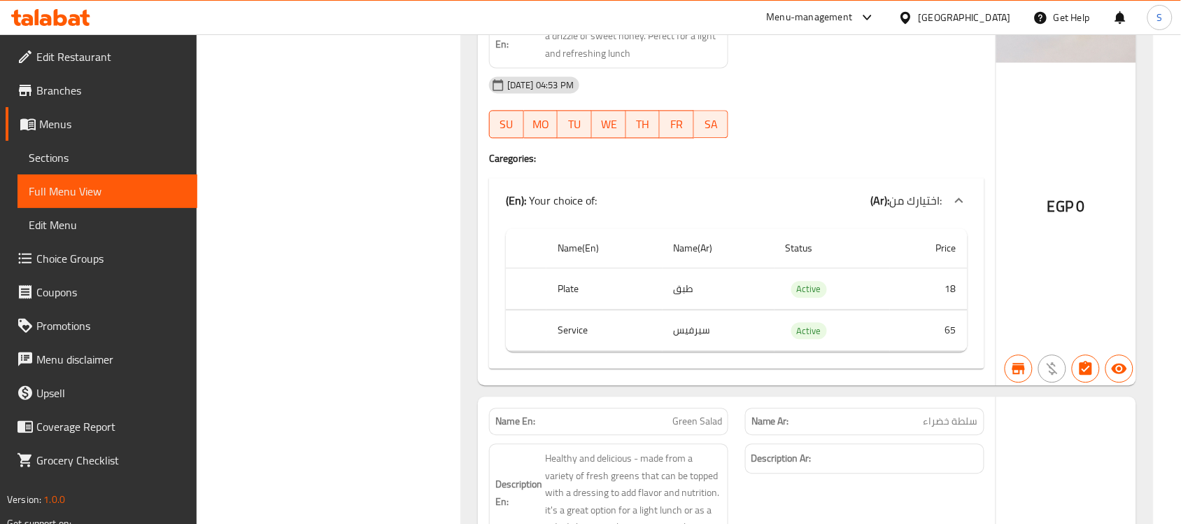
scroll to position [0, 0]
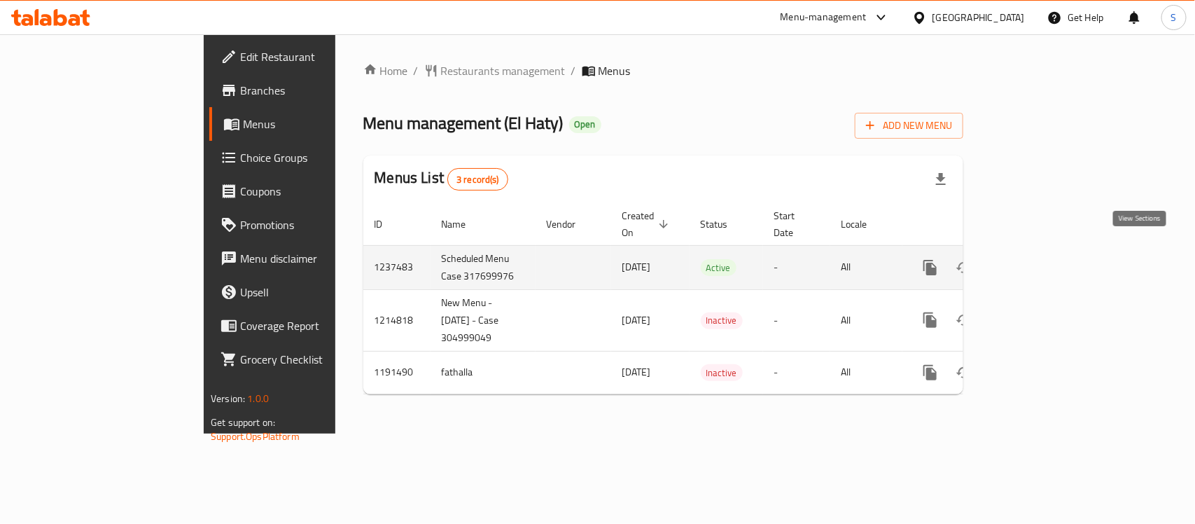
click at [1039, 259] on icon "enhanced table" at bounding box center [1031, 267] width 17 height 17
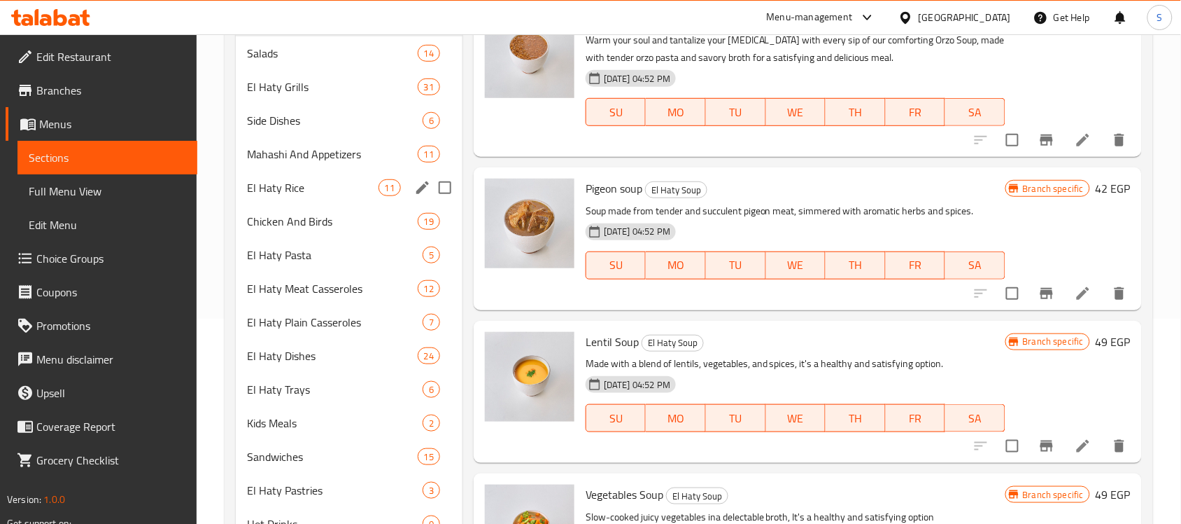
scroll to position [175, 0]
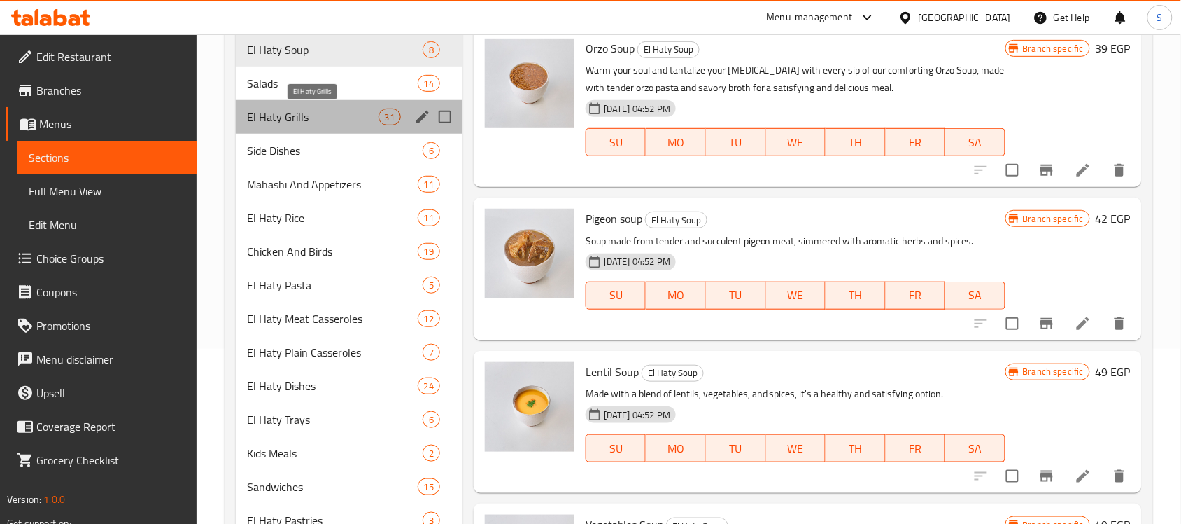
click at [275, 118] on span "El Haty Grills" at bounding box center [312, 116] width 131 height 17
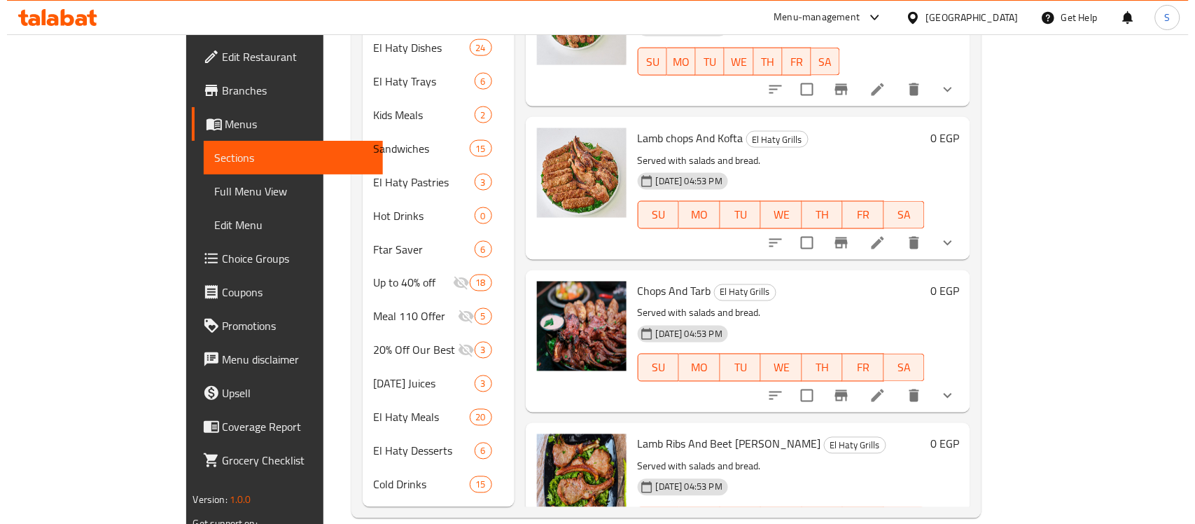
scroll to position [612, 0]
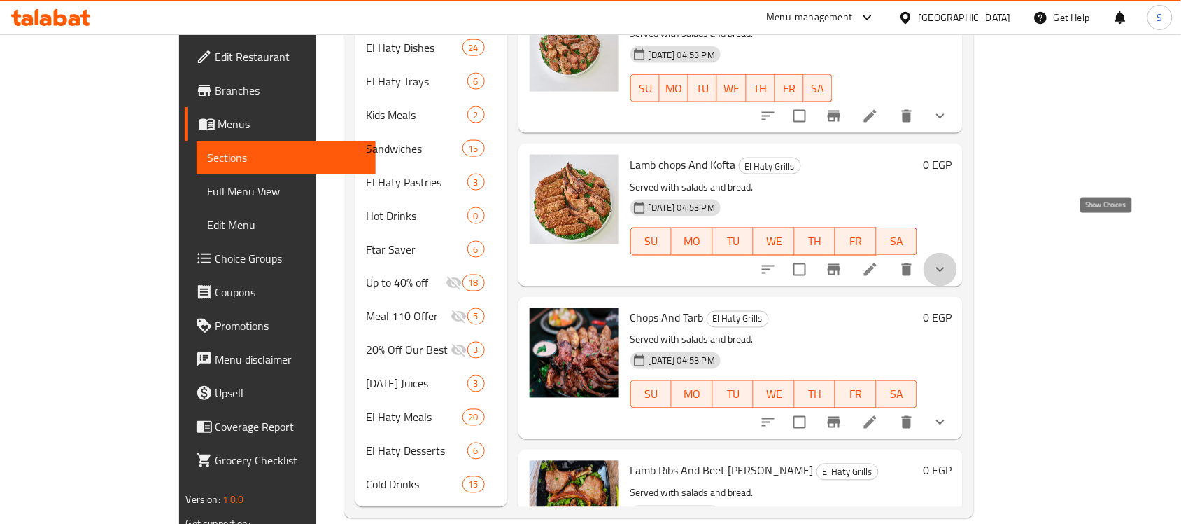
click at [949, 261] on icon "show more" at bounding box center [940, 269] width 17 height 17
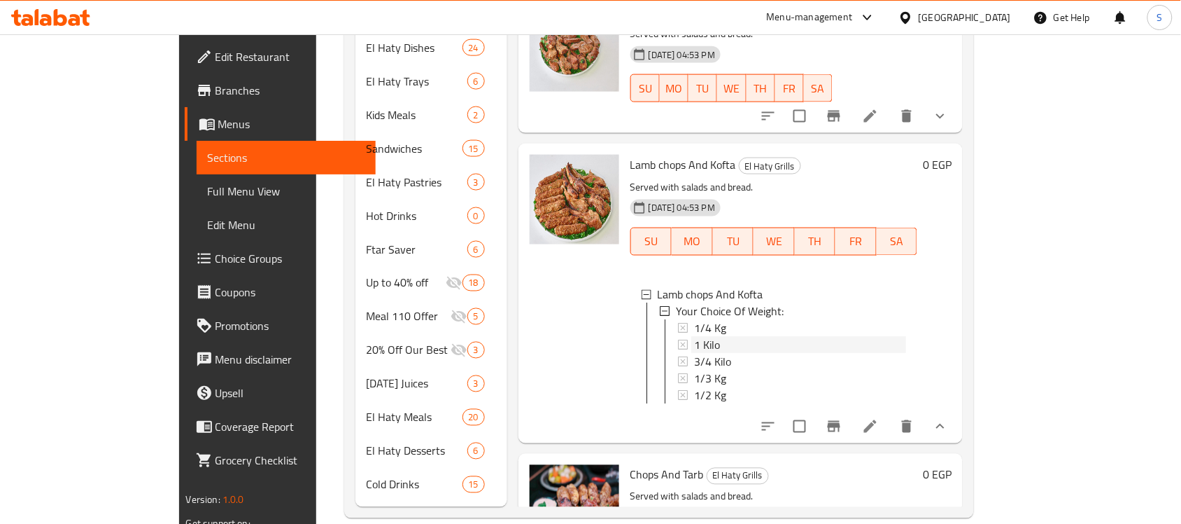
click at [694, 337] on div "1 Kilo" at bounding box center [800, 345] width 213 height 17
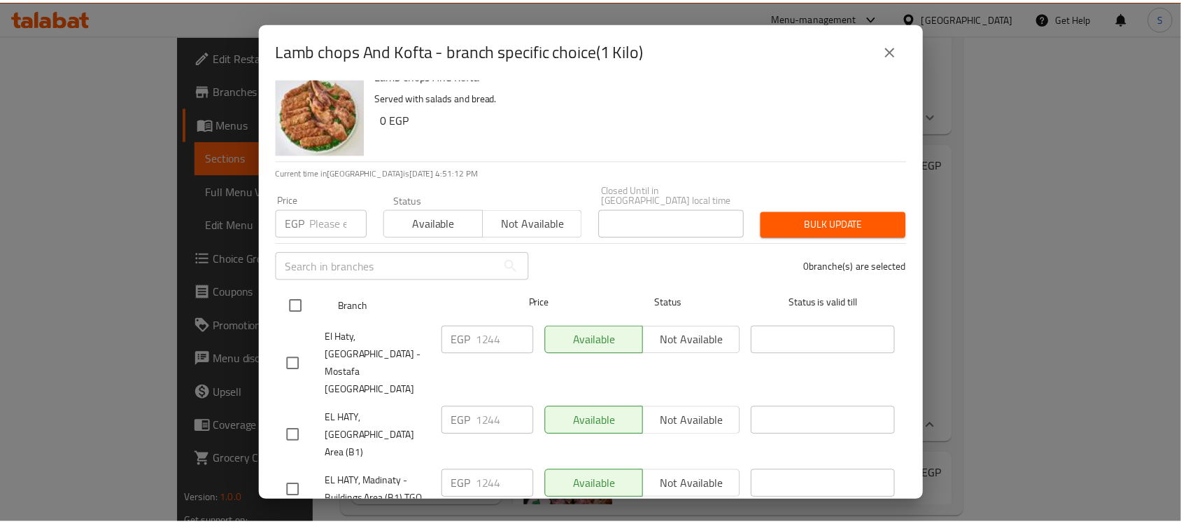
scroll to position [0, 0]
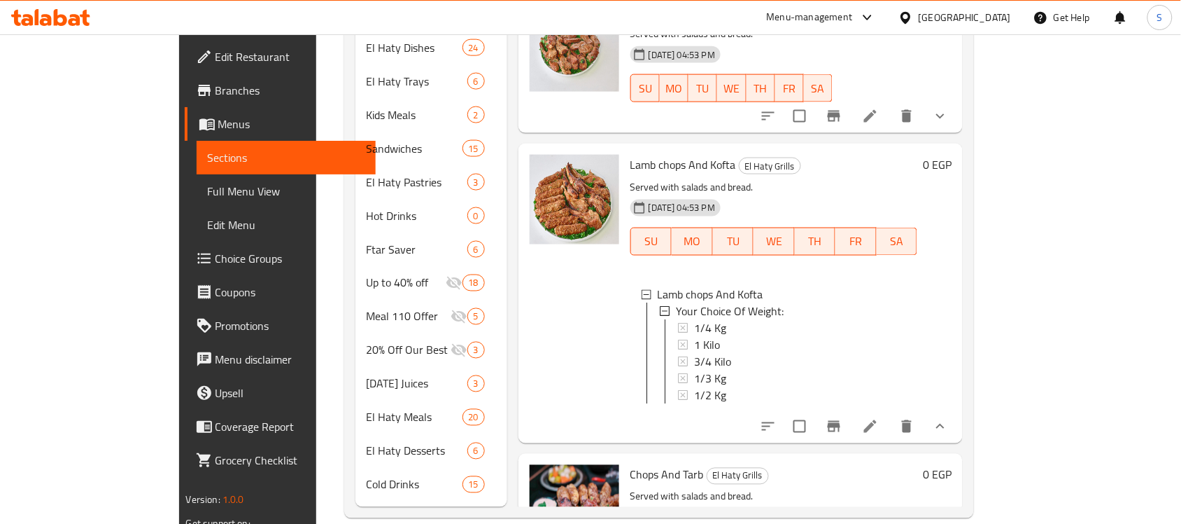
click at [694, 337] on span "1 Kilo" at bounding box center [707, 345] width 26 height 17
click at [216, 254] on span "Choice Groups" at bounding box center [291, 258] width 150 height 17
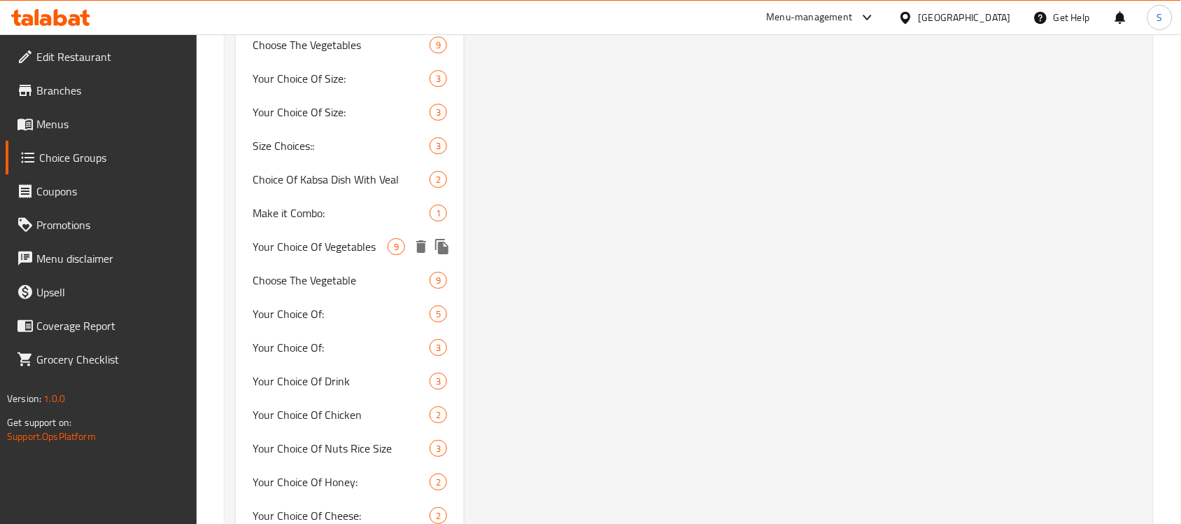
scroll to position [1312, 0]
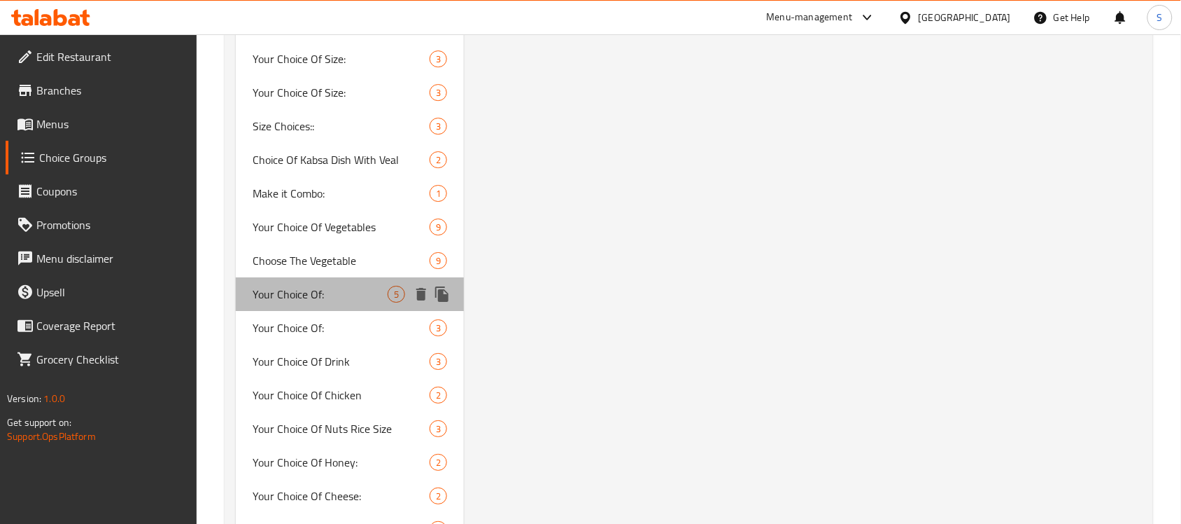
click at [356, 286] on span "Your Choice Of:" at bounding box center [320, 294] width 135 height 17
type input "Your Choice Of:"
type input "اختيارك من:"
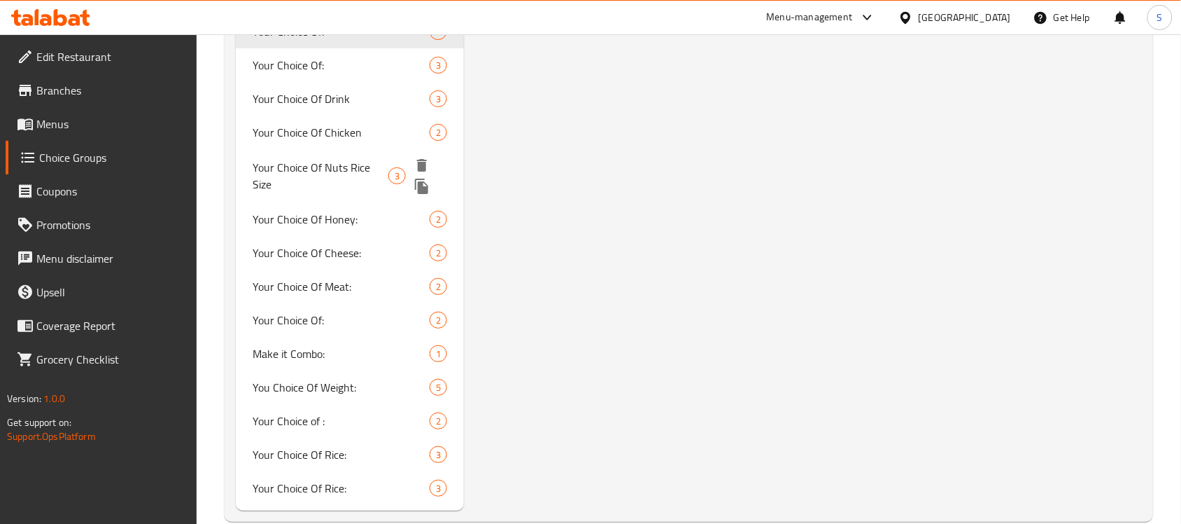
scroll to position [1561, 0]
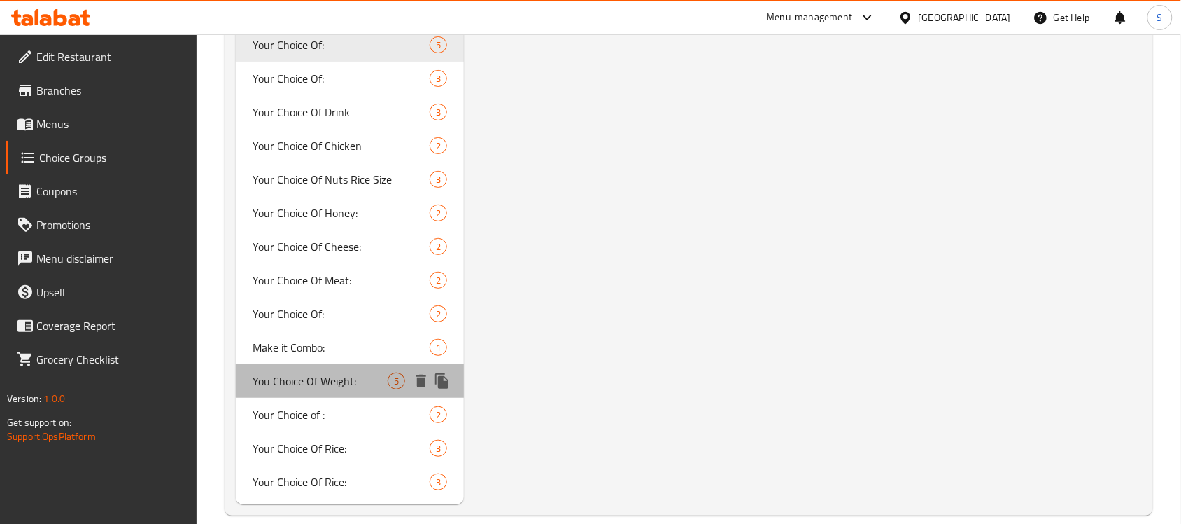
click at [379, 372] on span "You Choice Of Weight:" at bounding box center [320, 380] width 135 height 17
type input "You Choice Of Weight:"
type input "إختيارك من الوزن:"
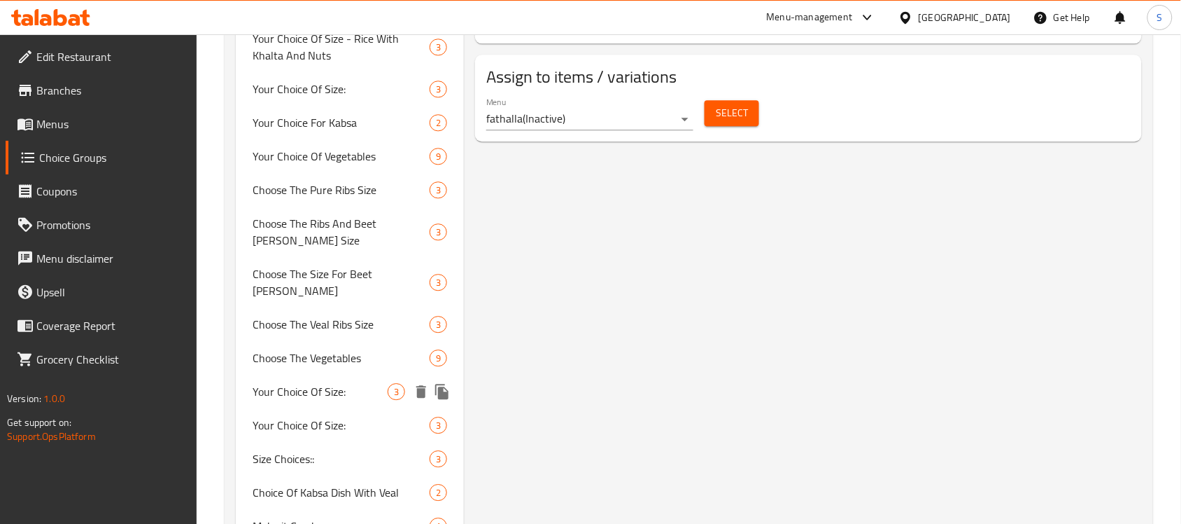
scroll to position [949, 0]
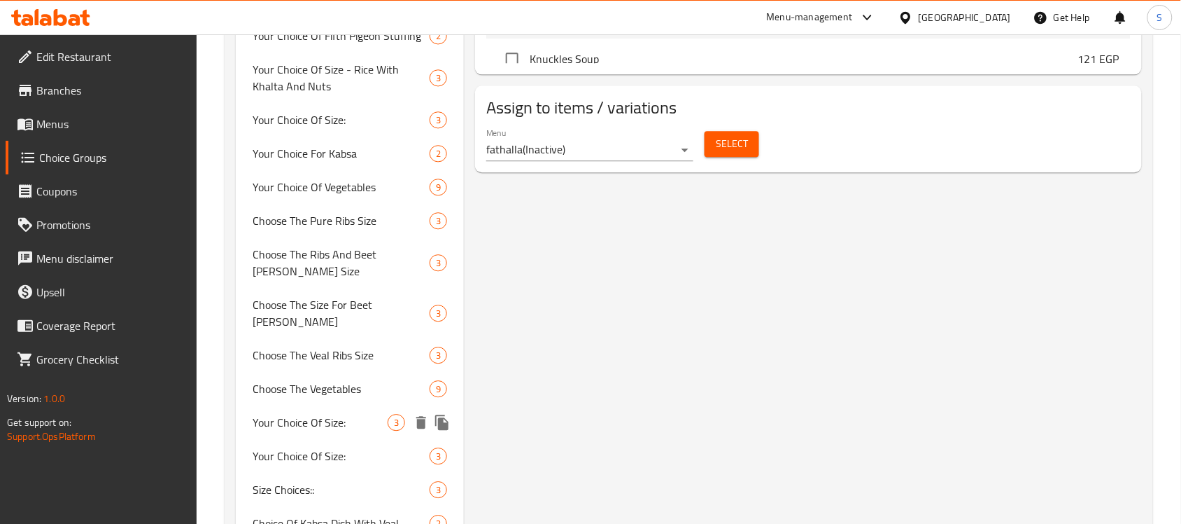
click at [352, 414] on span "Your Choice Of Size:" at bounding box center [320, 422] width 135 height 17
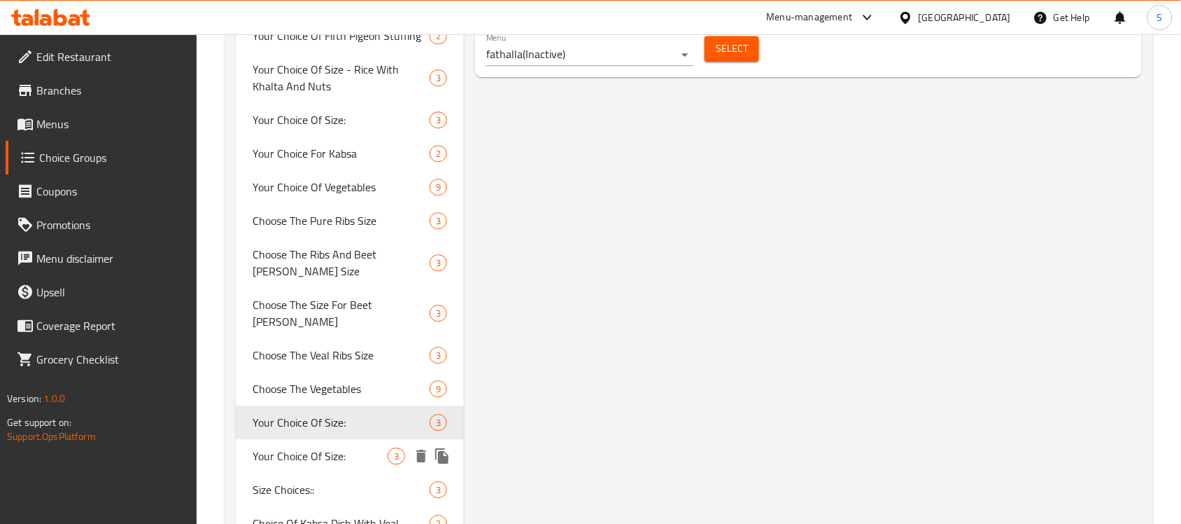
type input "Your Choice Of Size:"
type input "اختيارك من الحجم:"
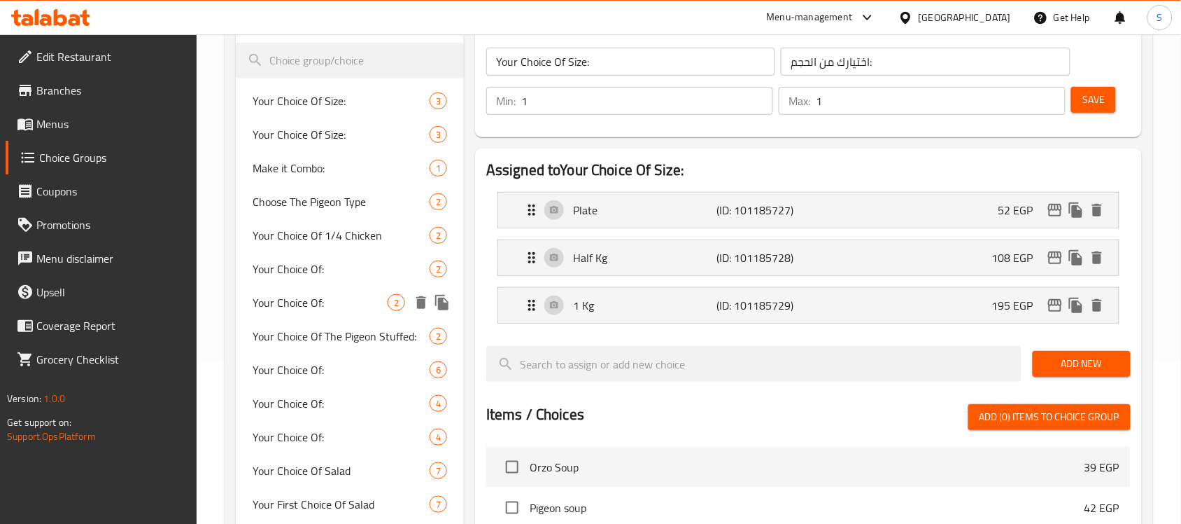
scroll to position [74, 0]
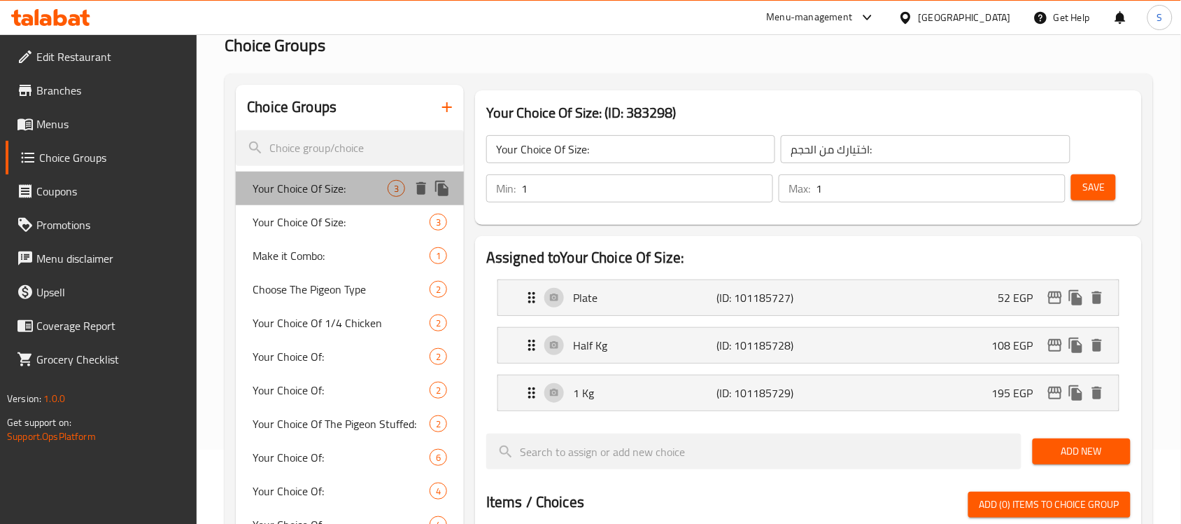
click at [366, 191] on span "Your Choice Of Size:" at bounding box center [320, 188] width 135 height 17
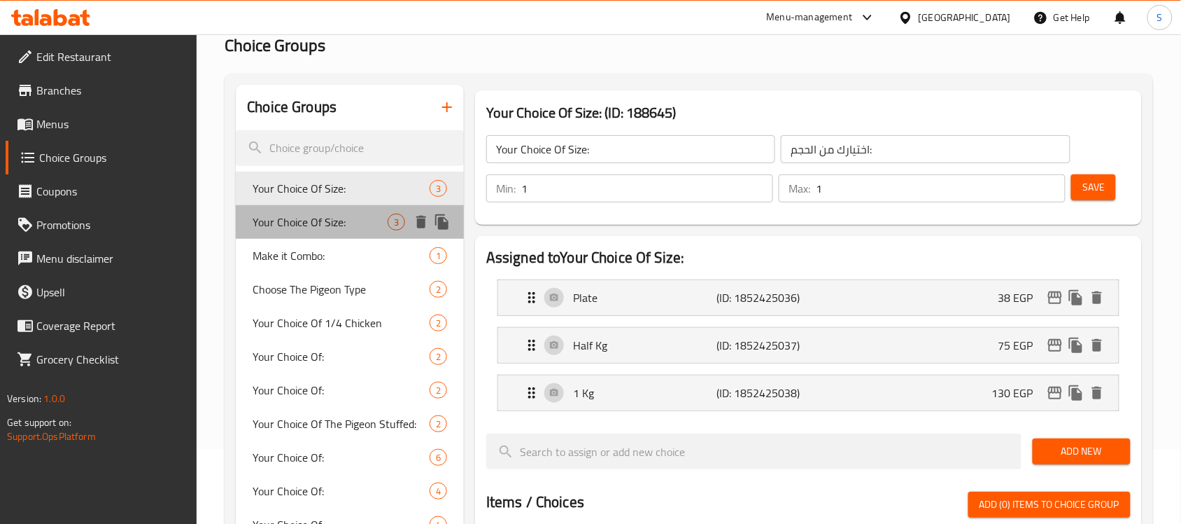
click at [381, 219] on span "Your Choice Of Size:" at bounding box center [320, 221] width 135 height 17
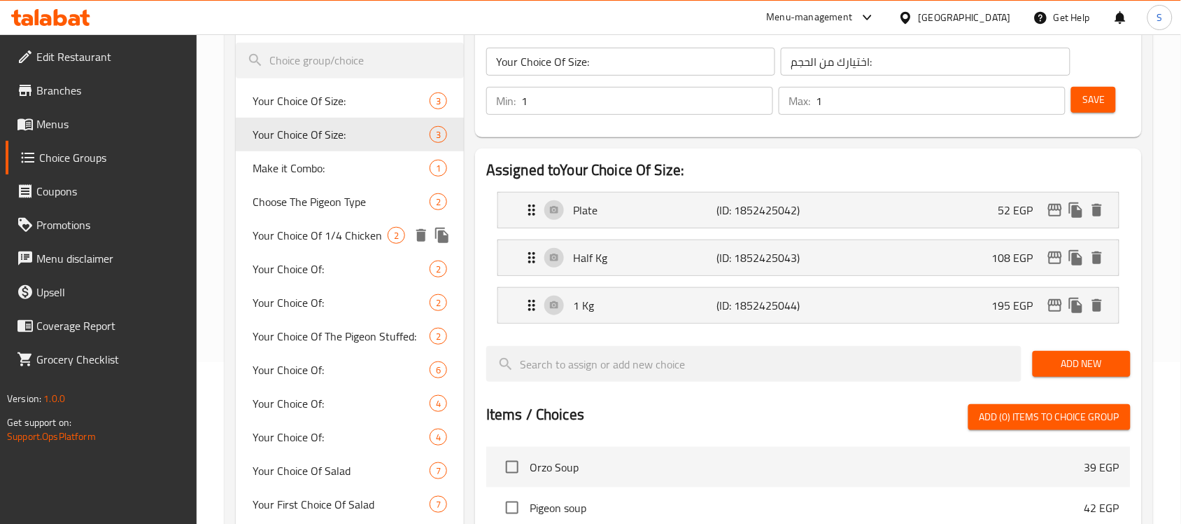
scroll to position [249, 0]
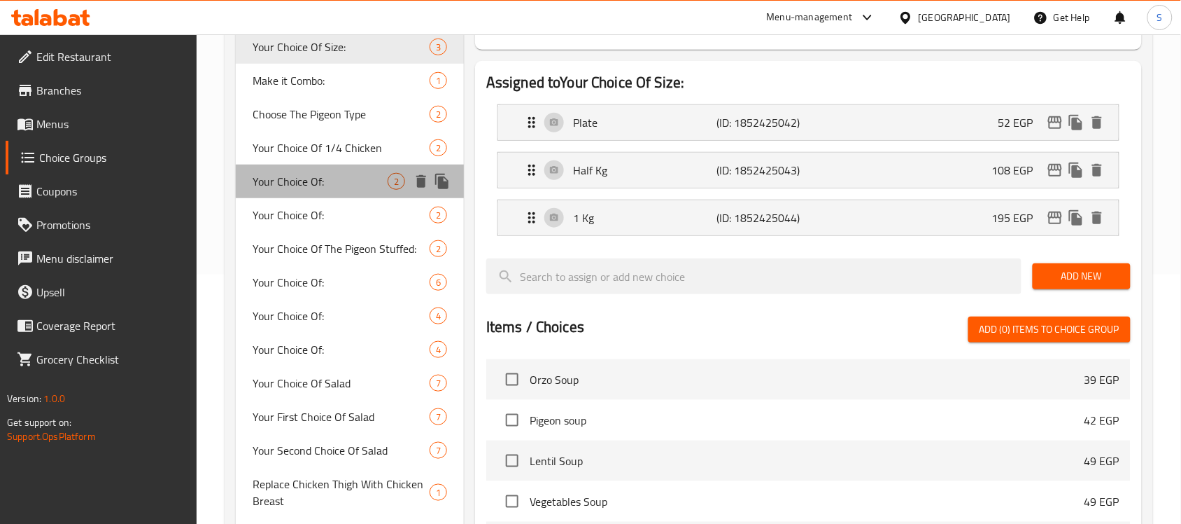
click at [358, 177] on span "Your Choice Of:" at bounding box center [320, 181] width 135 height 17
type input "Your Choice Of:"
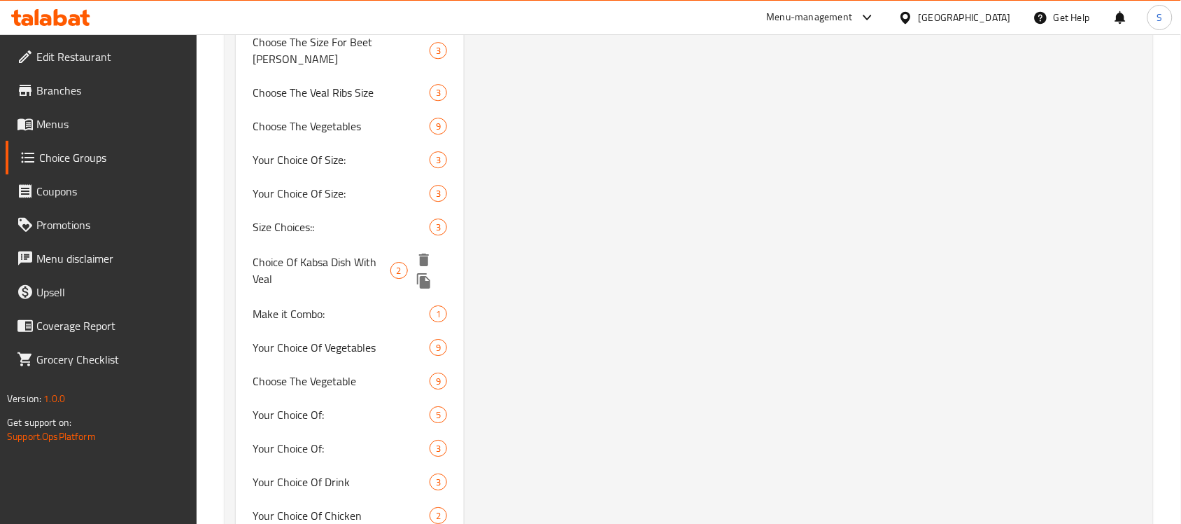
scroll to position [1299, 0]
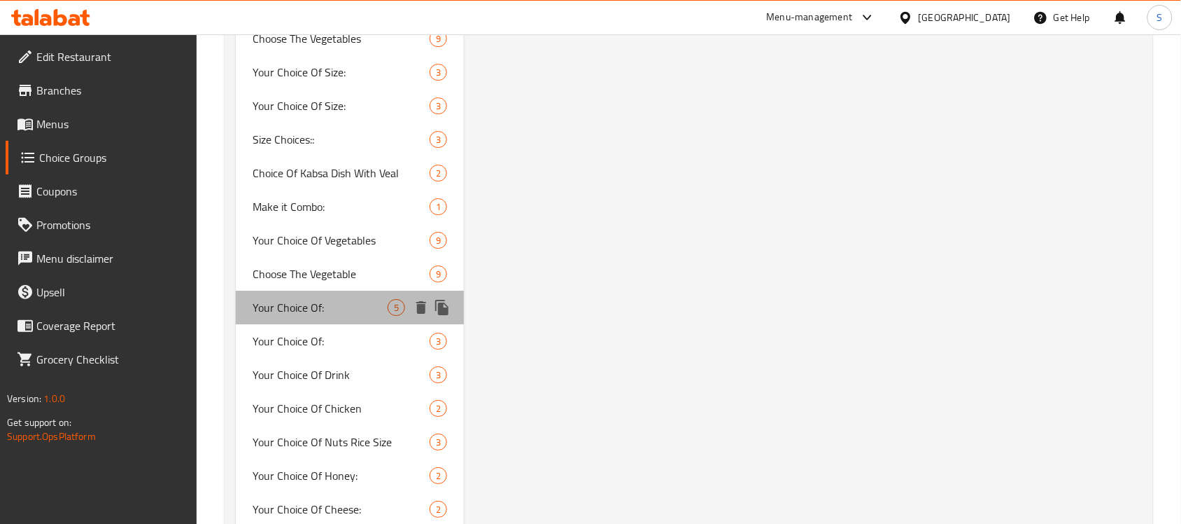
click at [360, 299] on span "Your Choice Of:" at bounding box center [320, 307] width 135 height 17
type input "اختيارك من:"
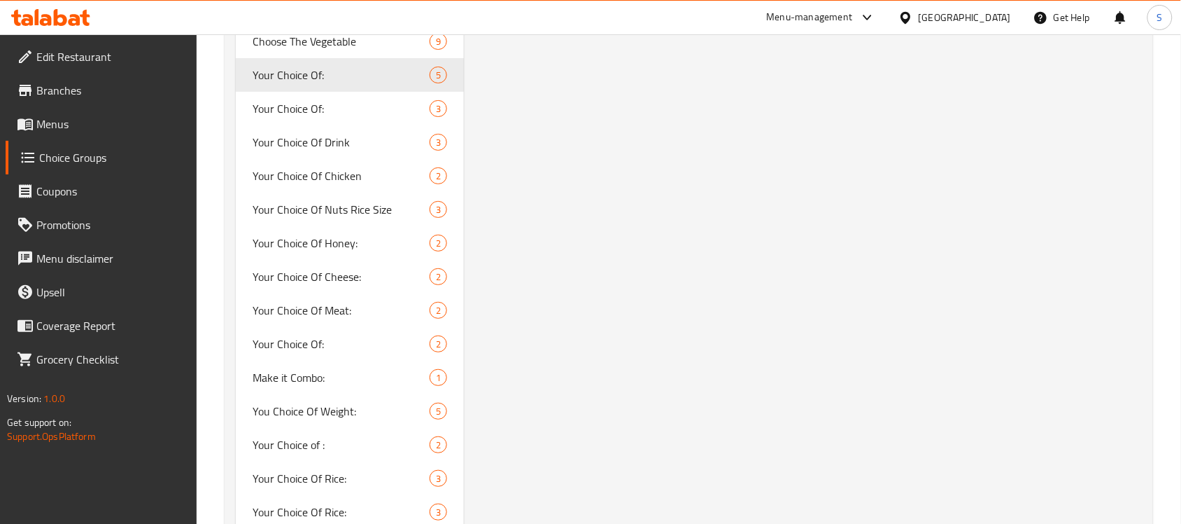
scroll to position [1561, 0]
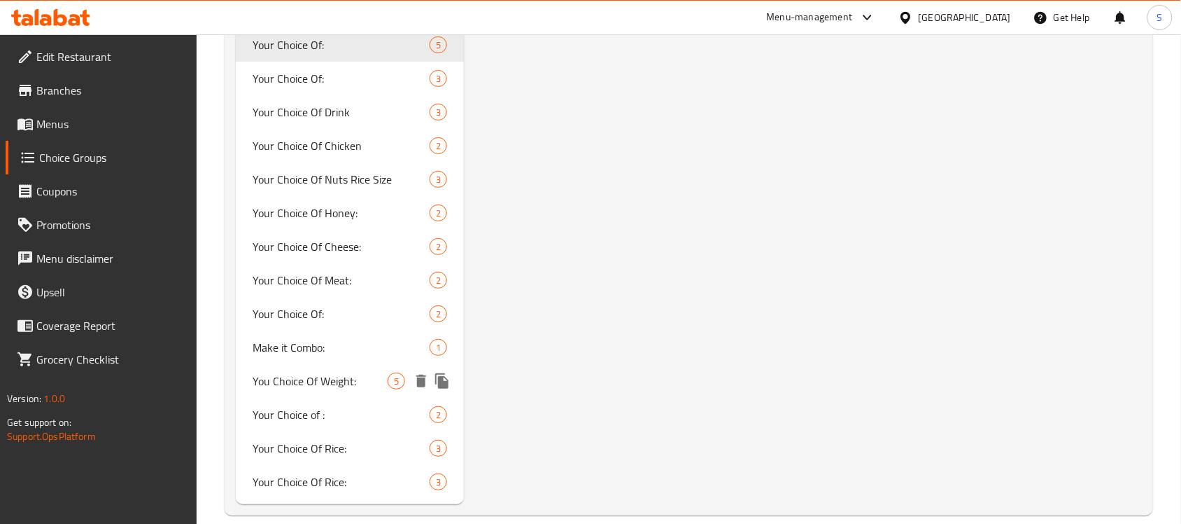
click at [381, 372] on span "You Choice Of Weight:" at bounding box center [320, 380] width 135 height 17
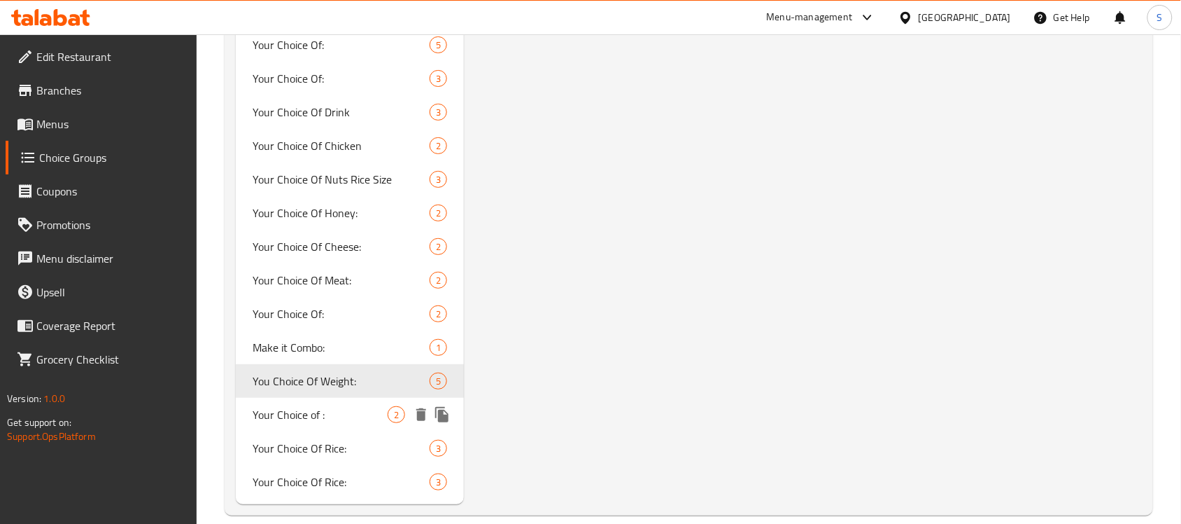
type input "You Choice Of Weight:"
type input "إختيارك من الوزن:"
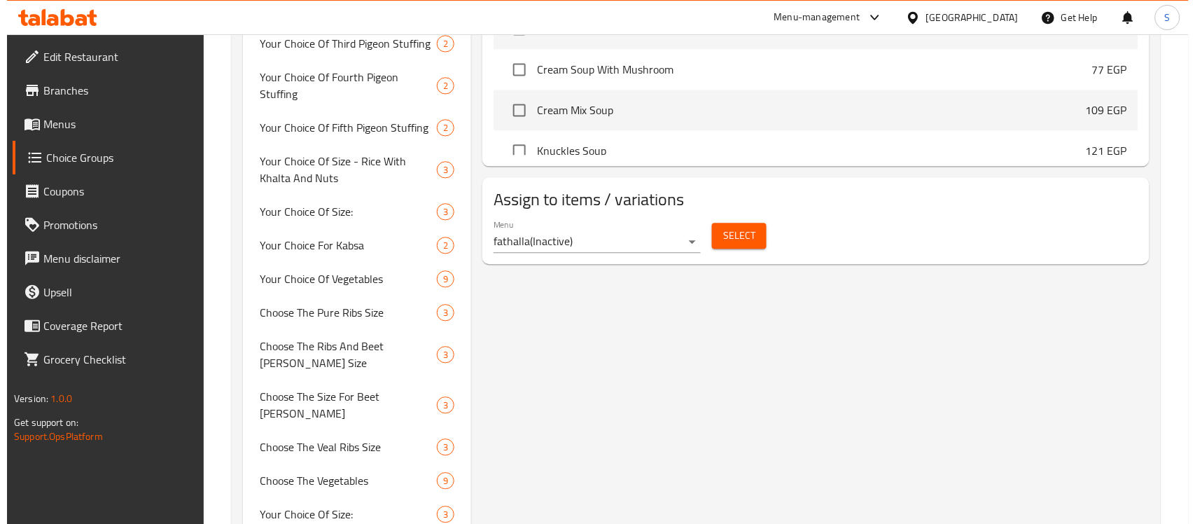
scroll to position [1037, 0]
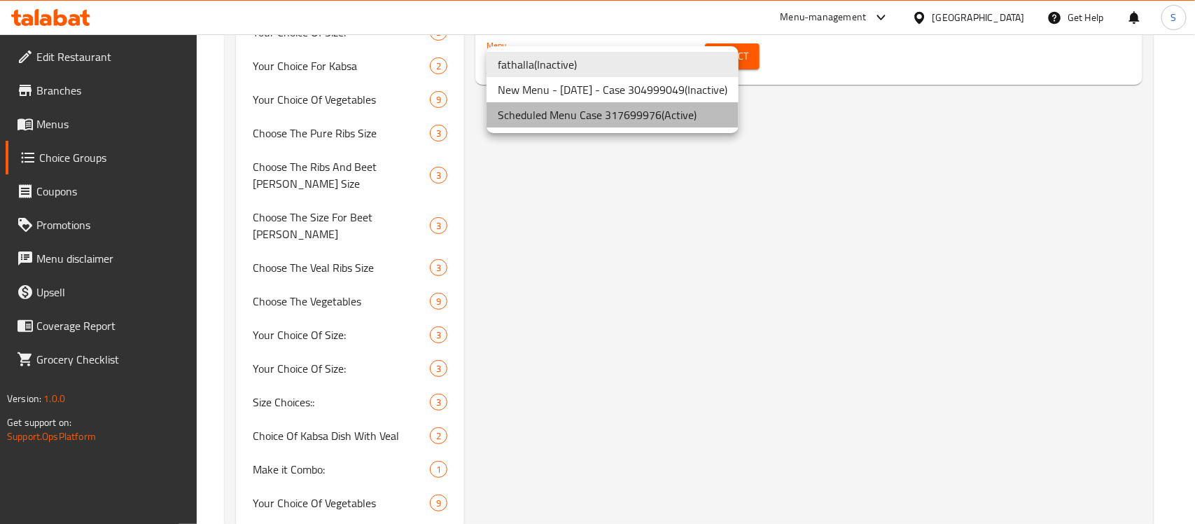
click at [598, 120] on li "Scheduled Menu Case 317699976 ( Active )" at bounding box center [612, 114] width 252 height 25
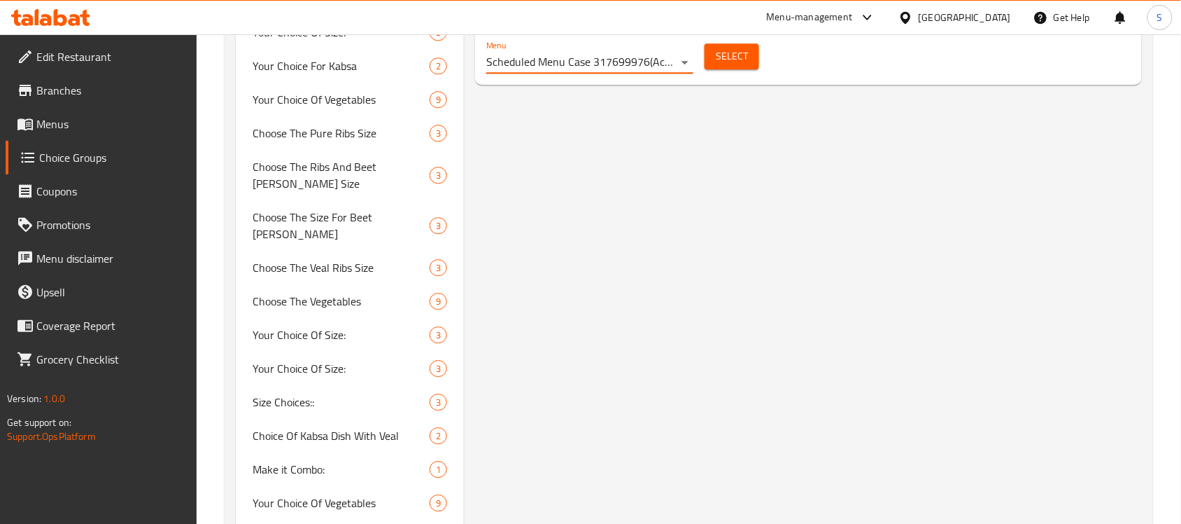
click at [726, 64] on span "Select" at bounding box center [732, 56] width 32 height 17
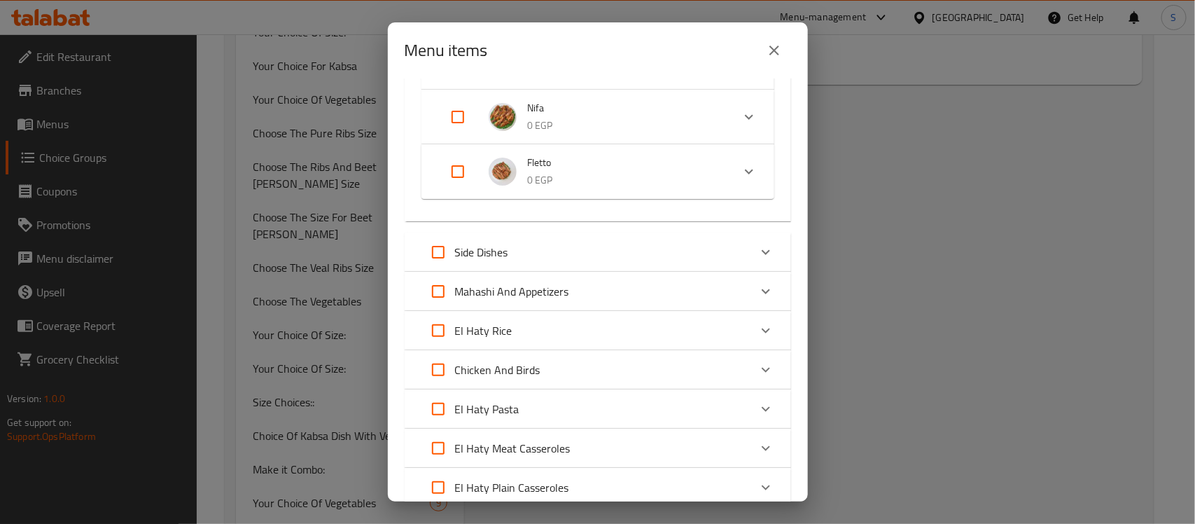
scroll to position [1837, 0]
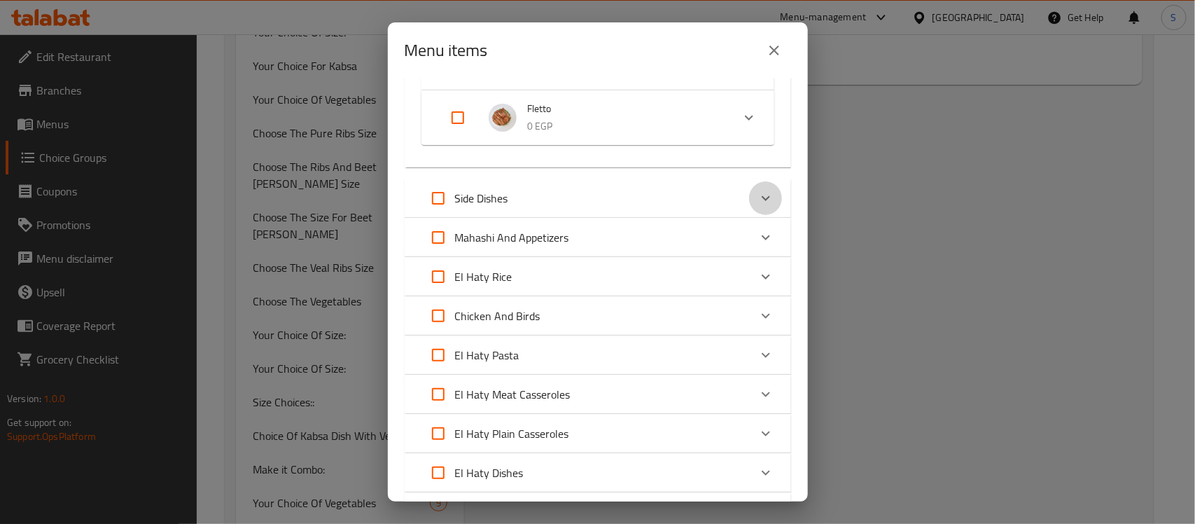
click at [757, 197] on icon "Expand" at bounding box center [765, 198] width 17 height 17
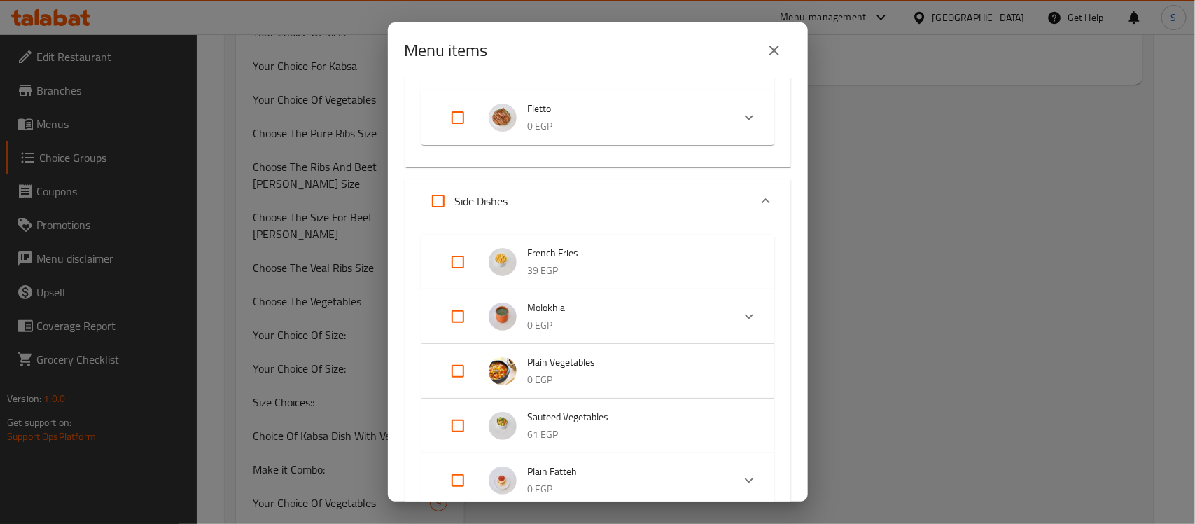
click at [777, 51] on icon "close" at bounding box center [774, 50] width 17 height 17
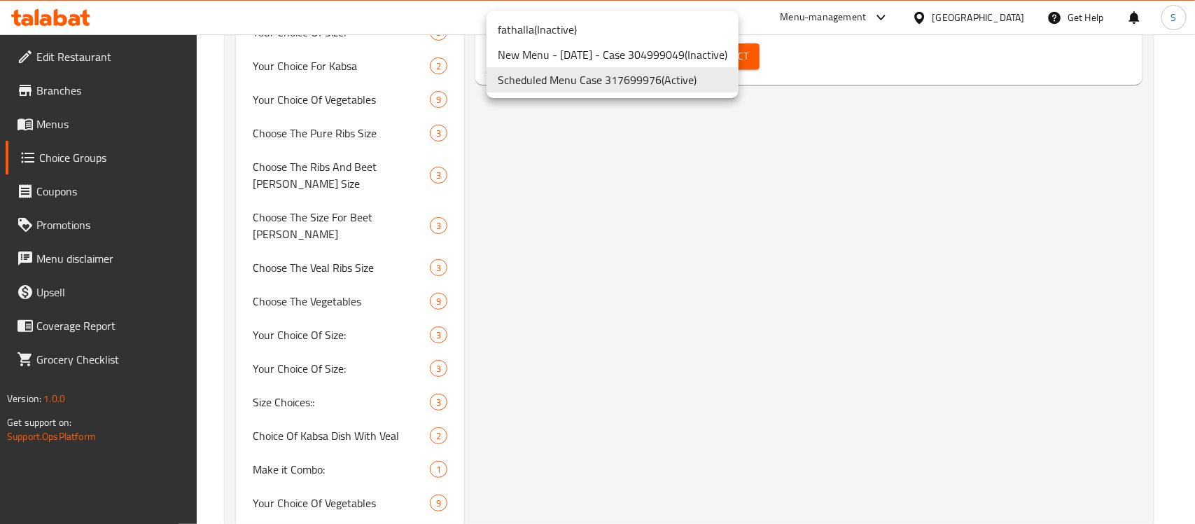
click at [694, 71] on li "Scheduled Menu Case 317699976 ( Active )" at bounding box center [612, 79] width 252 height 25
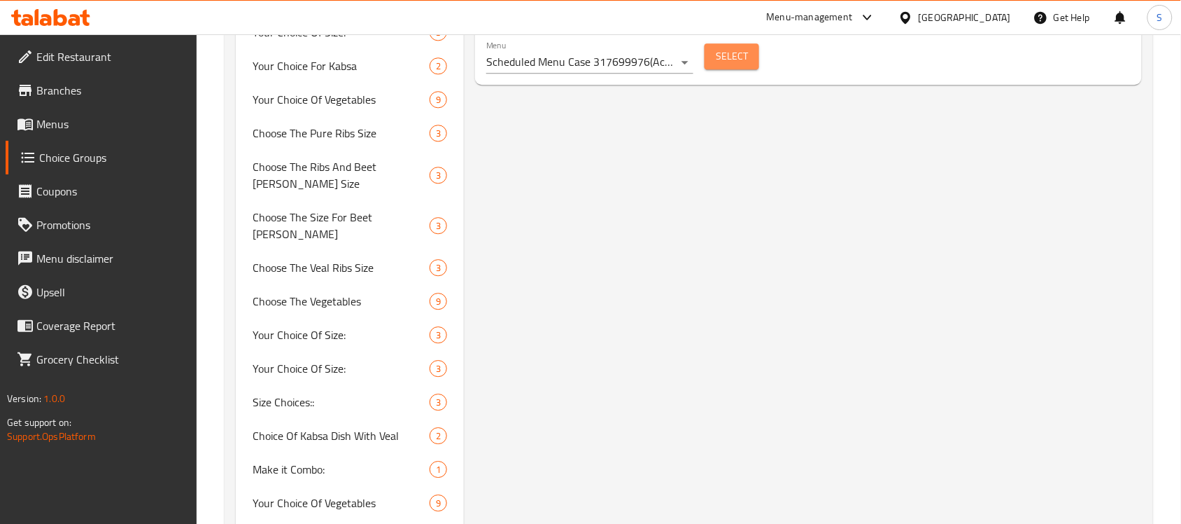
click at [726, 69] on button "Select" at bounding box center [732, 56] width 55 height 26
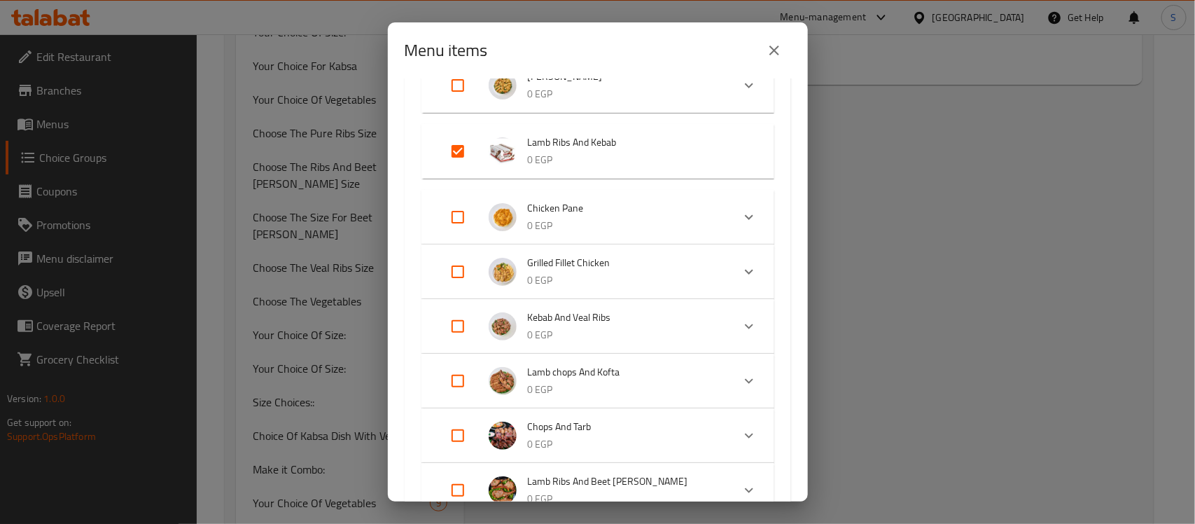
scroll to position [350, 0]
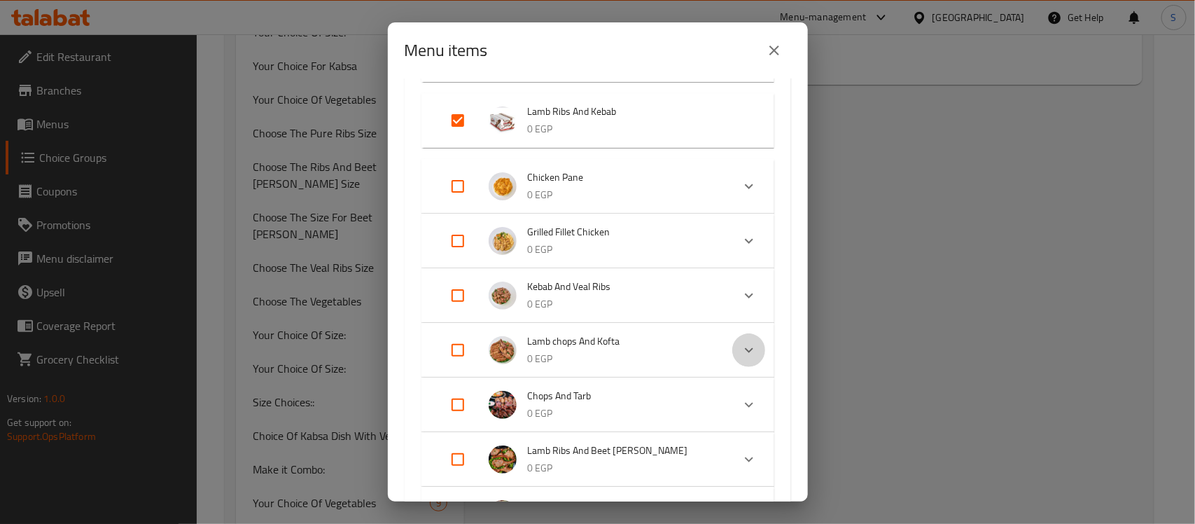
click at [740, 351] on icon "Expand" at bounding box center [748, 350] width 17 height 17
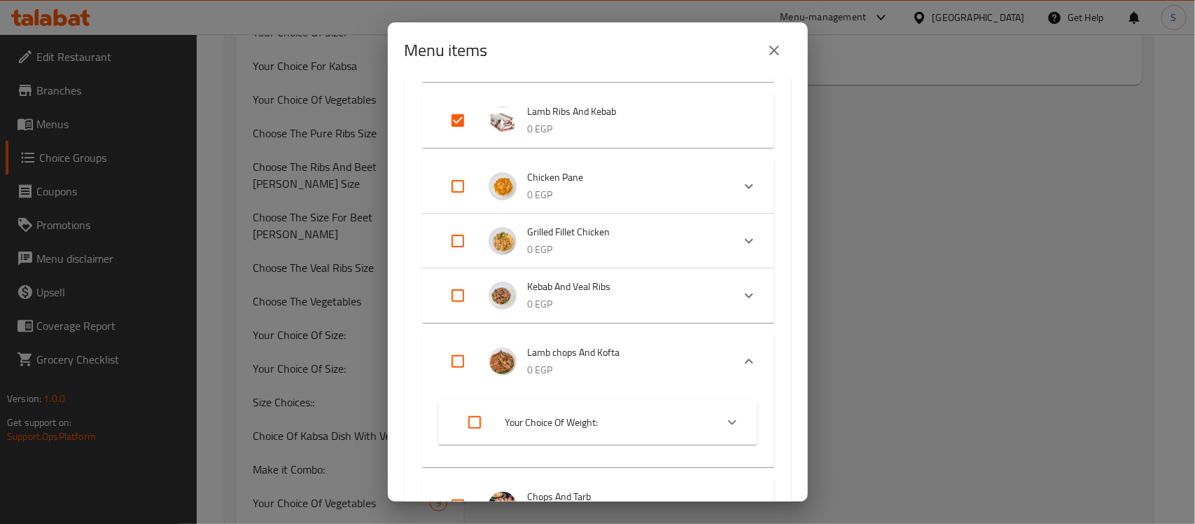
scroll to position [437, 0]
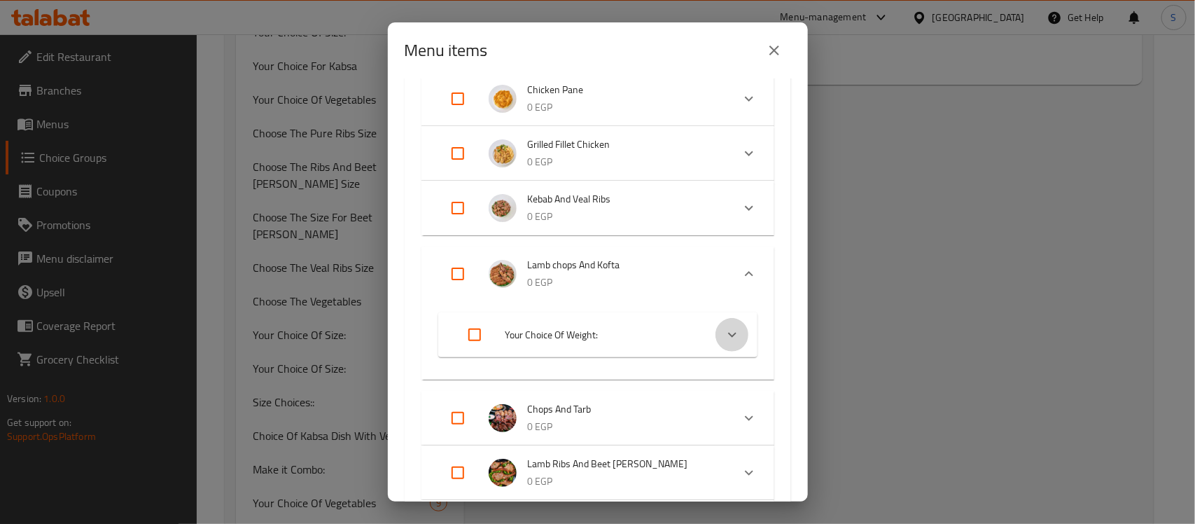
click at [724, 331] on icon "Expand" at bounding box center [732, 334] width 17 height 17
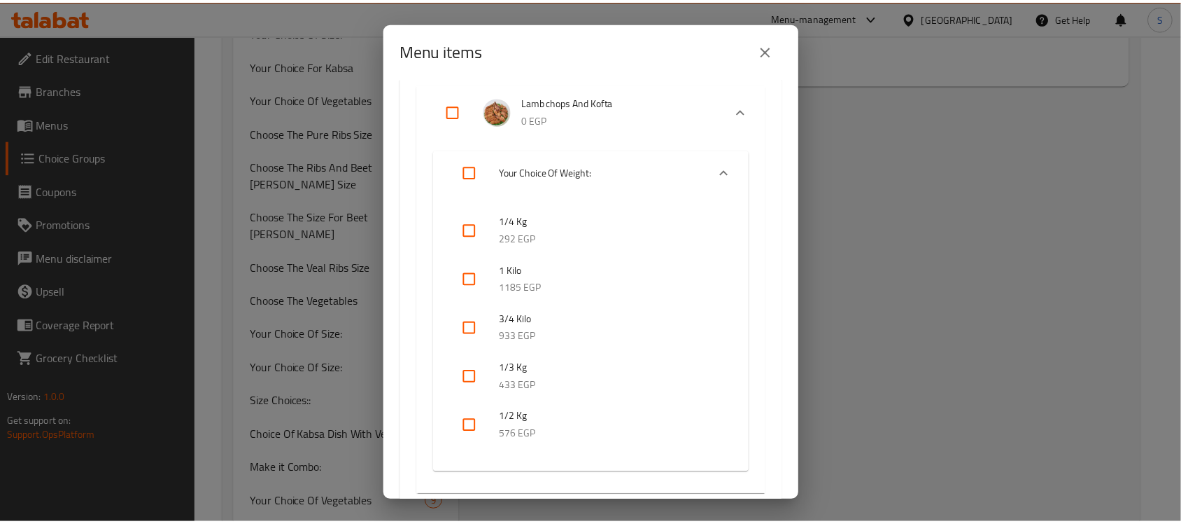
scroll to position [612, 0]
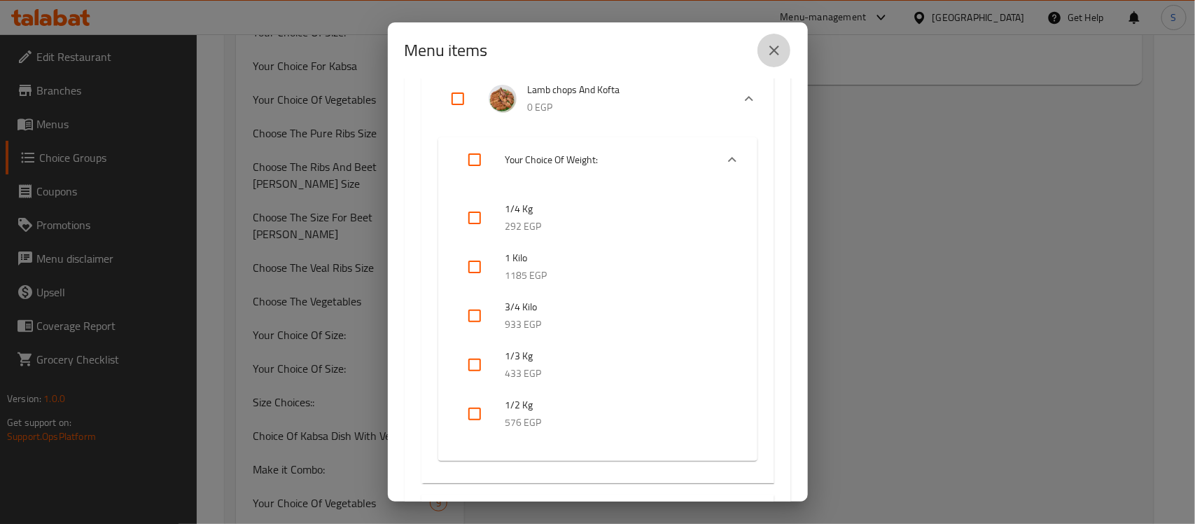
click at [774, 51] on icon "close" at bounding box center [774, 50] width 10 height 10
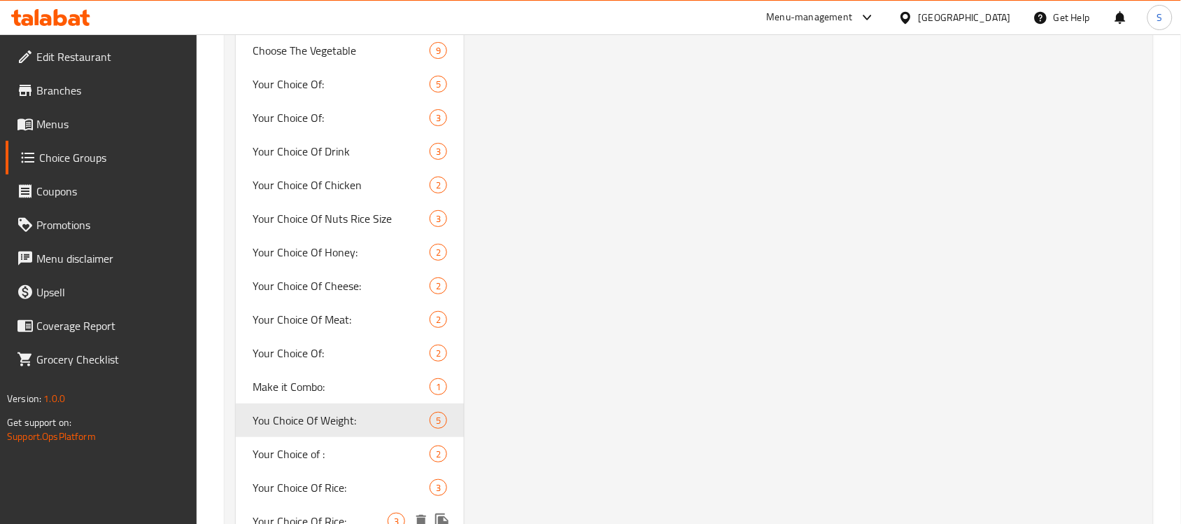
scroll to position [1561, 0]
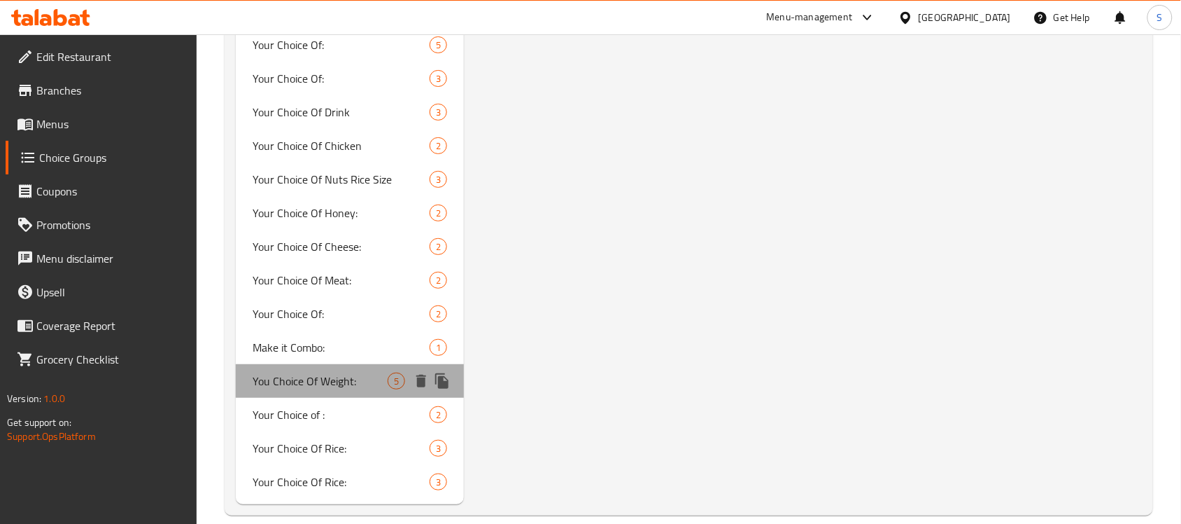
click at [377, 372] on span "You Choice Of Weight:" at bounding box center [320, 380] width 135 height 17
click at [380, 372] on span "You Choice Of Weight:" at bounding box center [320, 380] width 135 height 17
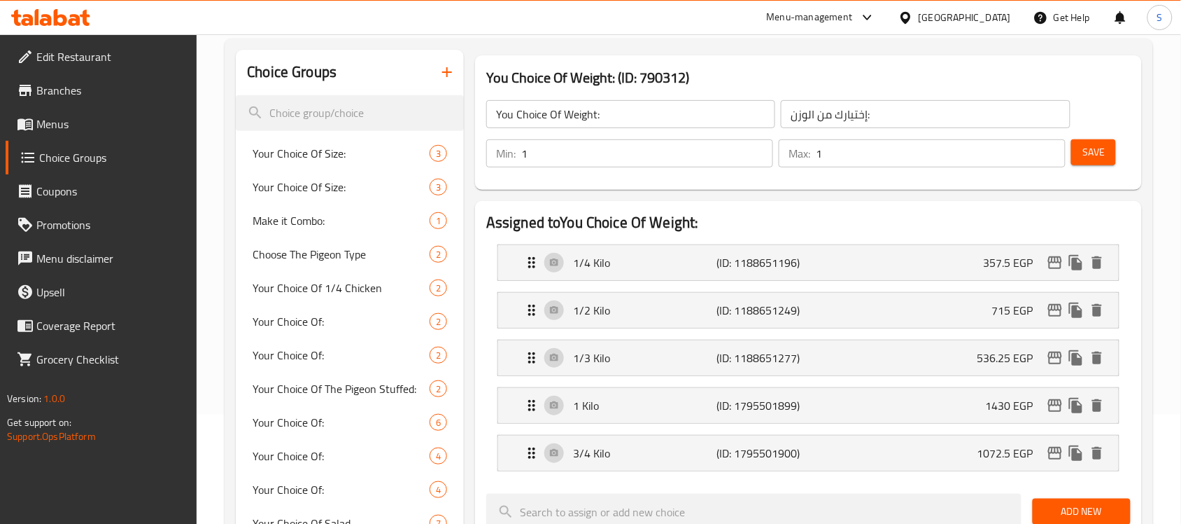
scroll to position [74, 0]
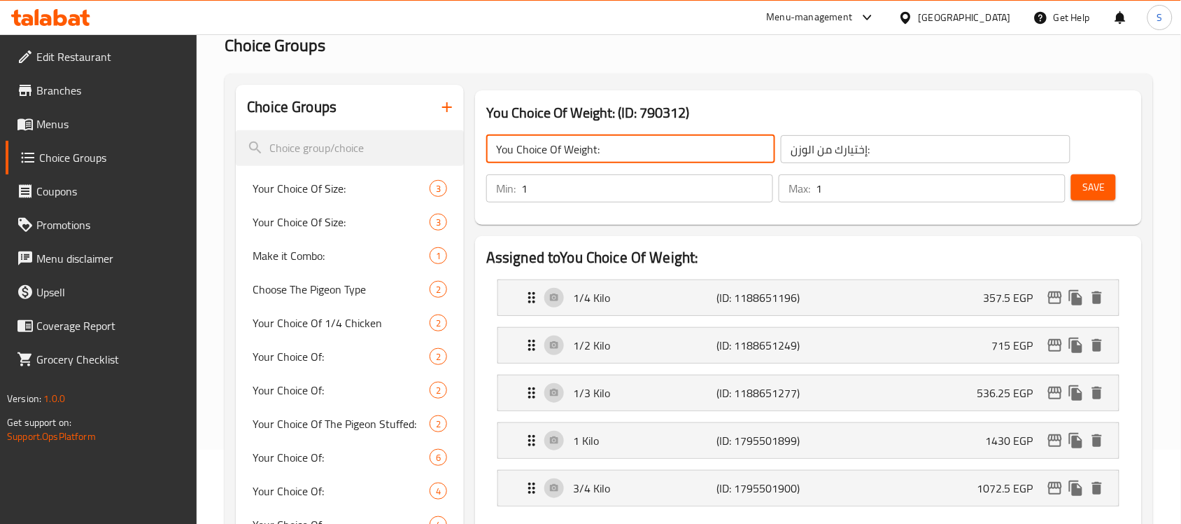
drag, startPoint x: 607, startPoint y: 155, endPoint x: 495, endPoint y: 153, distance: 112.0
click at [495, 153] on input "You Choice Of Weight:" at bounding box center [630, 149] width 289 height 28
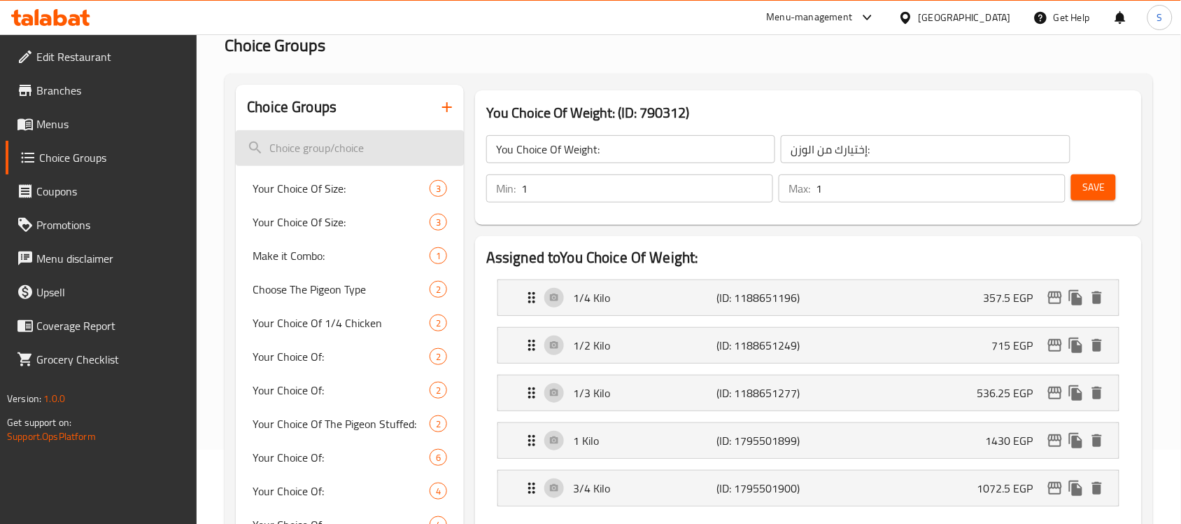
click at [333, 141] on input "search" at bounding box center [350, 148] width 228 height 36
paste input "You Choice Of Weight:"
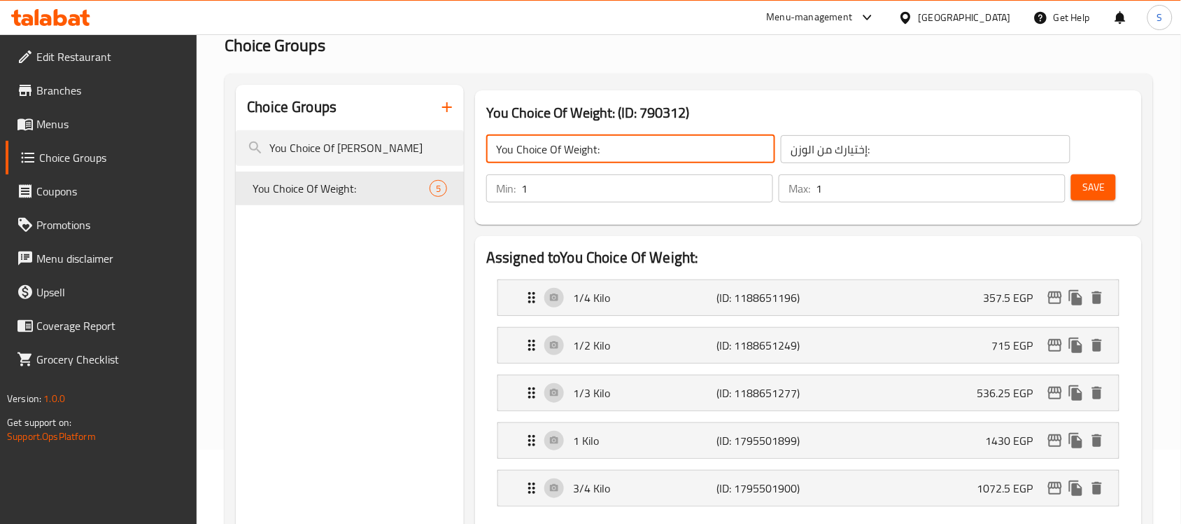
drag, startPoint x: 604, startPoint y: 156, endPoint x: 561, endPoint y: 153, distance: 42.8
click at [561, 153] on input "You Choice Of Weight:" at bounding box center [630, 149] width 289 height 28
paste input "Weight:"
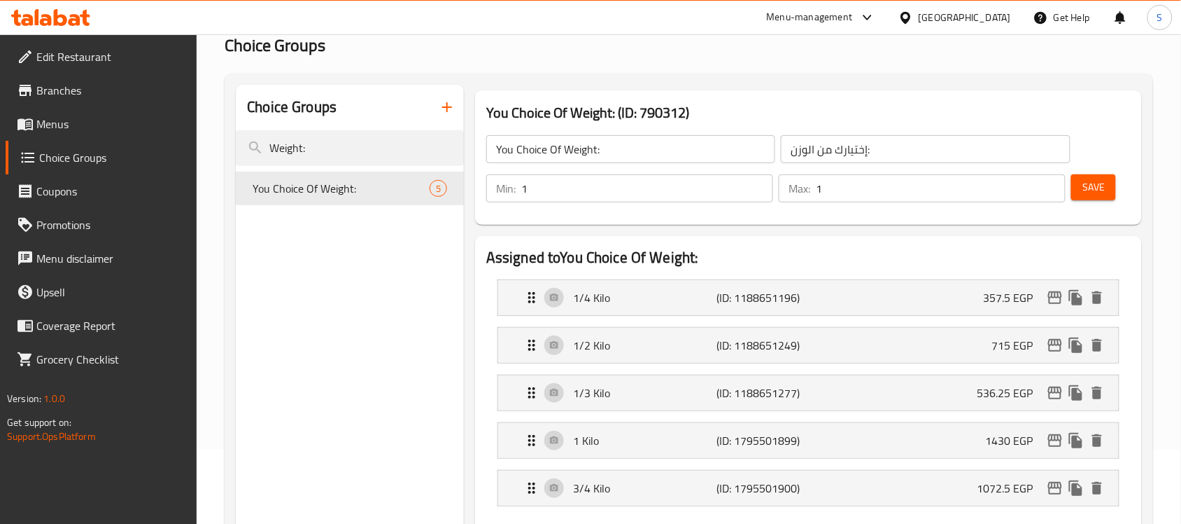
drag, startPoint x: 372, startPoint y: 156, endPoint x: 190, endPoint y: 143, distance: 183.1
click at [191, 143] on div "Edit Restaurant Branches Menus Choice Groups Coupons Promotions Menu disclaimer…" at bounding box center [590, 526] width 1181 height 1132
click at [338, 120] on div "Choice Groups" at bounding box center [350, 107] width 228 height 45
click at [339, 153] on input "Weight:" at bounding box center [350, 148] width 228 height 36
type input "Weight"
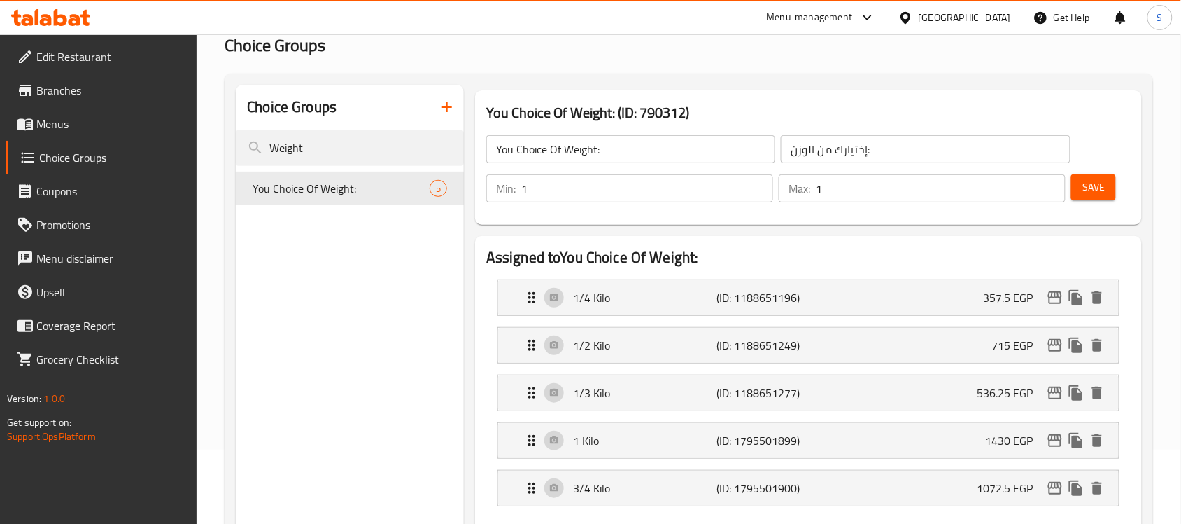
drag, startPoint x: 333, startPoint y: 154, endPoint x: 151, endPoint y: 141, distance: 182.4
click at [153, 142] on div "Edit Restaurant Branches Menus Choice Groups Coupons Promotions Menu disclaimer…" at bounding box center [590, 526] width 1181 height 1132
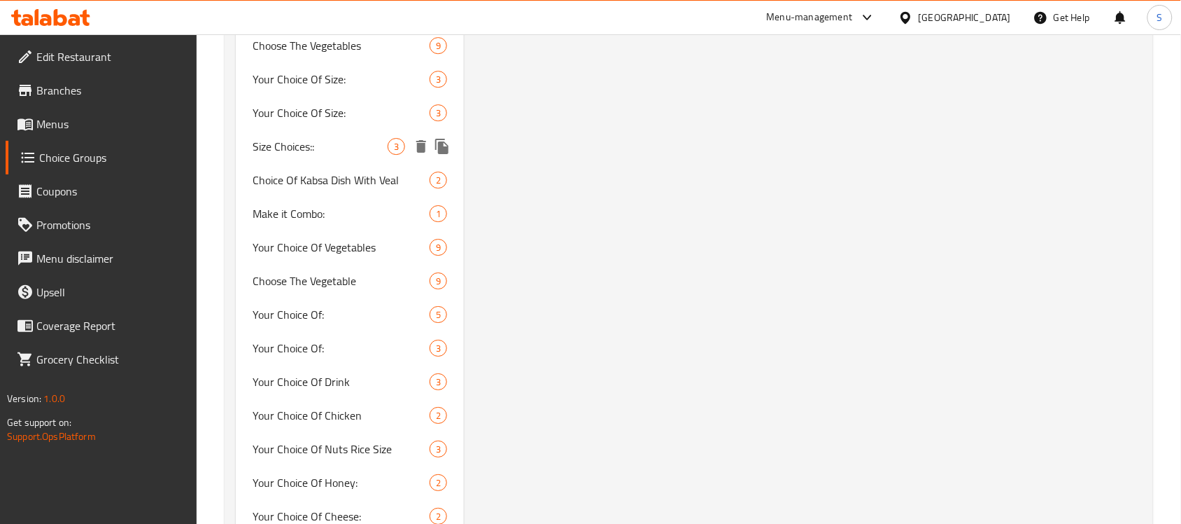
scroll to position [1299, 0]
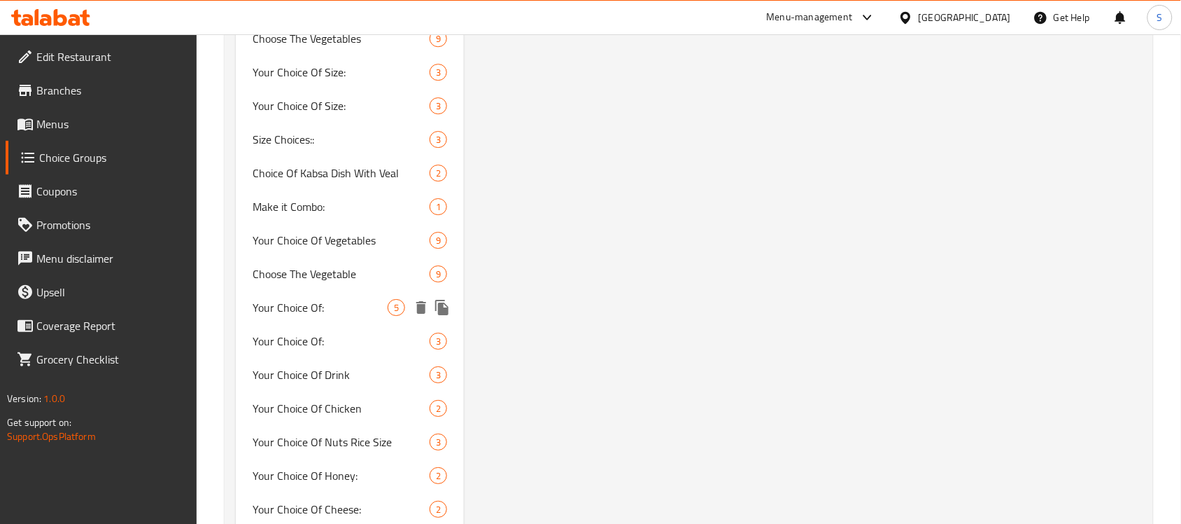
click at [324, 299] on span "Your Choice Of:" at bounding box center [320, 307] width 135 height 17
type input "Your Choice Of:"
type input "اختيارك من:"
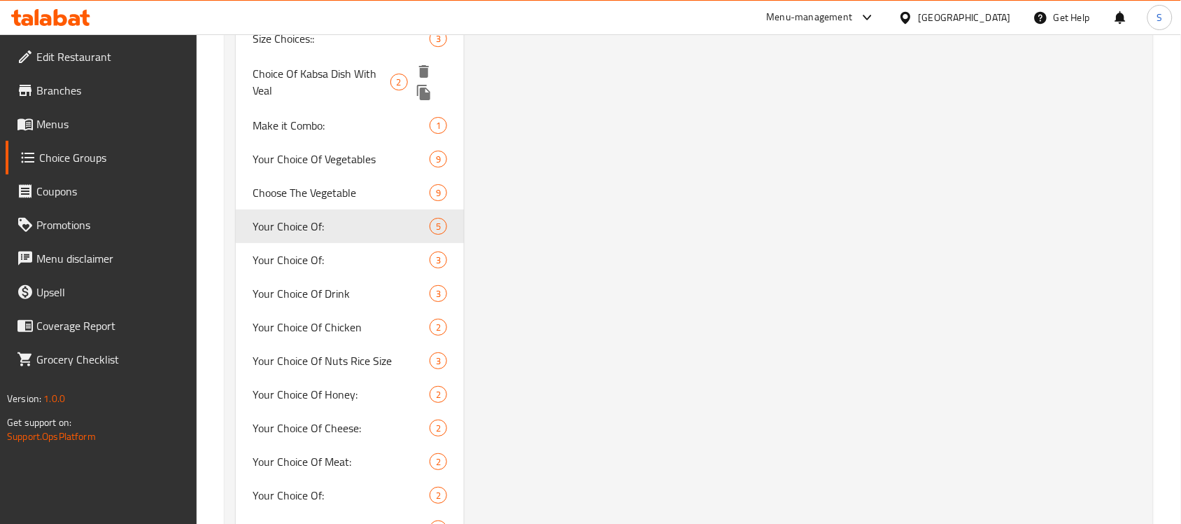
scroll to position [1561, 0]
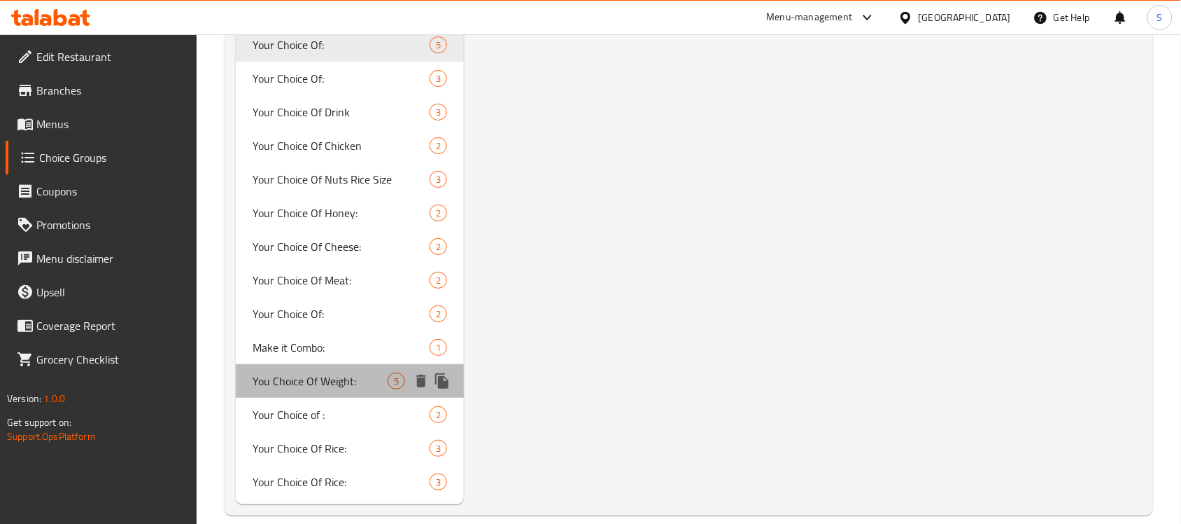
click at [345, 372] on span "You Choice Of Weight:" at bounding box center [320, 380] width 135 height 17
type input "You Choice Of Weight:"
type input "إختيارك من الوزن:"
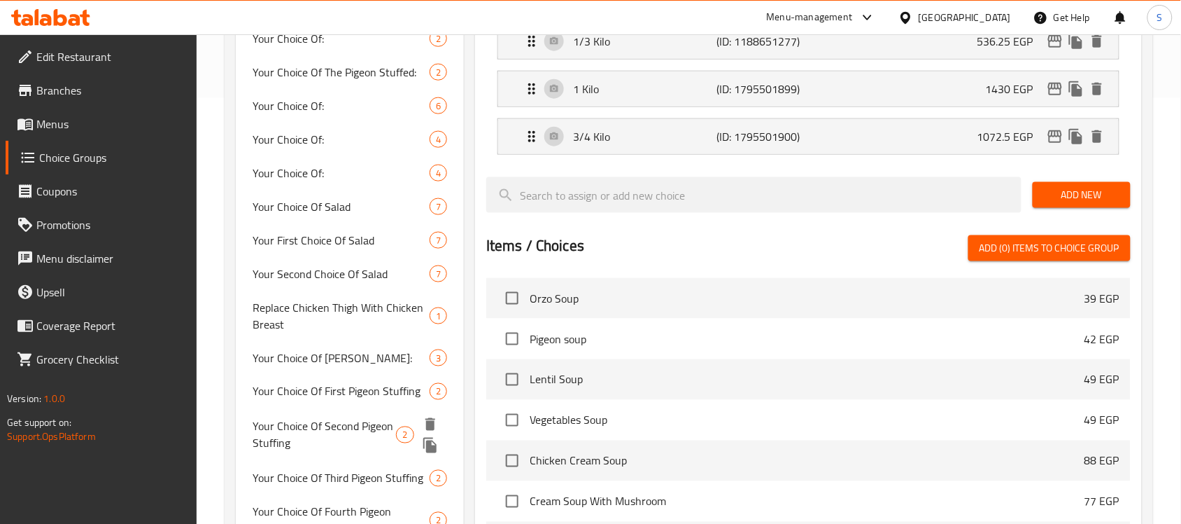
scroll to position [424, 0]
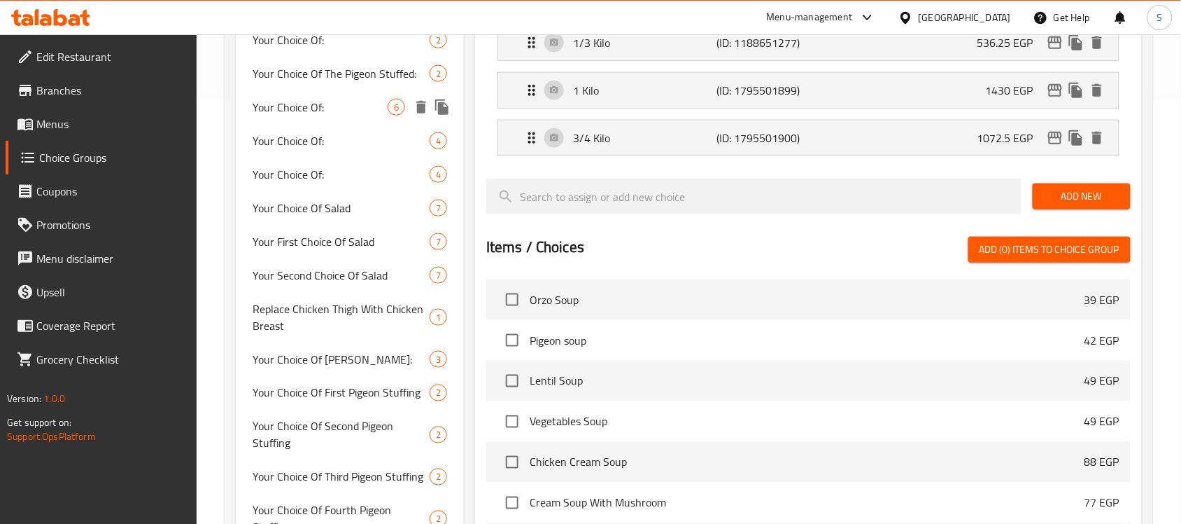
click at [331, 114] on span "Your Choice Of:" at bounding box center [320, 107] width 135 height 17
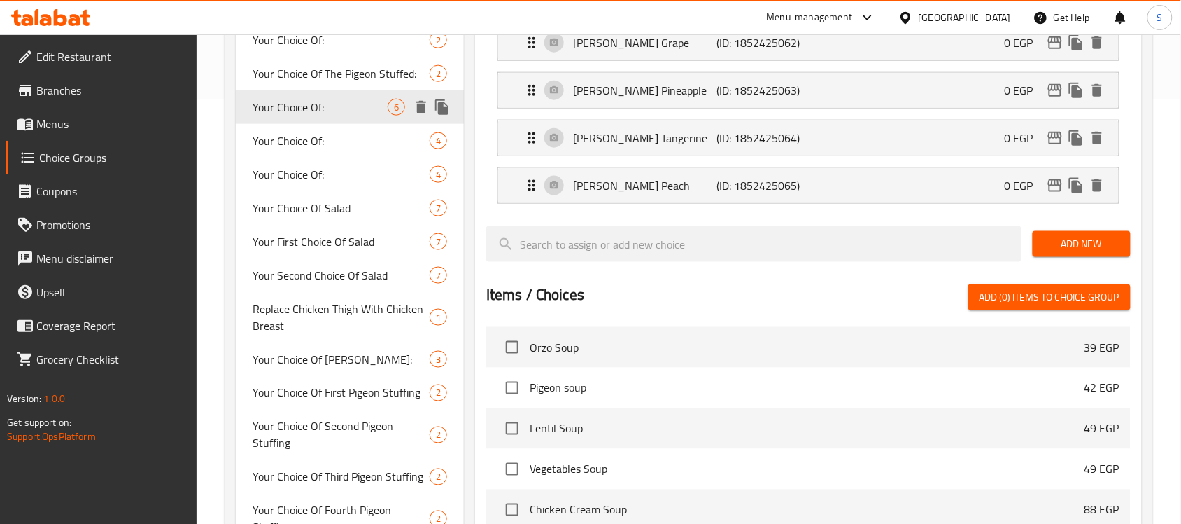
type input "Your Choice Of:"
type input "اختيارك من:"
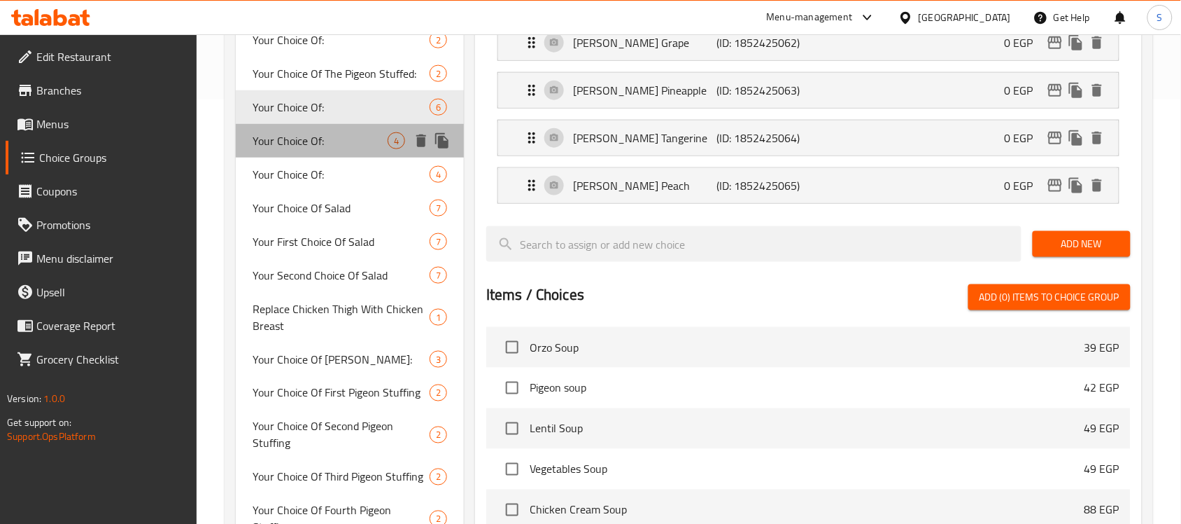
click at [337, 147] on span "Your Choice Of:" at bounding box center [320, 140] width 135 height 17
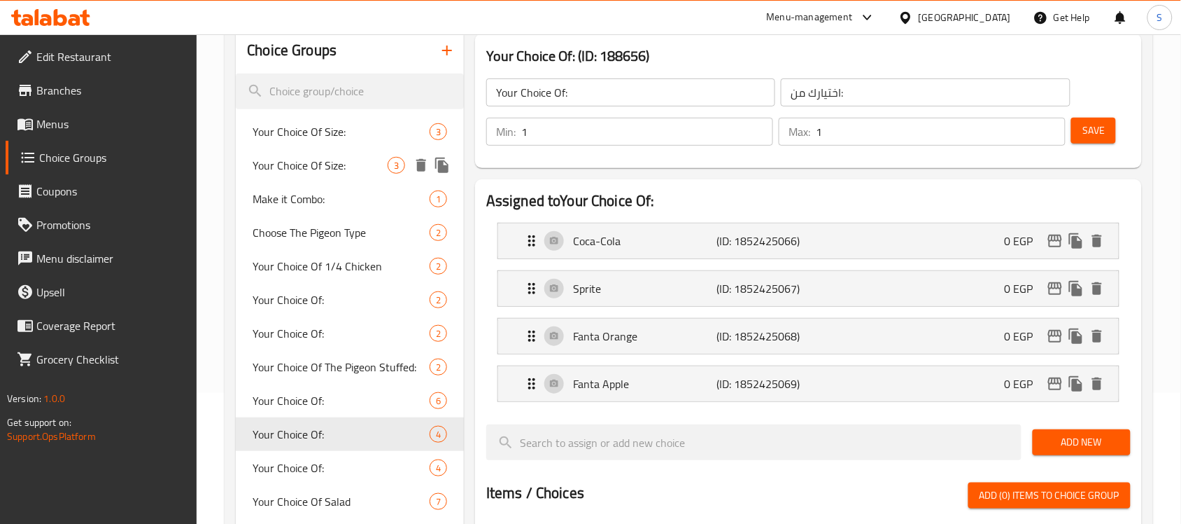
scroll to position [162, 0]
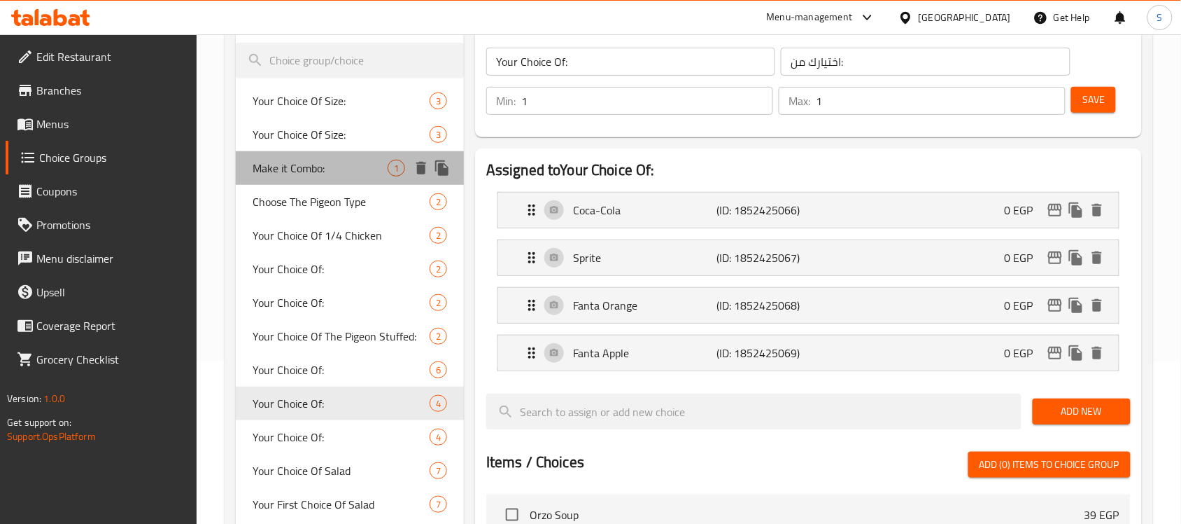
click at [322, 161] on span "Make it Combo:" at bounding box center [320, 168] width 135 height 17
type input "Make it Combo:"
type input "اختيارك من الكومبو:"
type input "0"
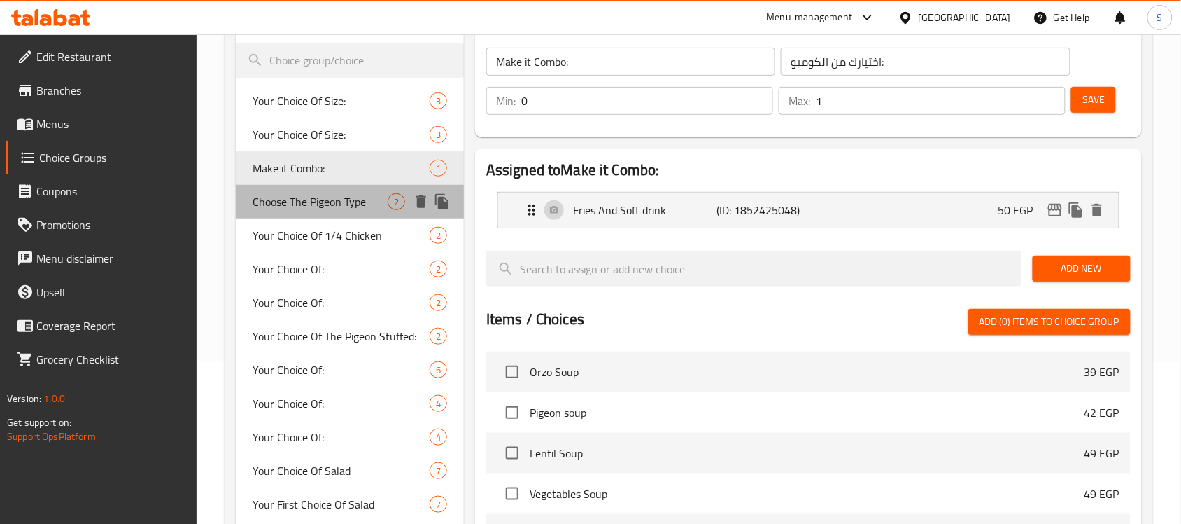
click at [361, 208] on span "Choose The Pigeon Type" at bounding box center [320, 201] width 135 height 17
type input "Choose The Pigeon Type"
type input "إختار نوع الحمام"
type input "1"
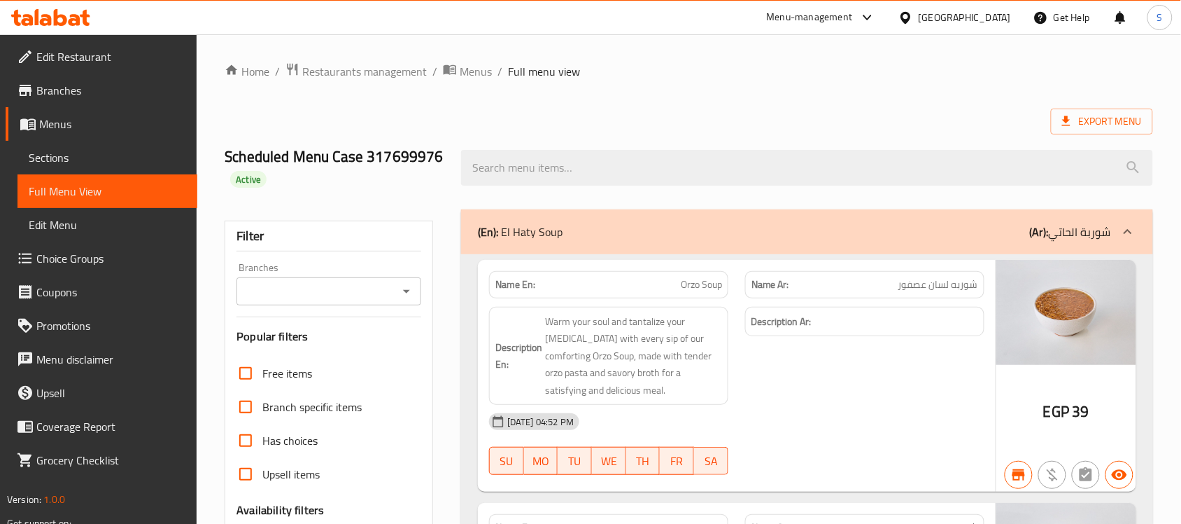
scroll to position [350, 0]
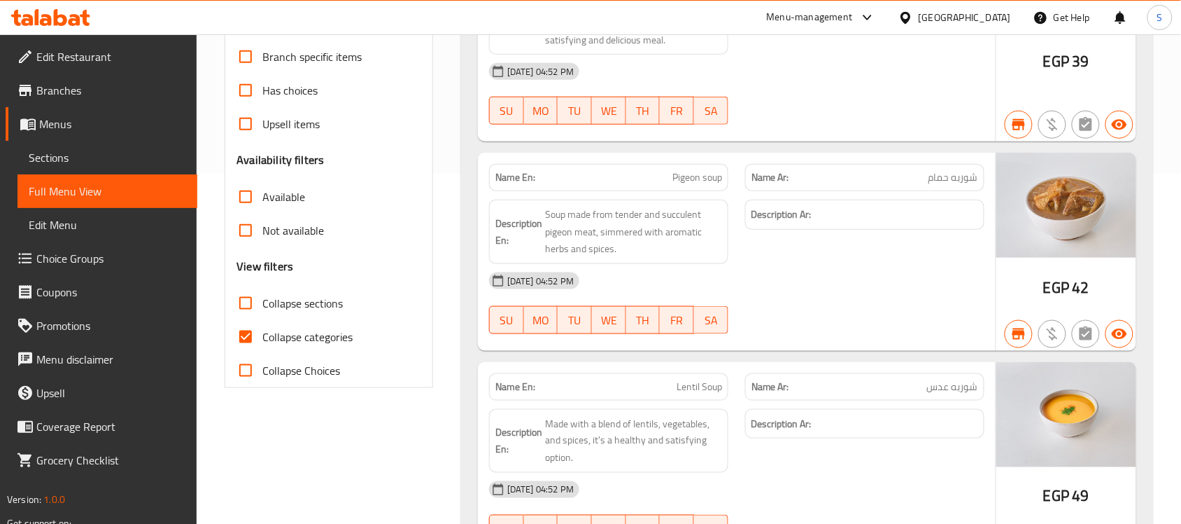
drag, startPoint x: 251, startPoint y: 339, endPoint x: 1082, endPoint y: 119, distance: 860.2
click at [251, 338] on input "Collapse categories" at bounding box center [246, 337] width 34 height 34
checkbox input "false"
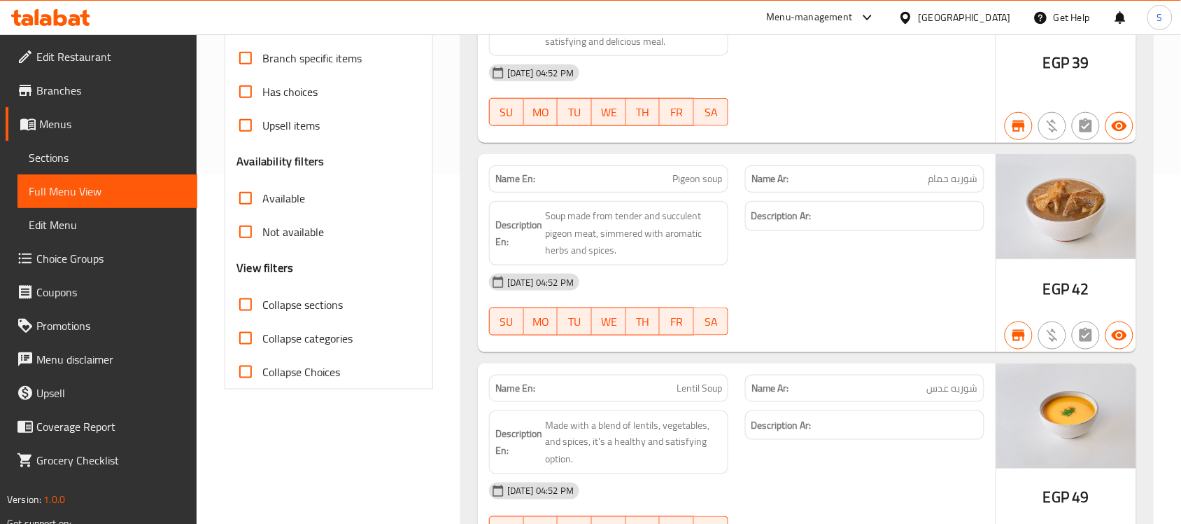
scroll to position [0, 0]
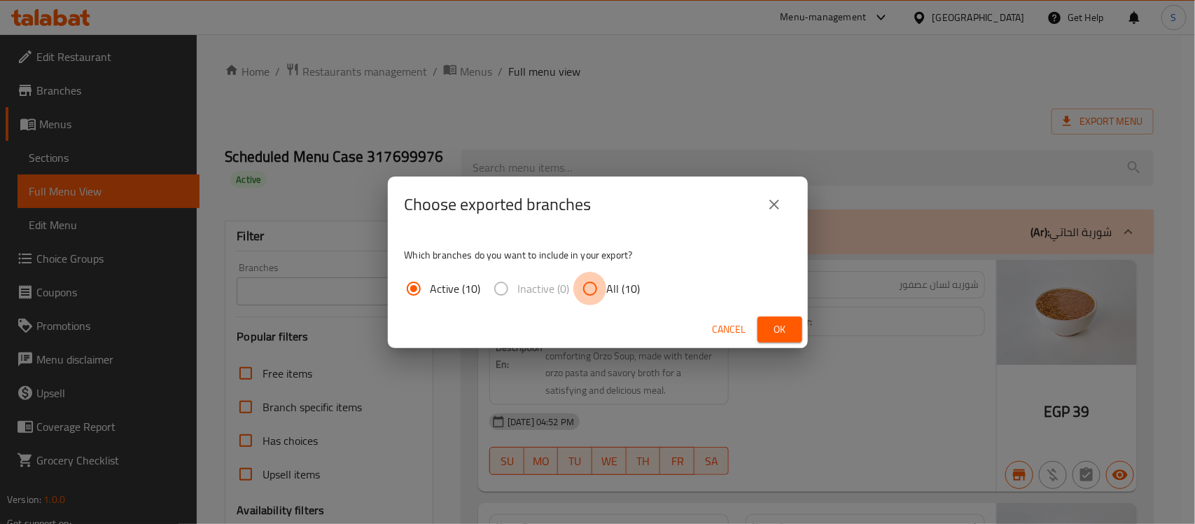
click at [585, 283] on input "All (10)" at bounding box center [590, 289] width 34 height 34
radio input "true"
click at [787, 323] on span "Ok" at bounding box center [779, 329] width 22 height 17
